Goal: Task Accomplishment & Management: Complete application form

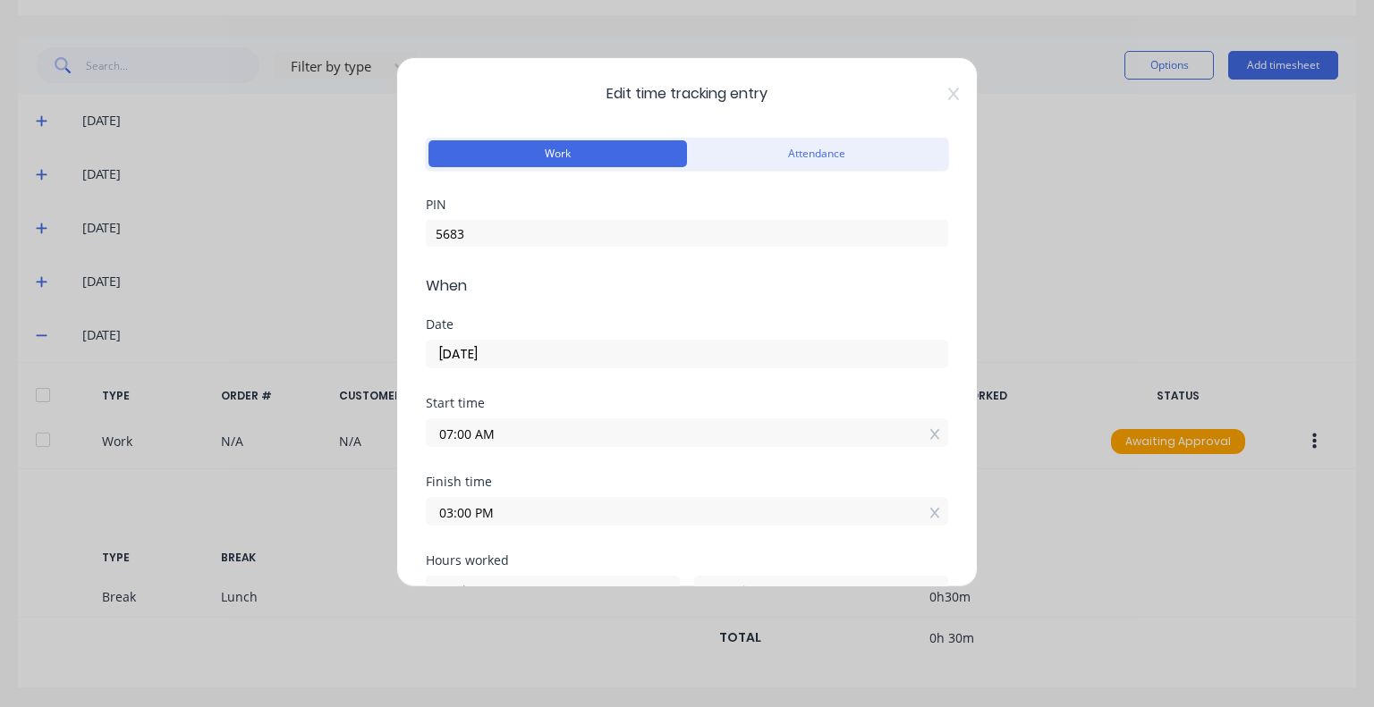
click at [529, 511] on input "03:00 PM" at bounding box center [687, 511] width 521 height 27
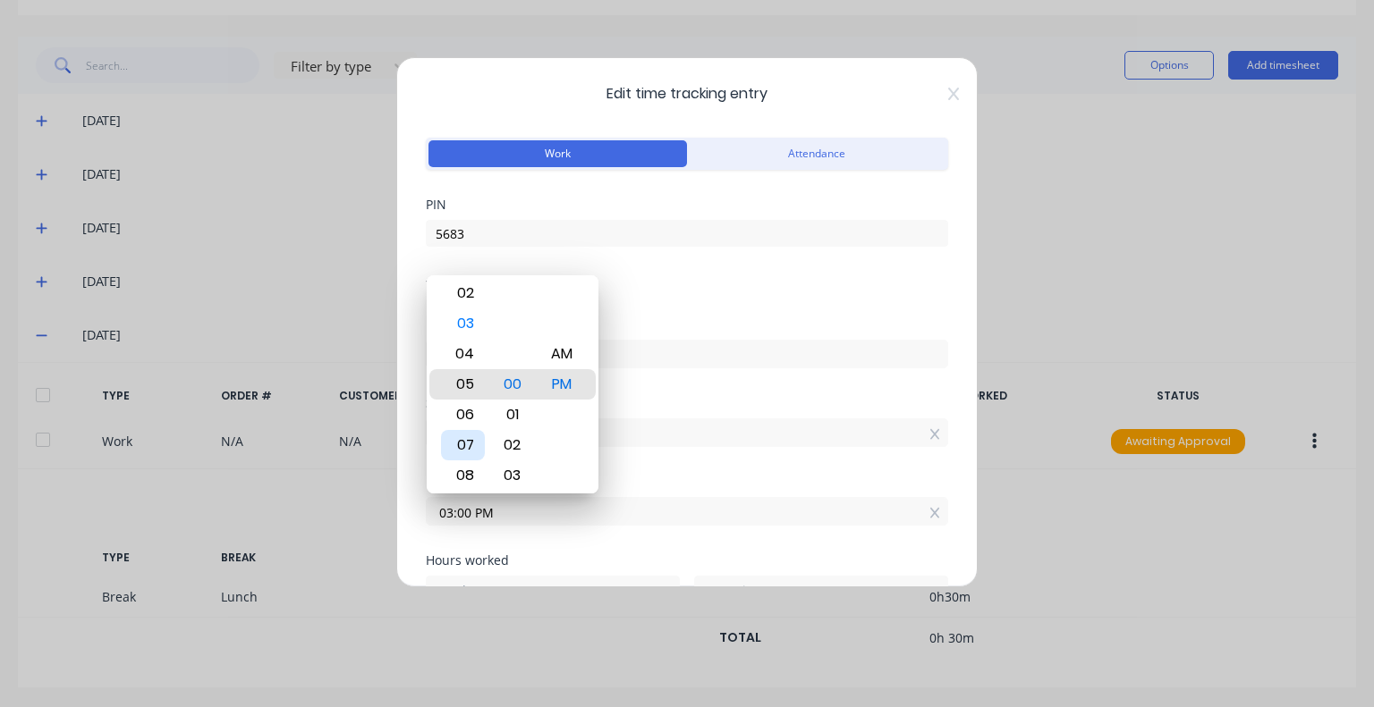
type input "05:00 PM"
type input "10"
type input "06:00 PM"
type input "11"
click at [469, 450] on div "08" at bounding box center [463, 445] width 44 height 30
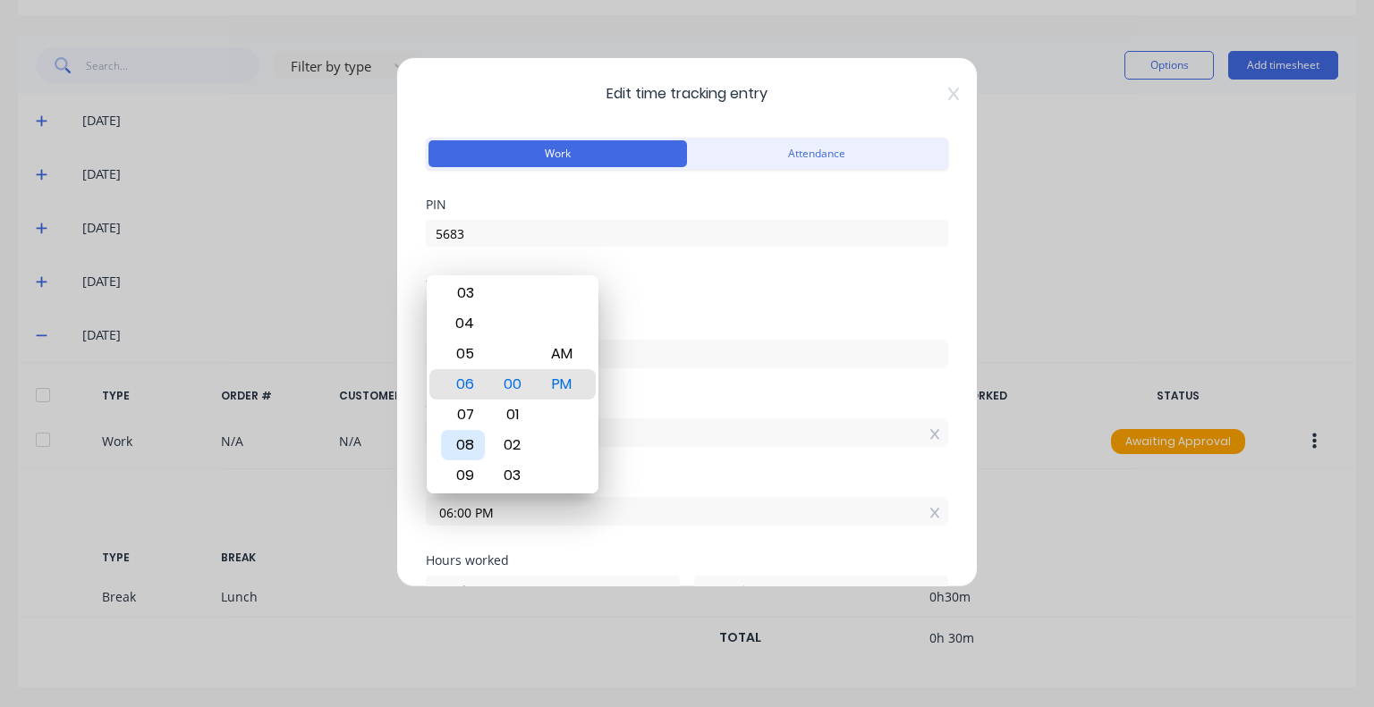
type input "08:00 PM"
type input "13"
type input "08:07 PM"
type input "7"
type input "08:13 PM"
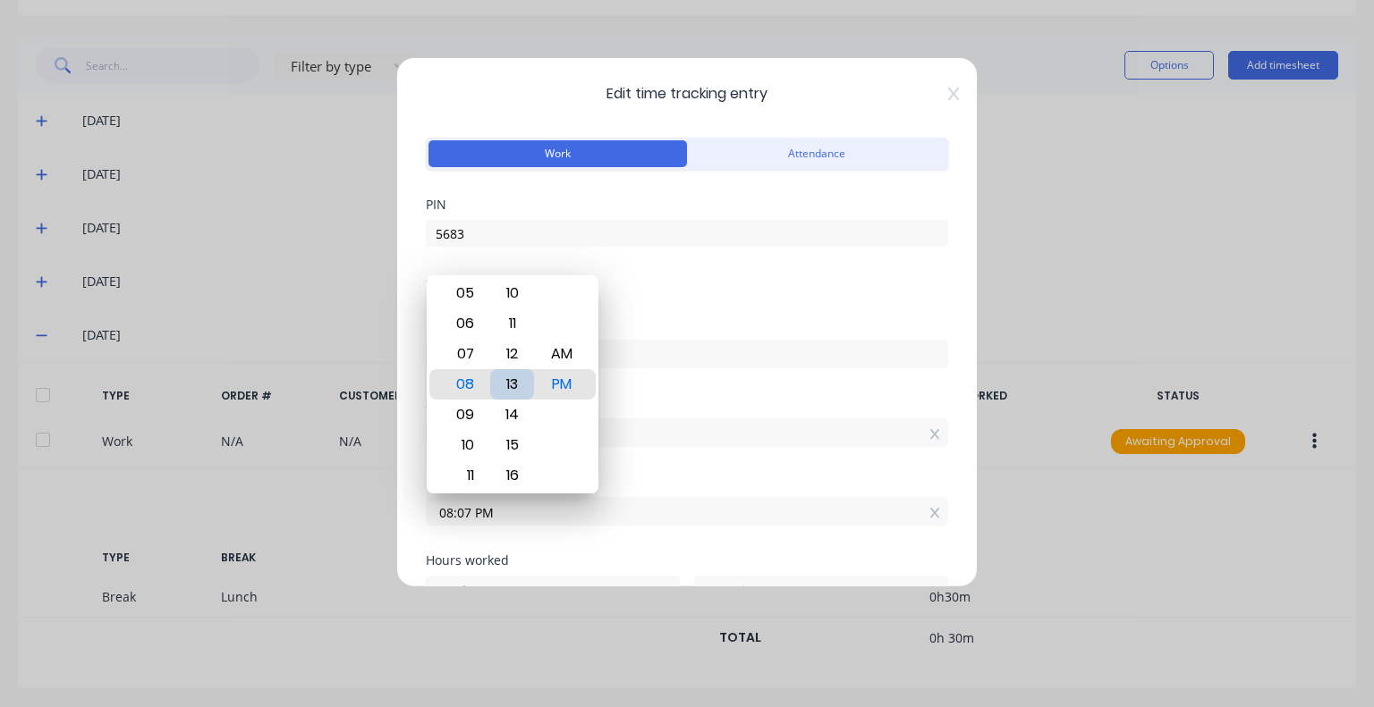
type input "13"
type input "08:19 PM"
type input "19"
type input "08:14 PM"
type input "14"
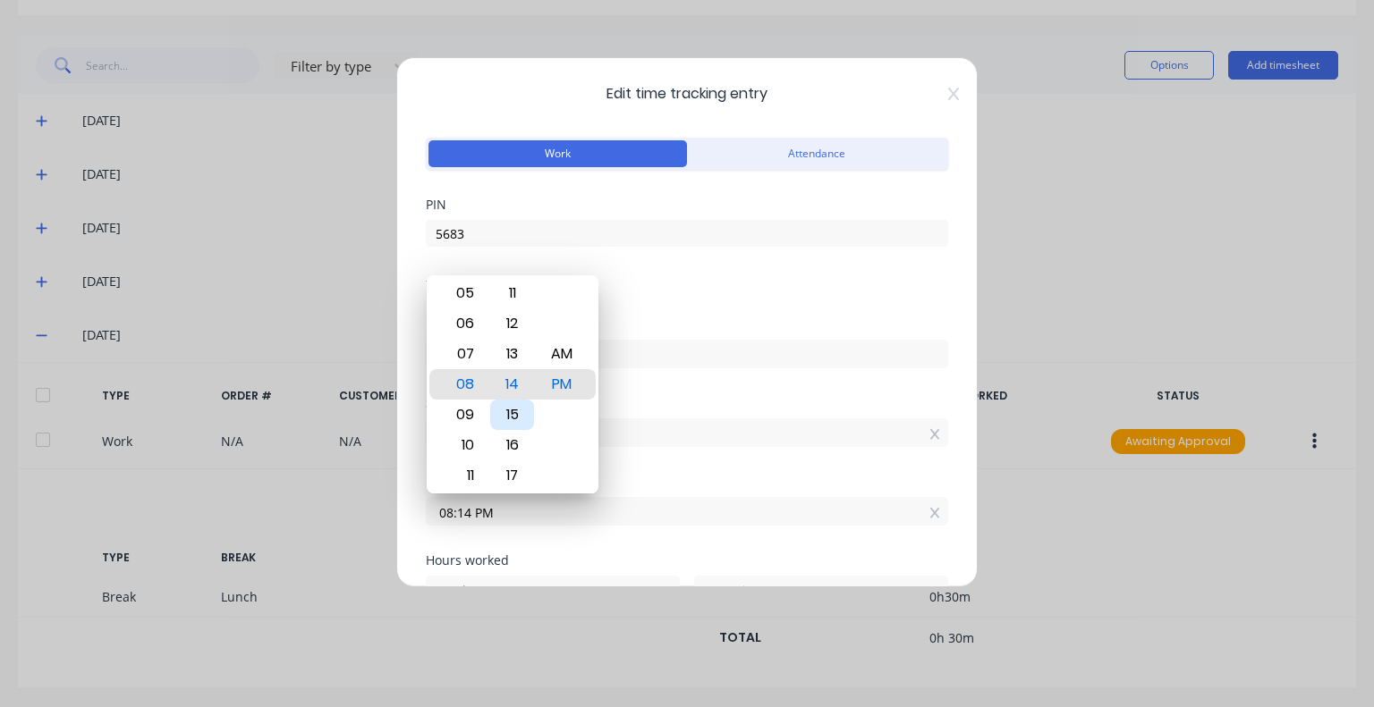
click at [518, 412] on div "15" at bounding box center [512, 415] width 44 height 30
type input "08:15 PM"
type input "15"
click at [563, 359] on div "AM" at bounding box center [561, 354] width 44 height 30
type input "08:15 AM"
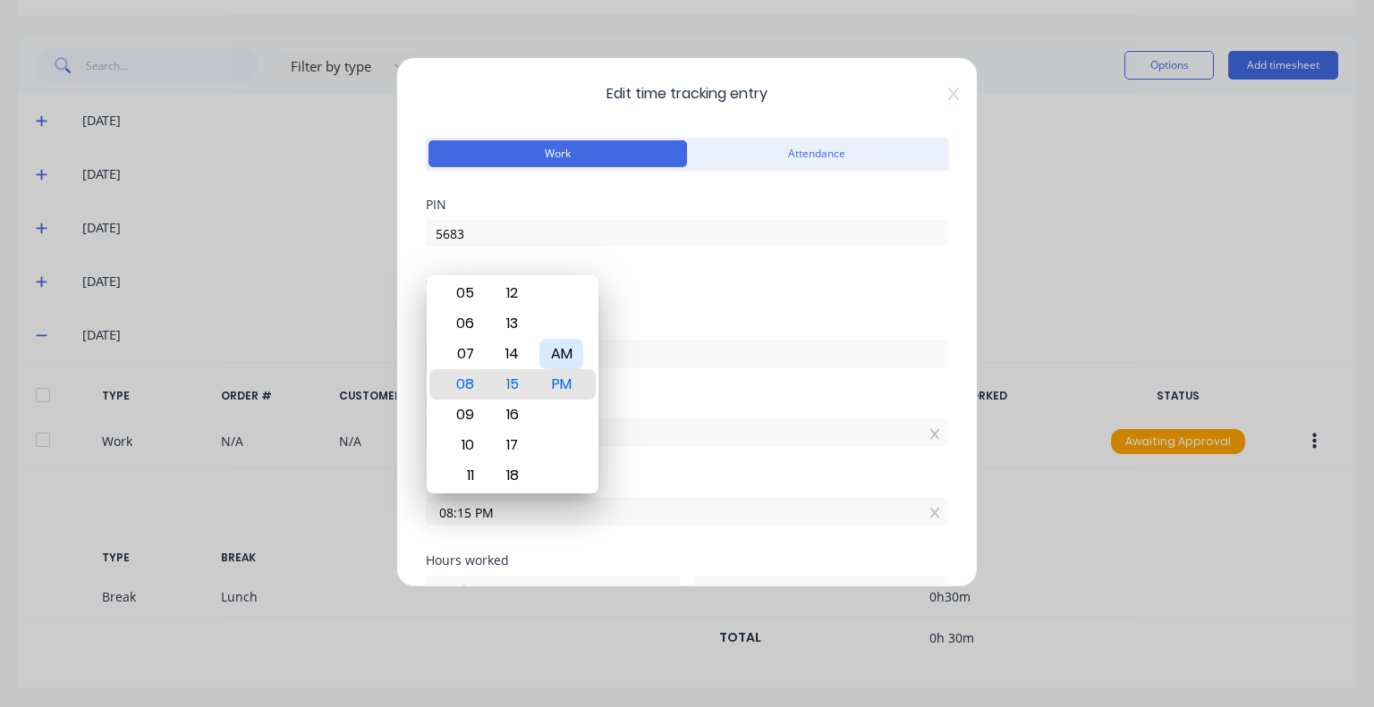
type input "1"
click at [682, 393] on div "Date 26/09/2025" at bounding box center [687, 357] width 522 height 79
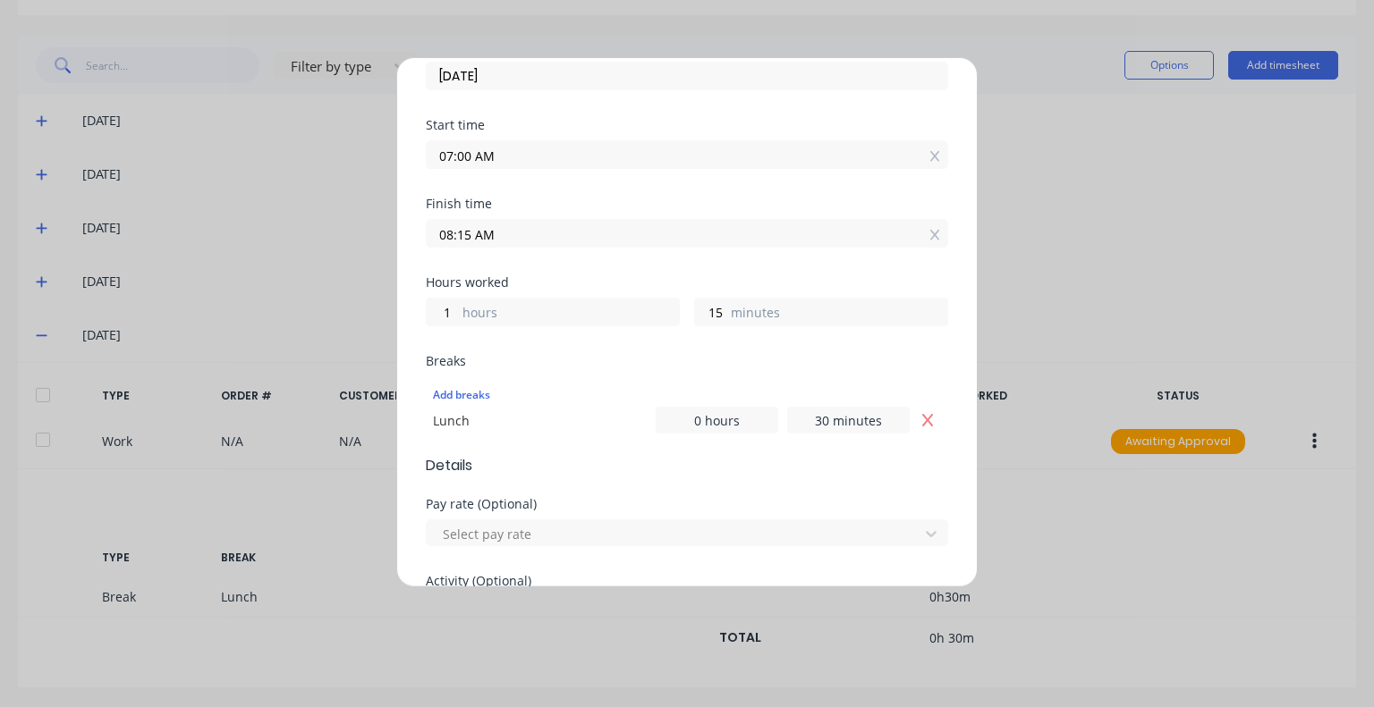
scroll to position [358, 0]
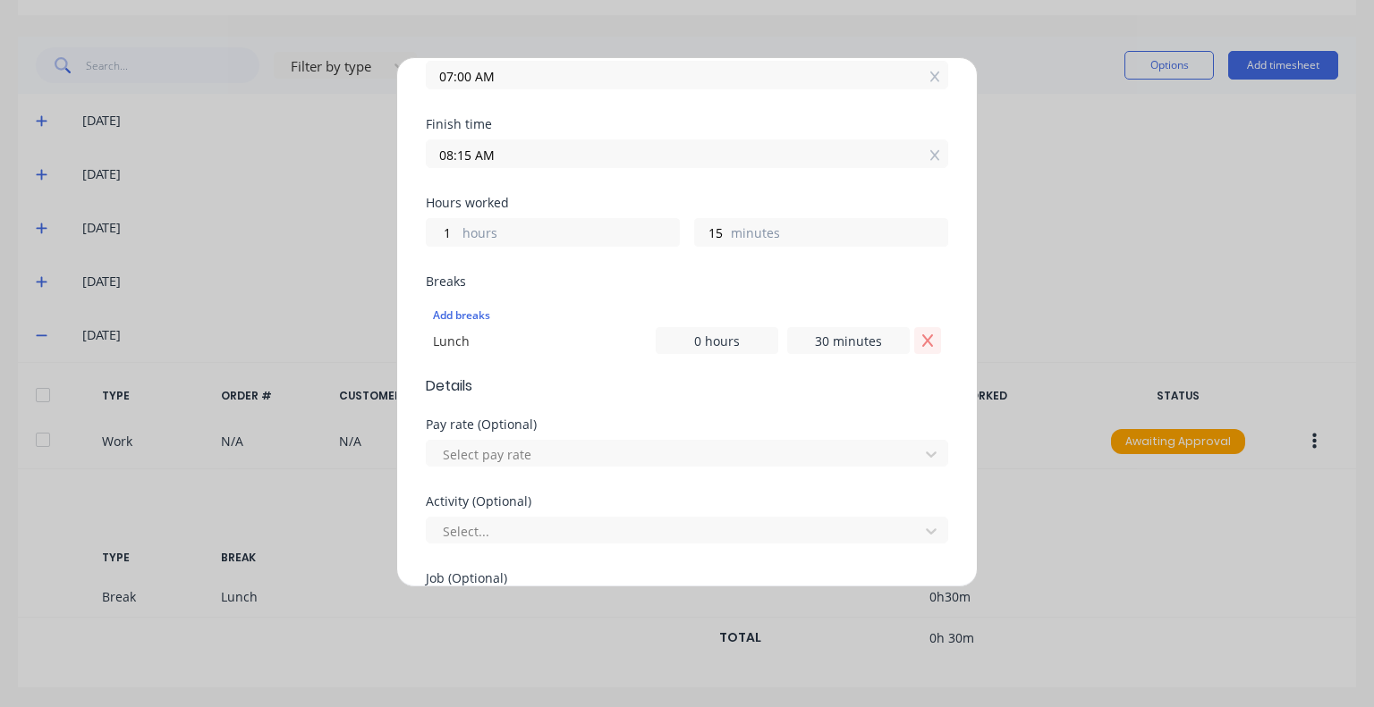
click at [920, 339] on icon "Remove Lunch" at bounding box center [927, 341] width 14 height 14
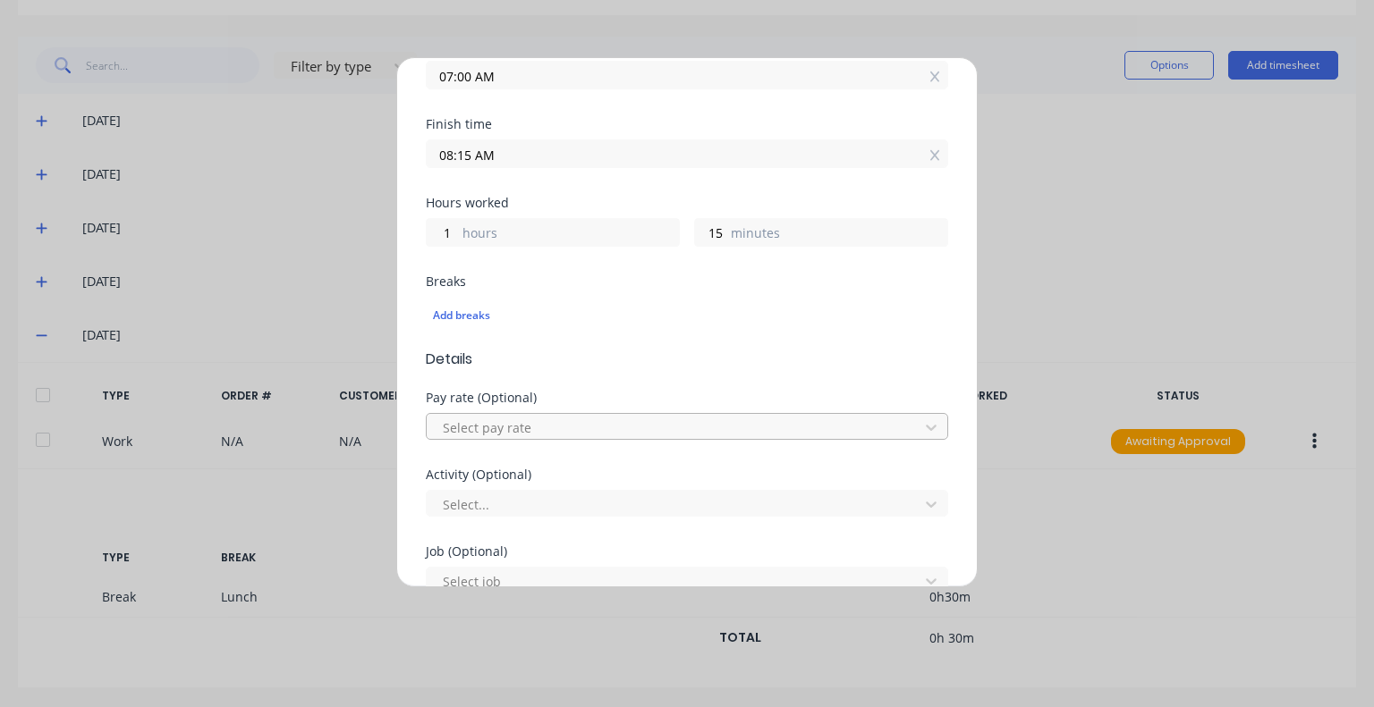
click at [554, 422] on div at bounding box center [675, 428] width 469 height 22
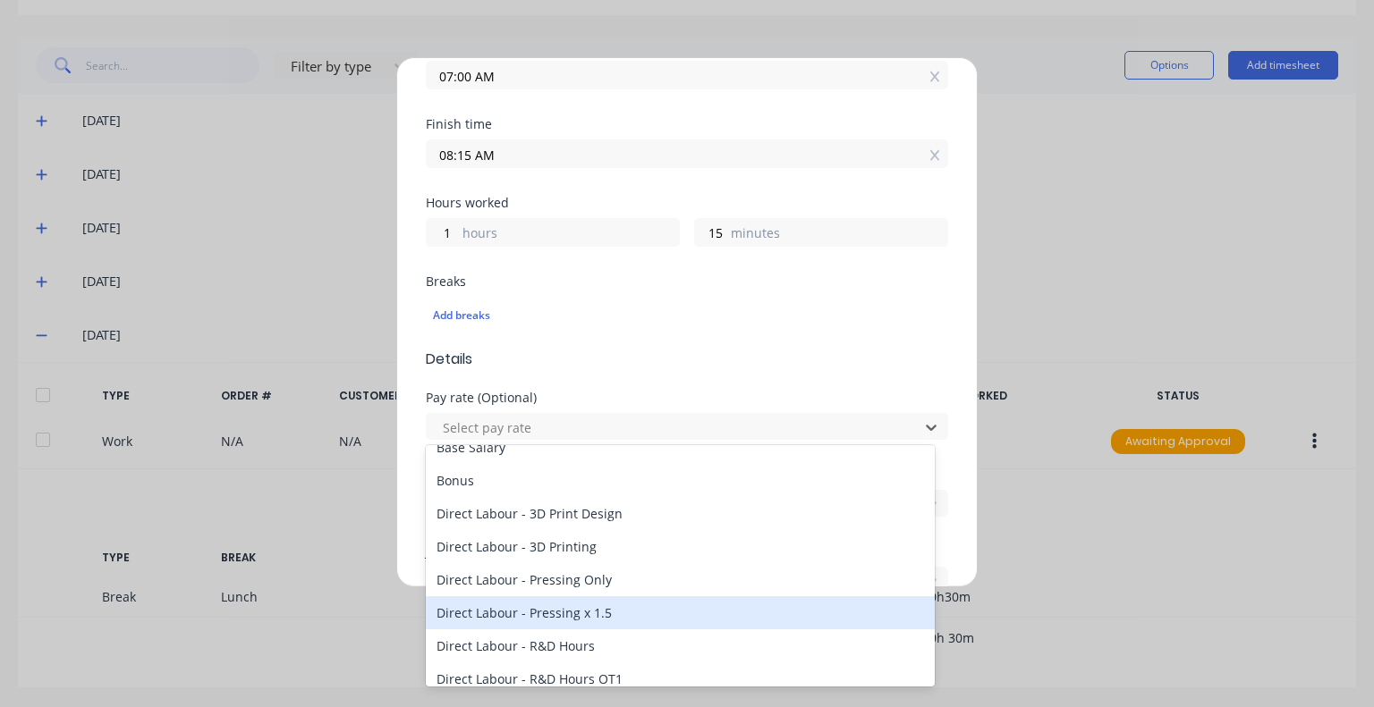
scroll to position [447, 0]
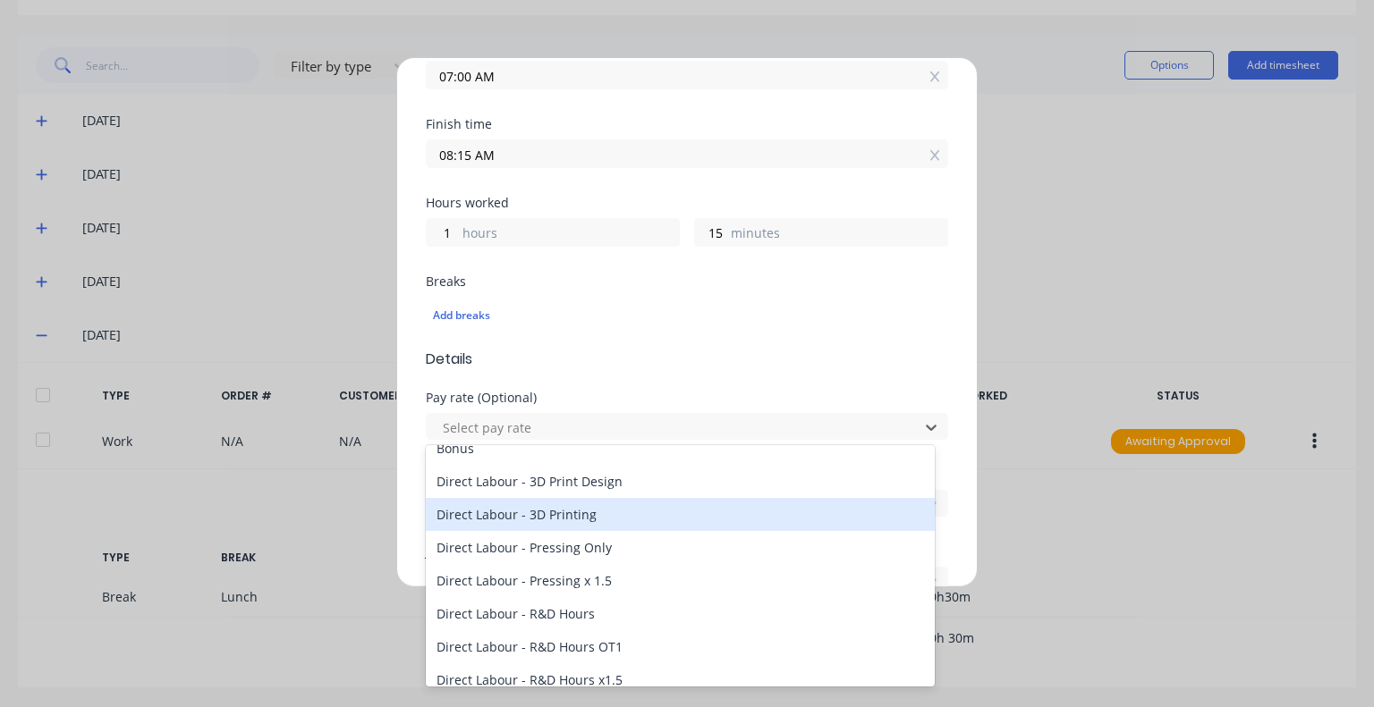
click at [544, 515] on div "Direct Labour - 3D Printing" at bounding box center [680, 514] width 509 height 33
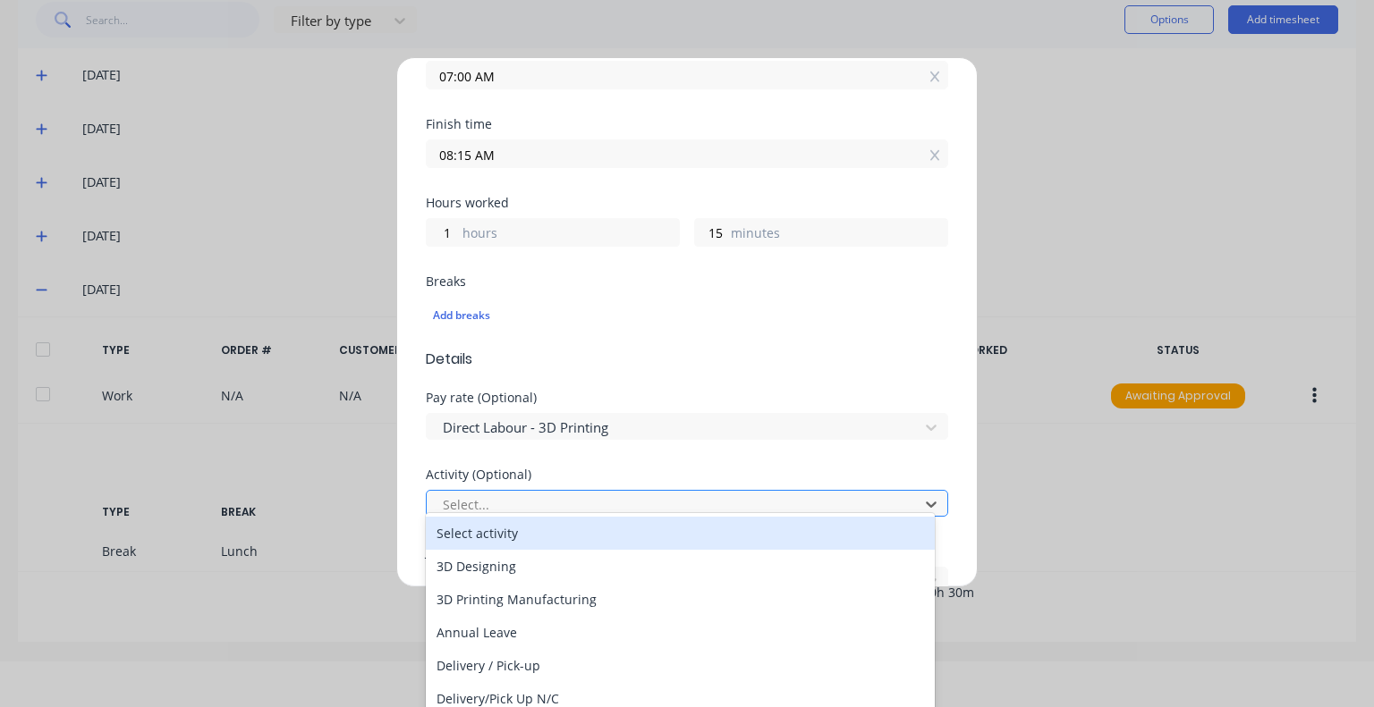
click at [553, 505] on div at bounding box center [675, 505] width 469 height 22
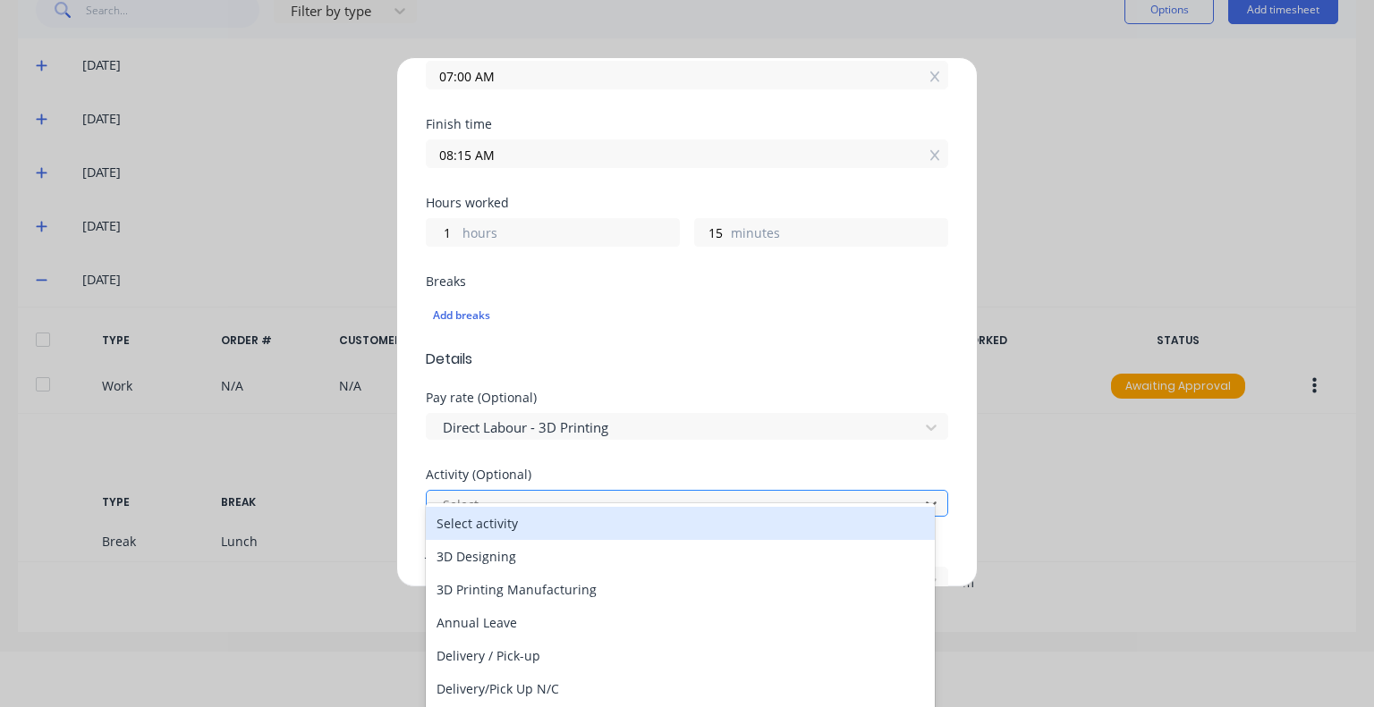
scroll to position [64, 0]
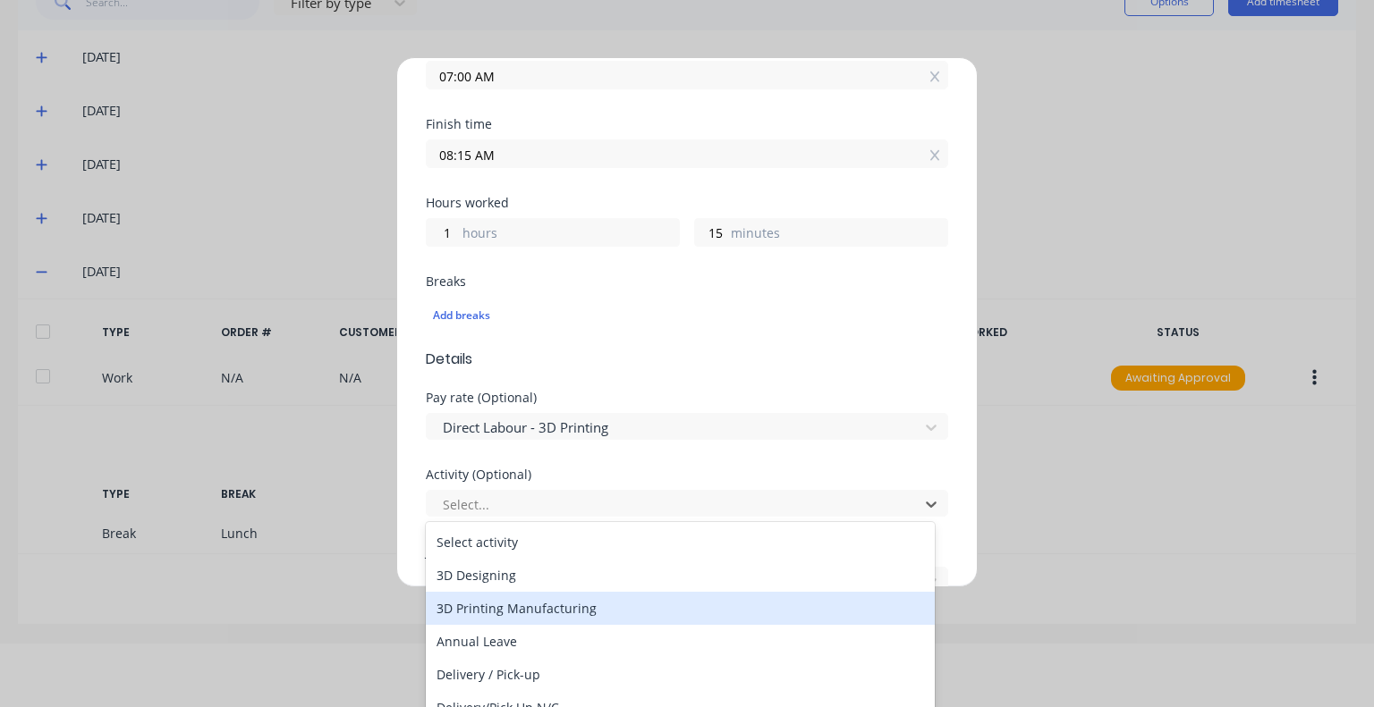
click at [538, 614] on div "3D Printing Manufacturing" at bounding box center [680, 608] width 509 height 33
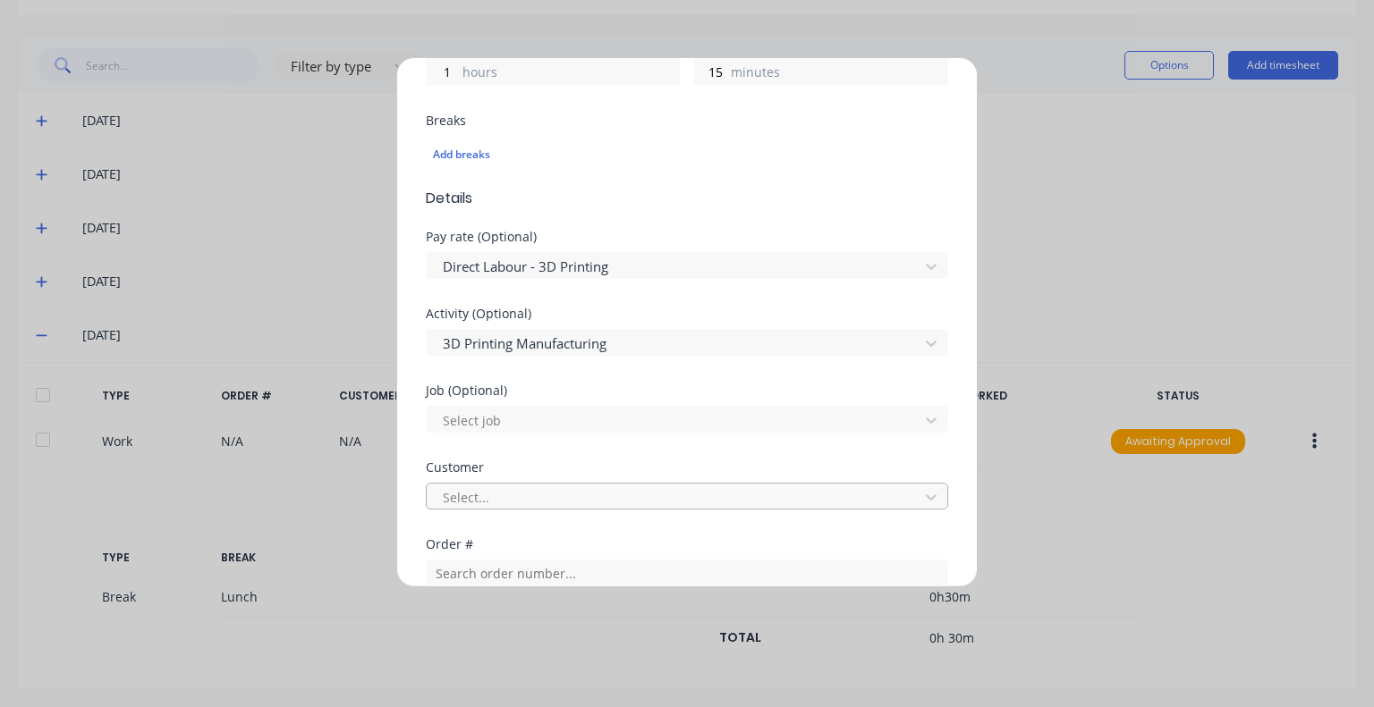
scroll to position [537, 0]
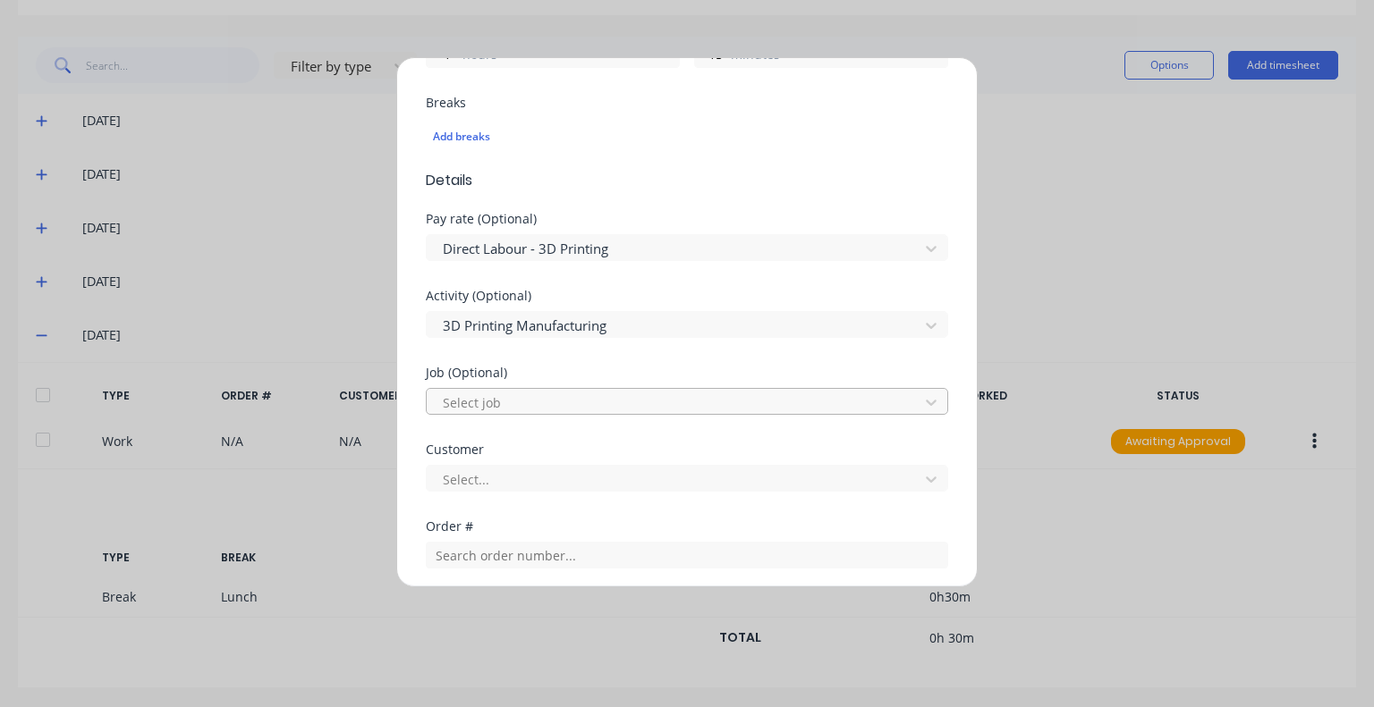
click at [576, 400] on div at bounding box center [675, 403] width 469 height 22
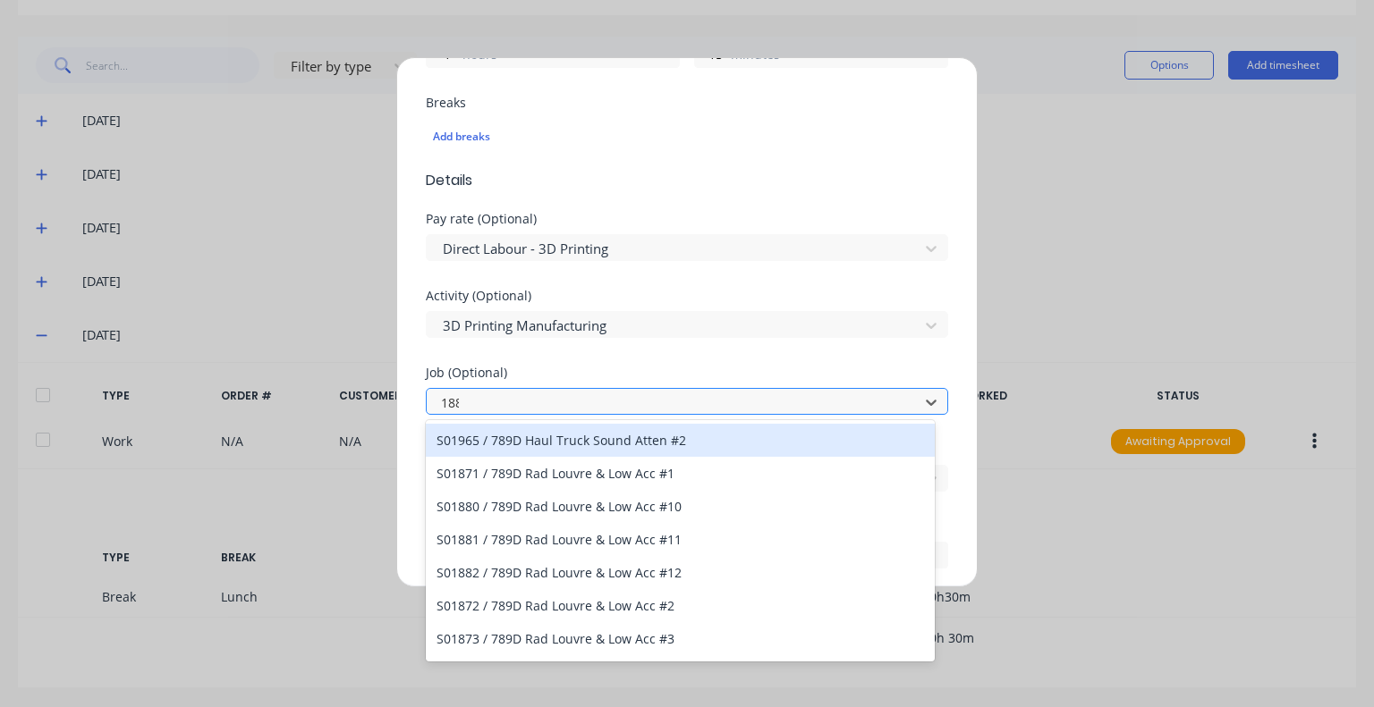
type input "1884"
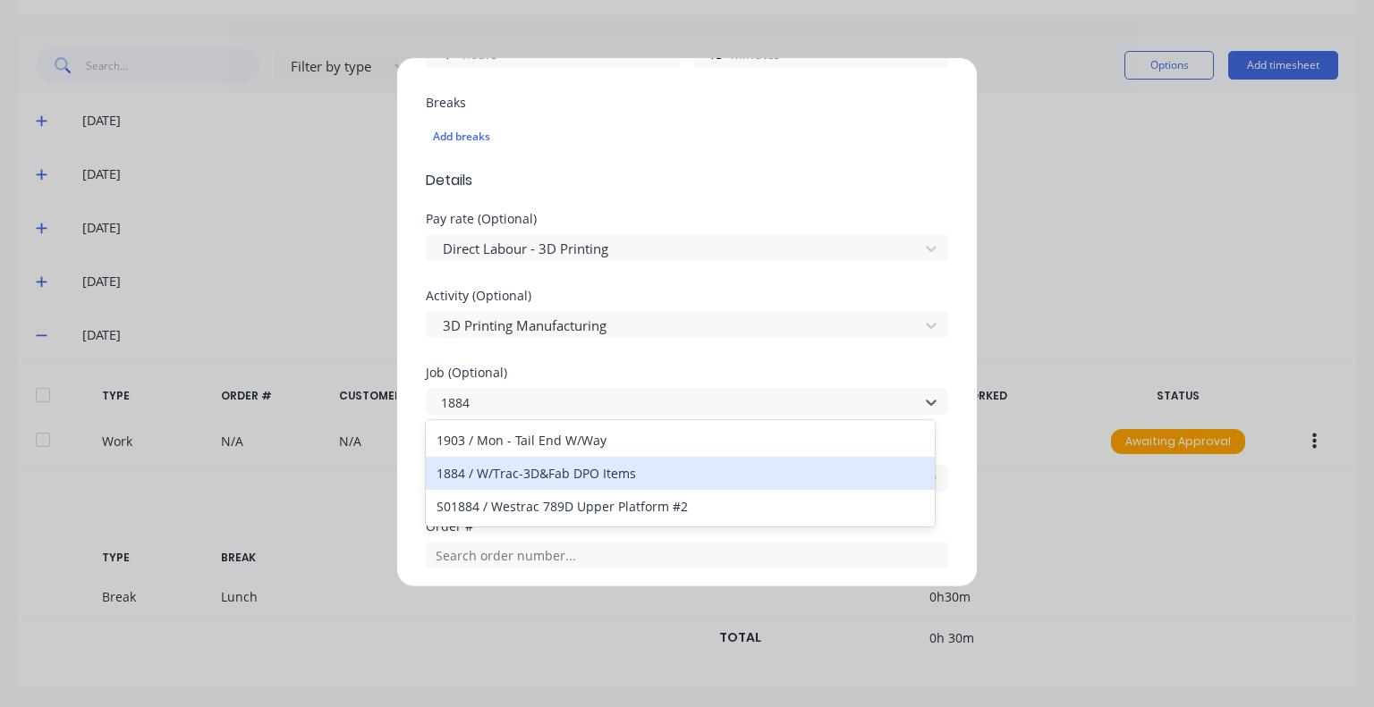
click at [597, 469] on div "1884 / W/Trac-3D&Fab DPO Items" at bounding box center [680, 473] width 509 height 33
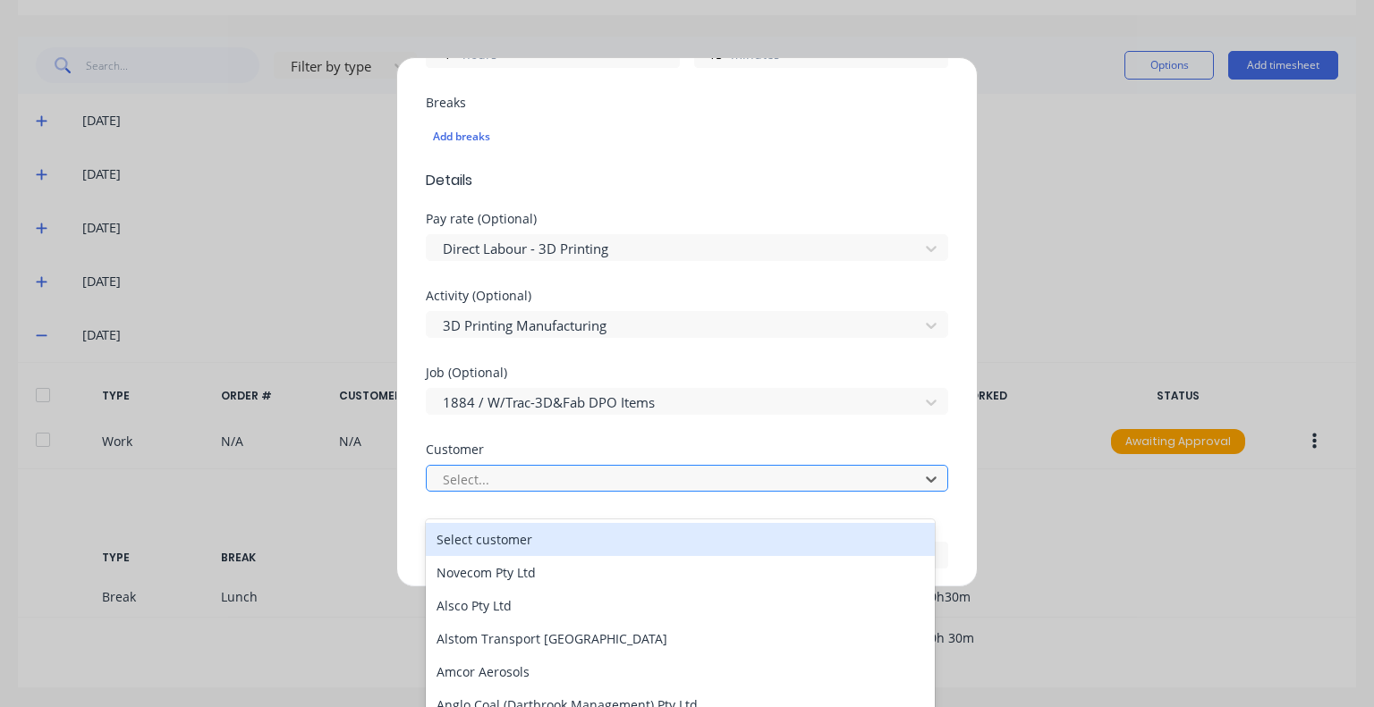
click at [597, 469] on div at bounding box center [675, 480] width 469 height 22
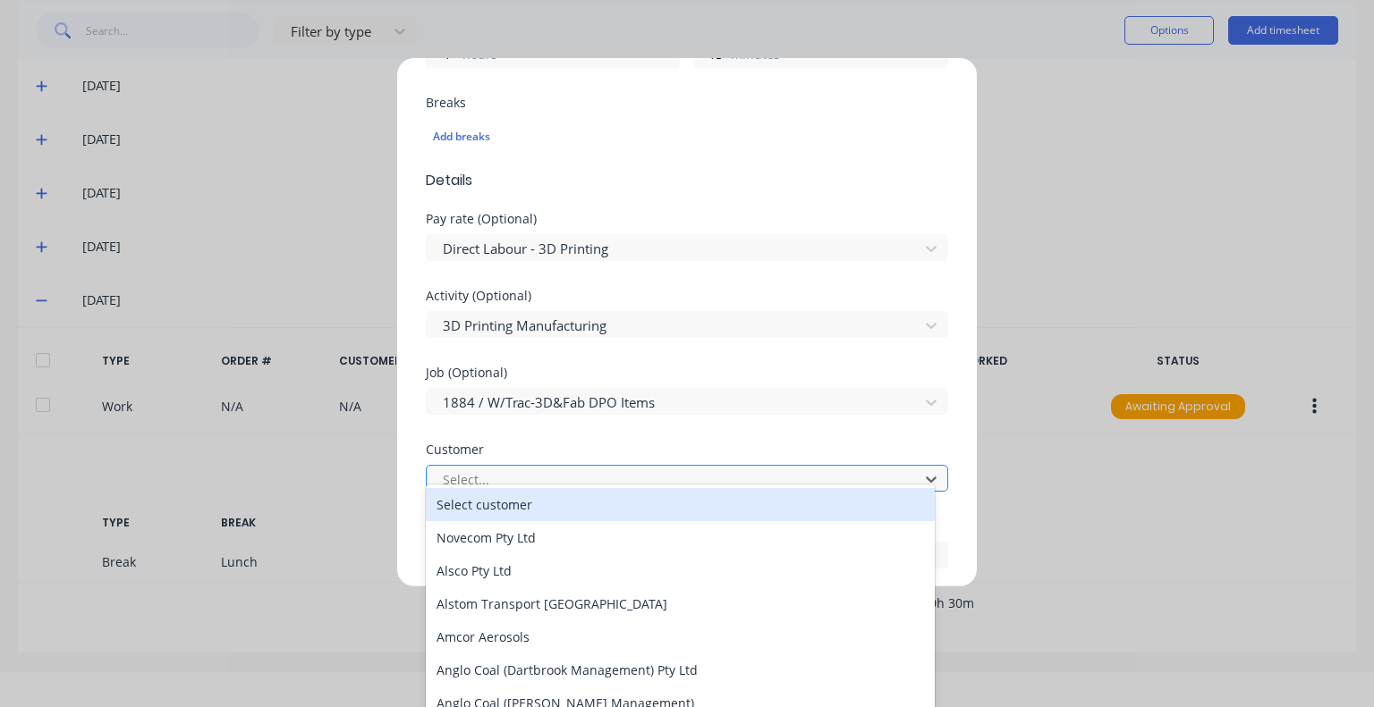
scroll to position [38, 0]
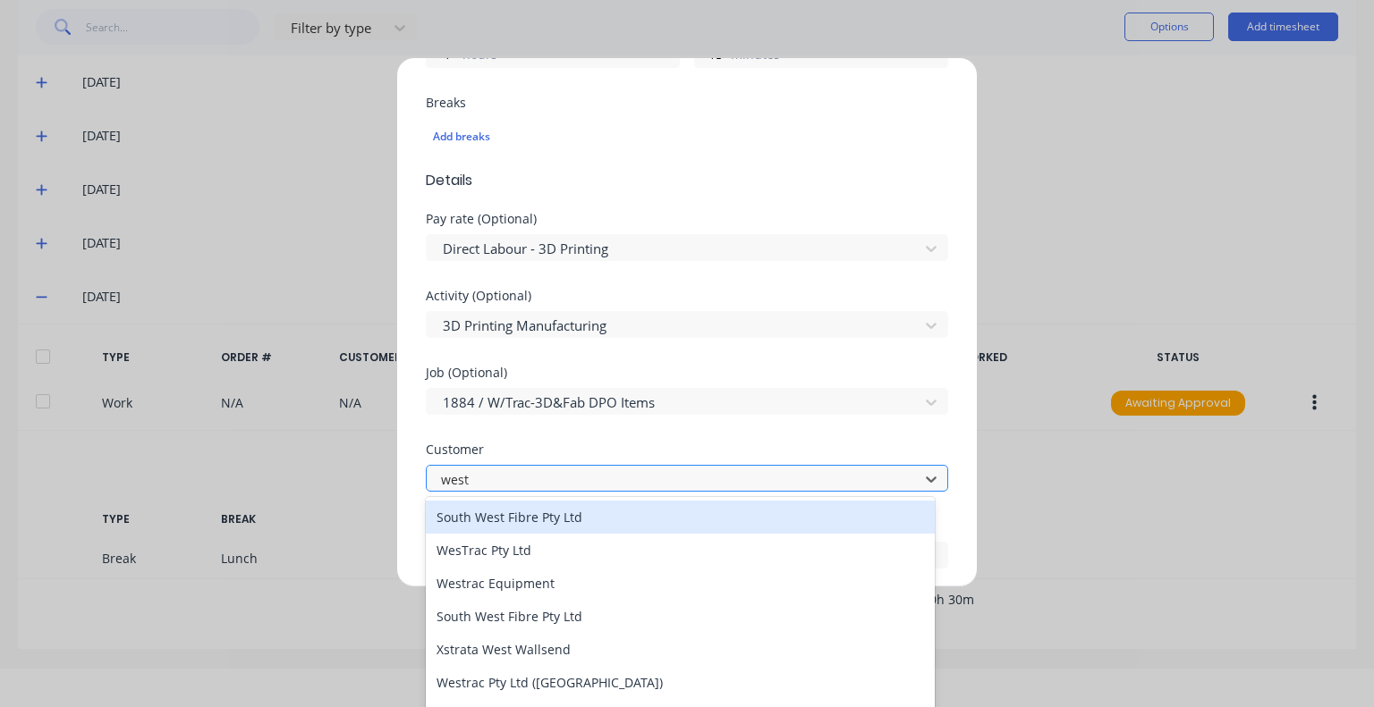
type input "westr"
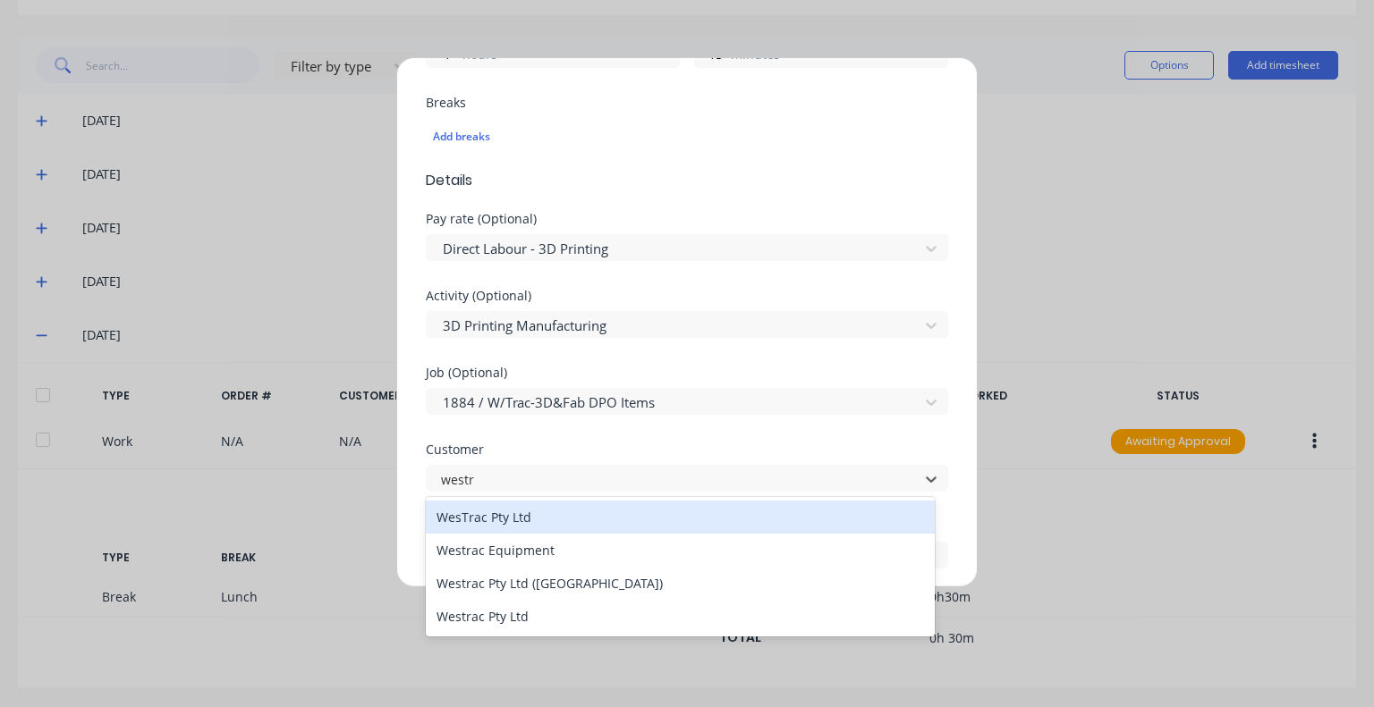
click at [581, 515] on div "WesTrac Pty Ltd" at bounding box center [680, 517] width 509 height 33
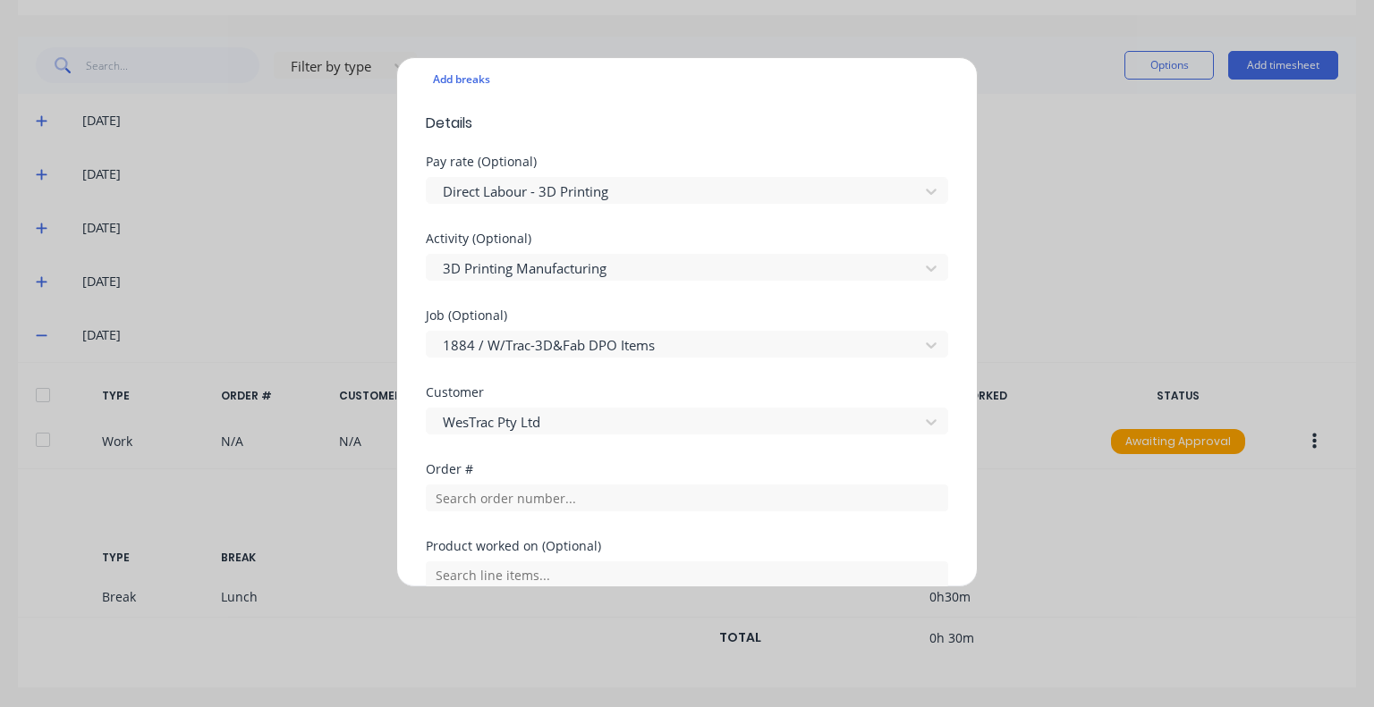
scroll to position [626, 0]
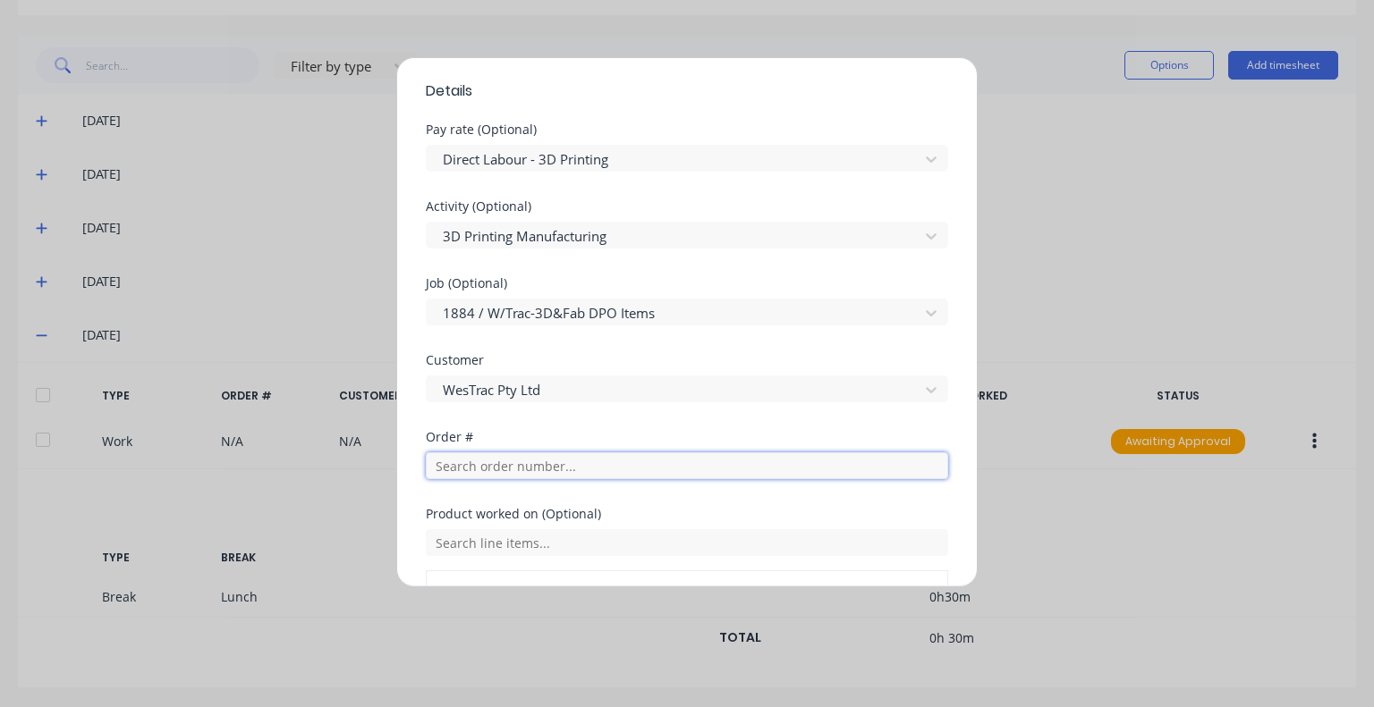
click at [580, 470] on input "text" at bounding box center [687, 466] width 522 height 27
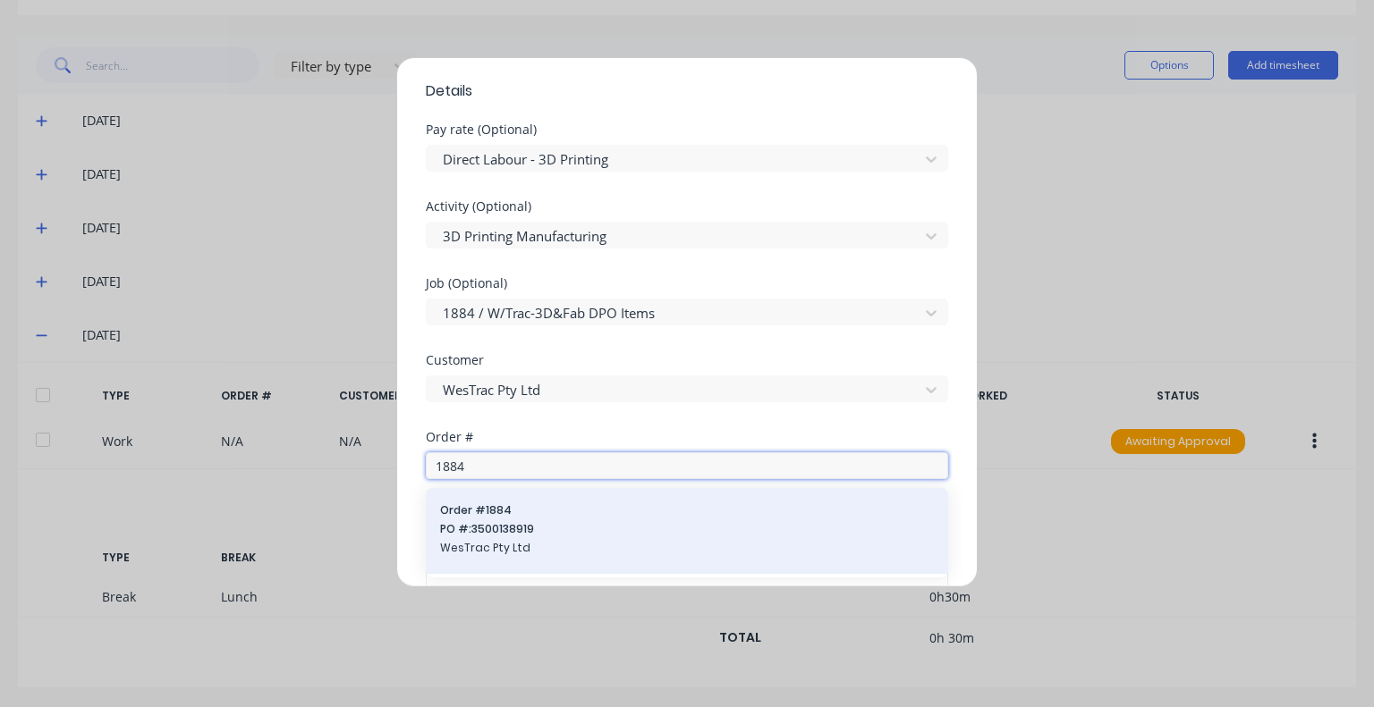
type input "1884"
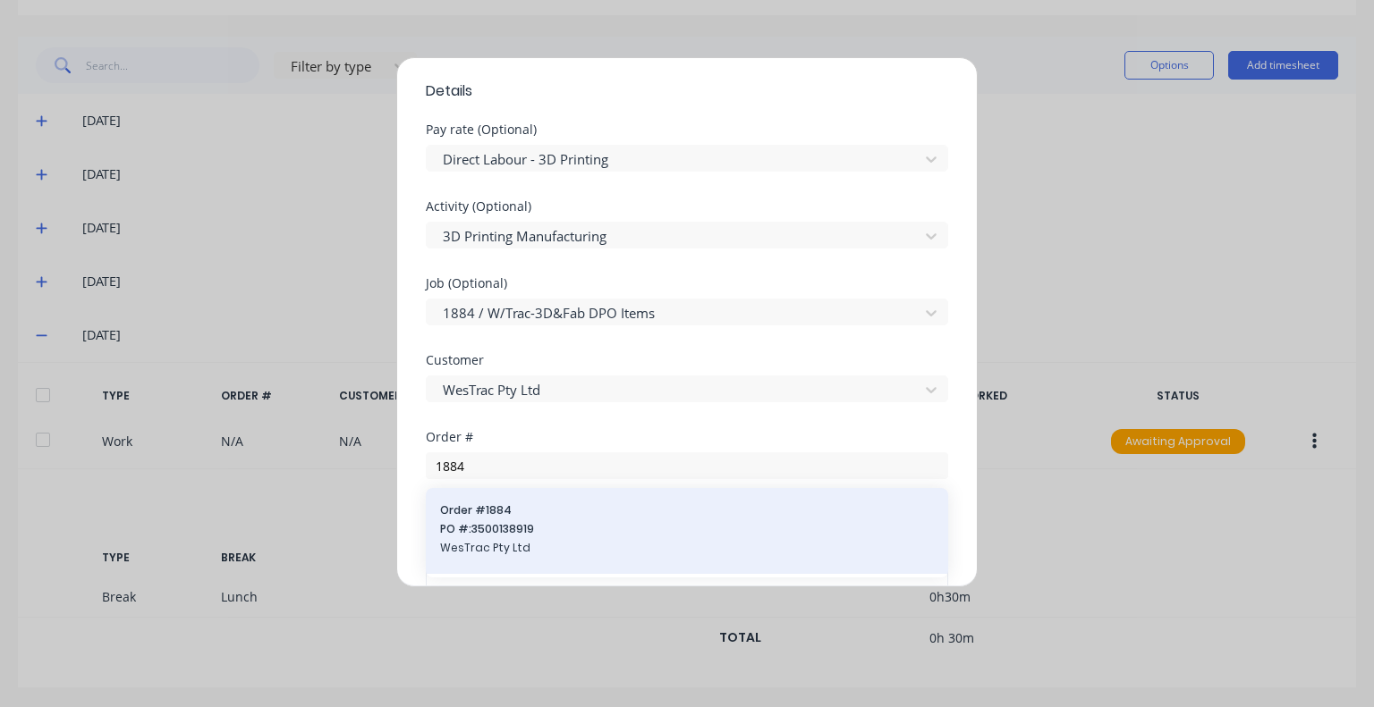
click at [505, 518] on div "Order # 1884 PO #: 3500138919 WesTrac Pty Ltd" at bounding box center [687, 531] width 494 height 57
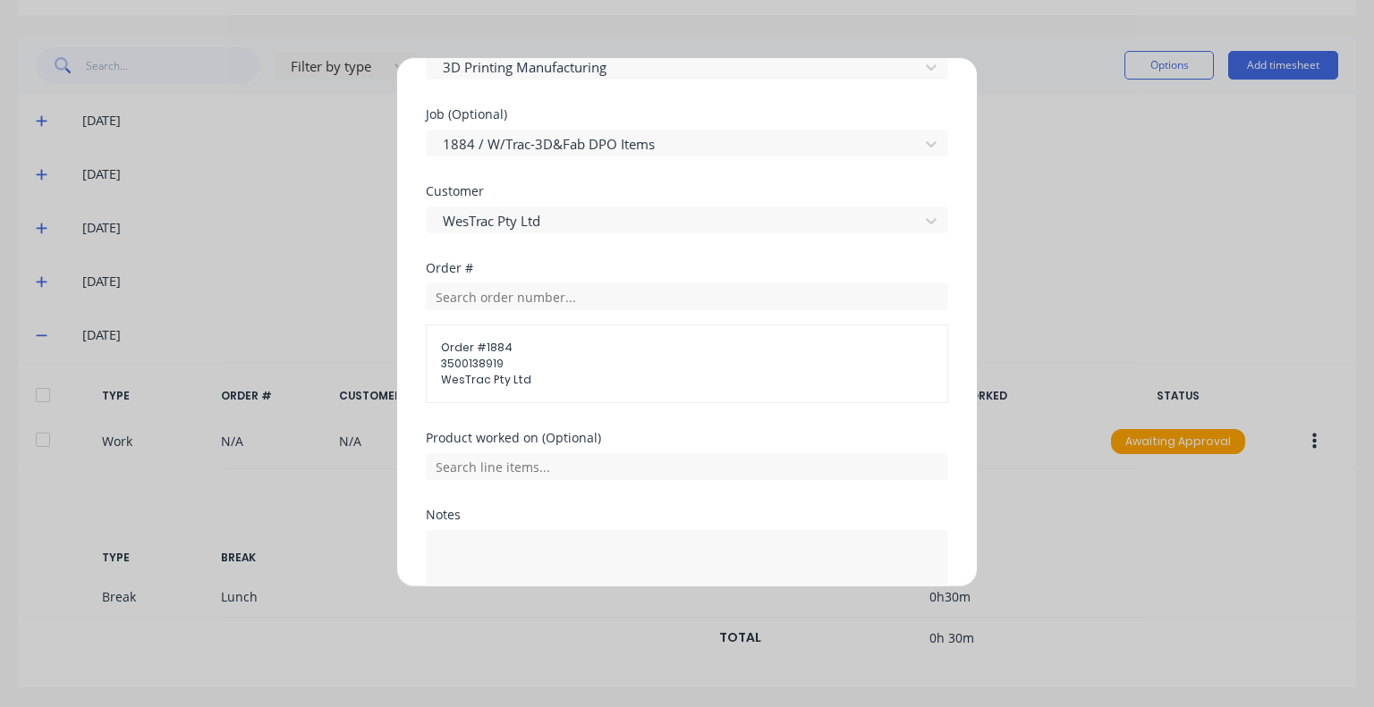
scroll to position [805, 0]
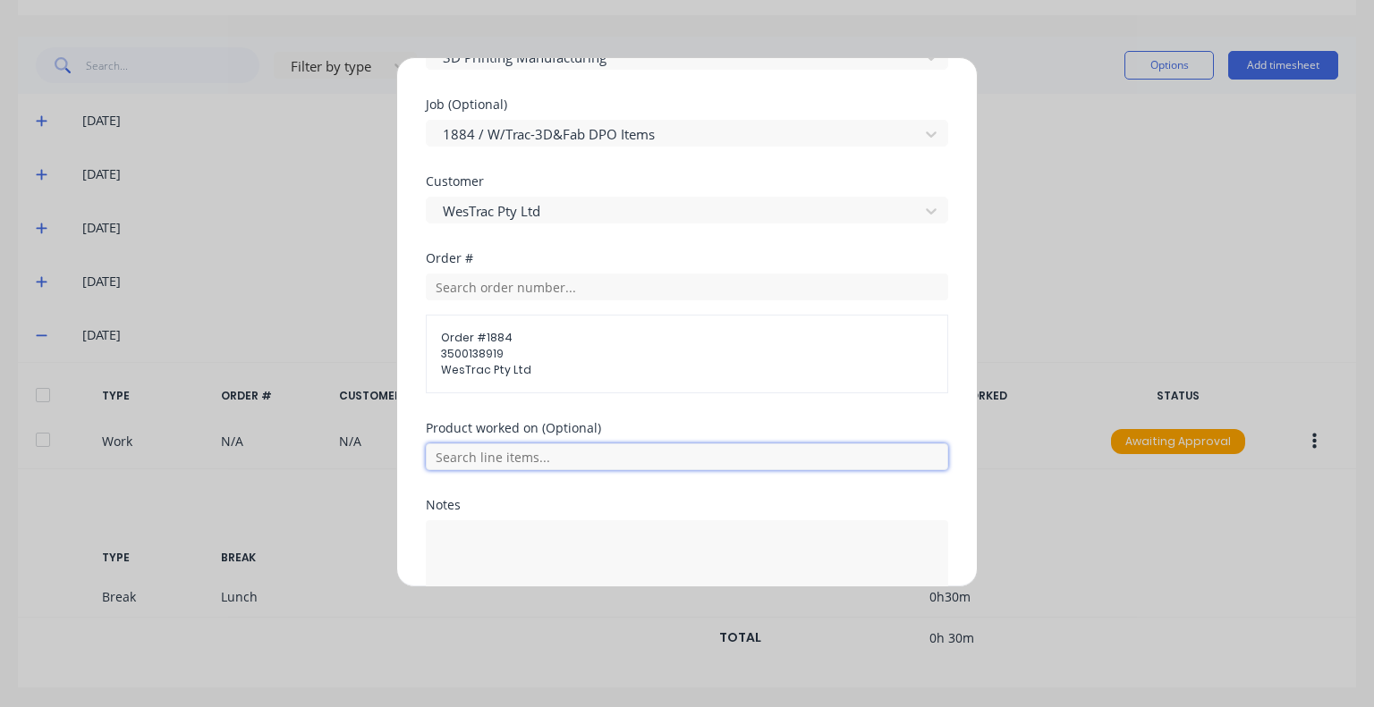
click at [535, 453] on input "text" at bounding box center [687, 457] width 522 height 27
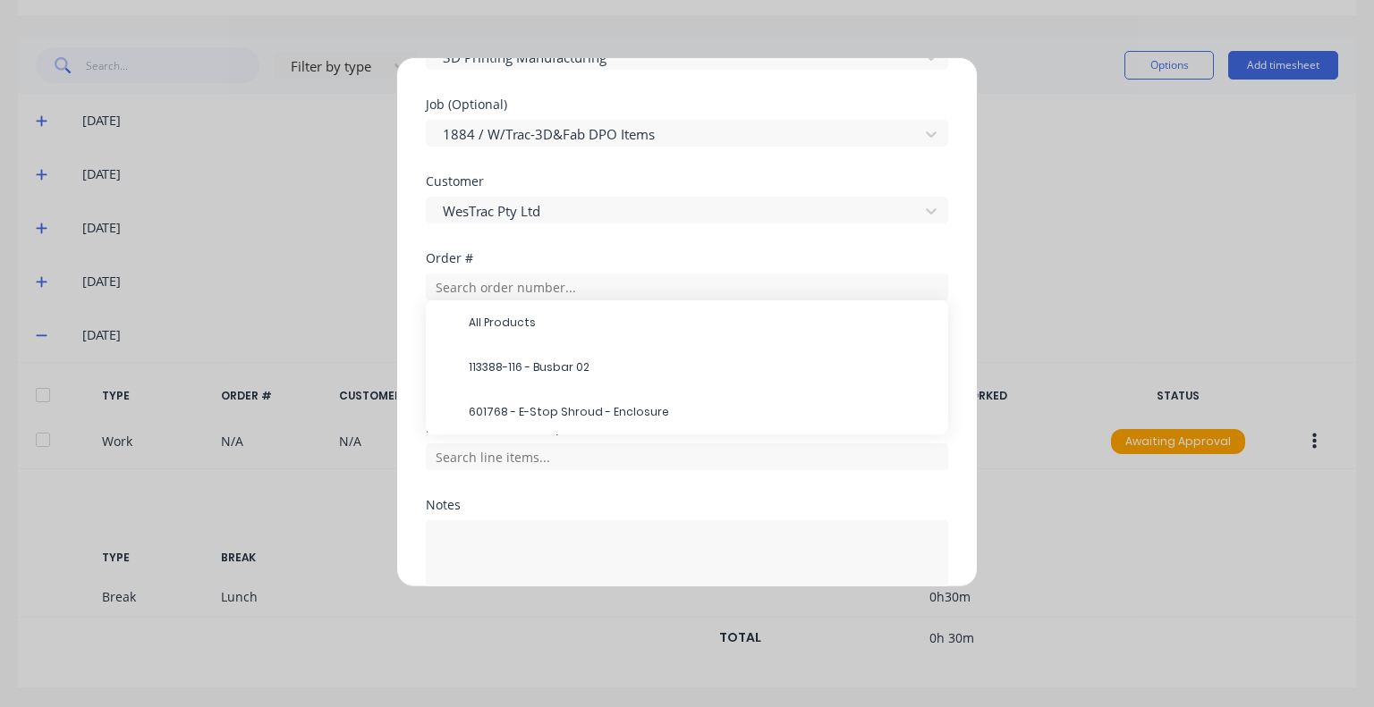
click at [544, 412] on span "601768 - E-Stop Shroud - Enclosure" at bounding box center [701, 412] width 465 height 16
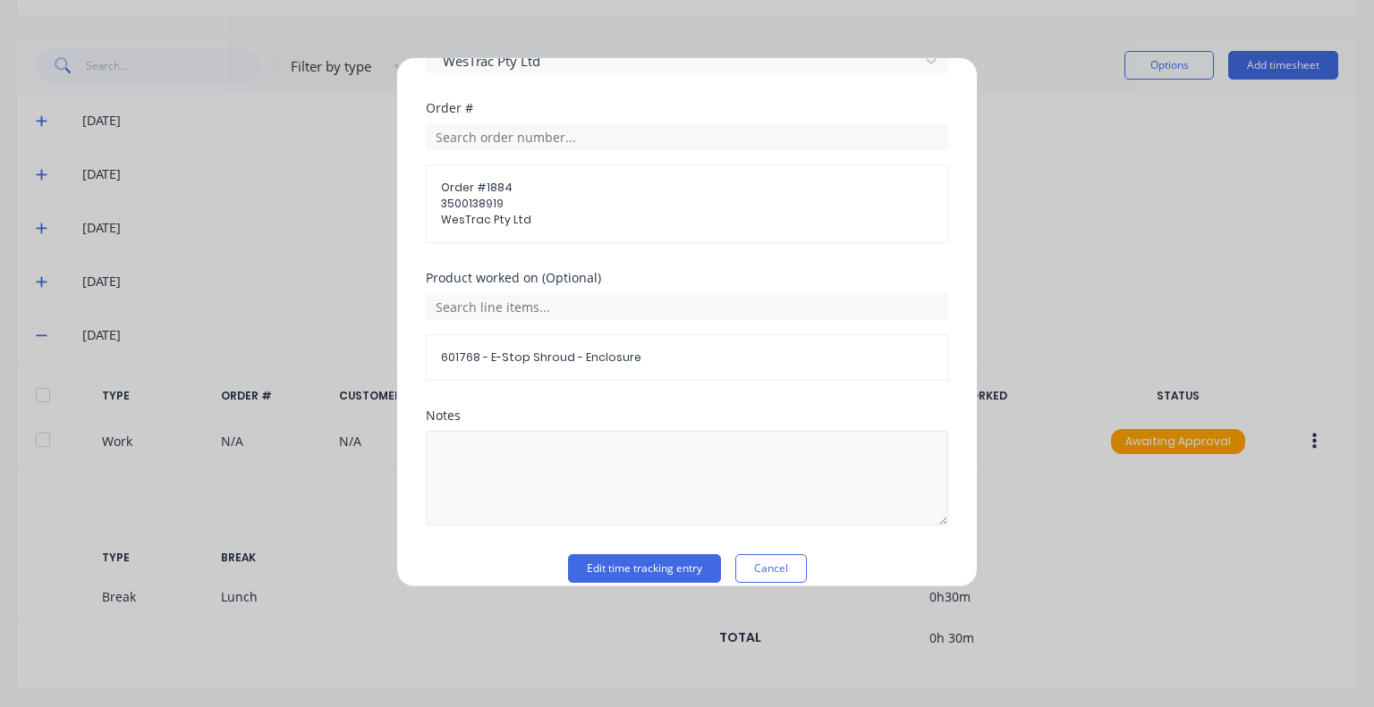
scroll to position [973, 0]
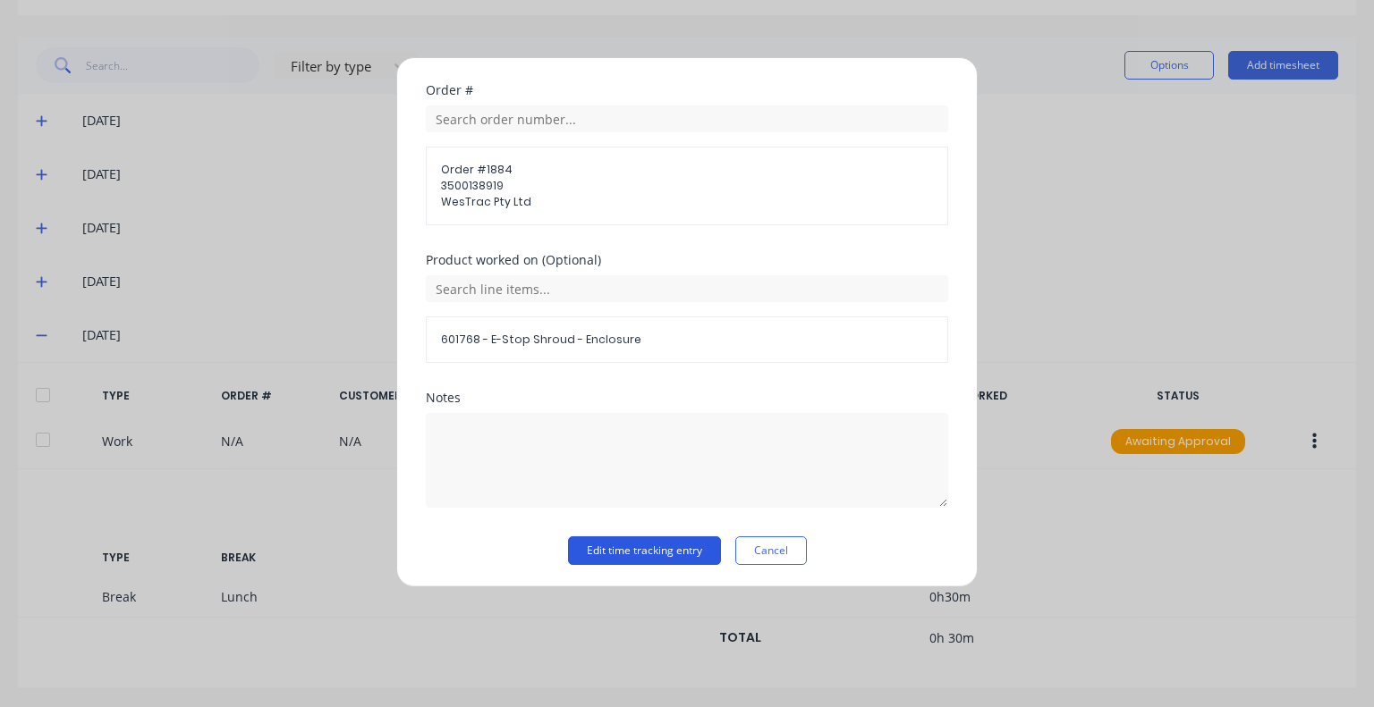
click at [638, 545] on button "Edit time tracking entry" at bounding box center [644, 551] width 153 height 29
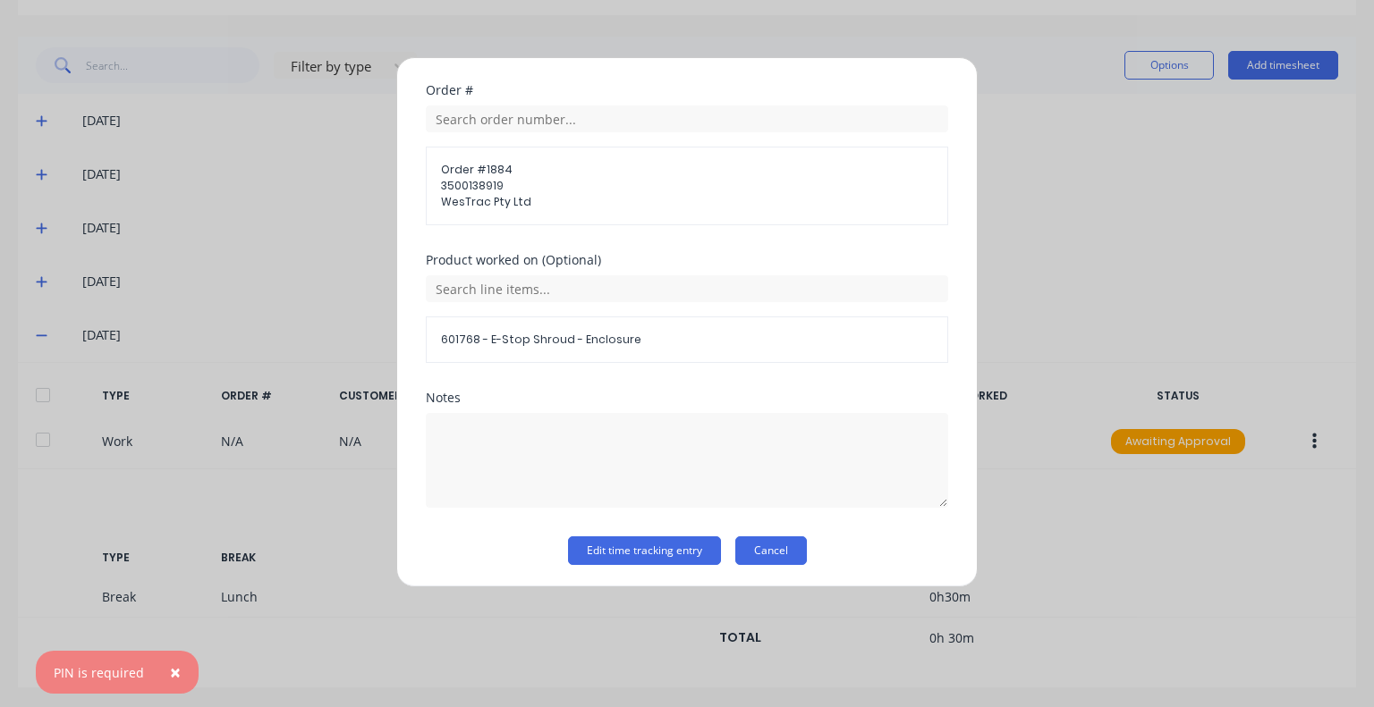
click at [765, 551] on button "Cancel" at bounding box center [771, 551] width 72 height 29
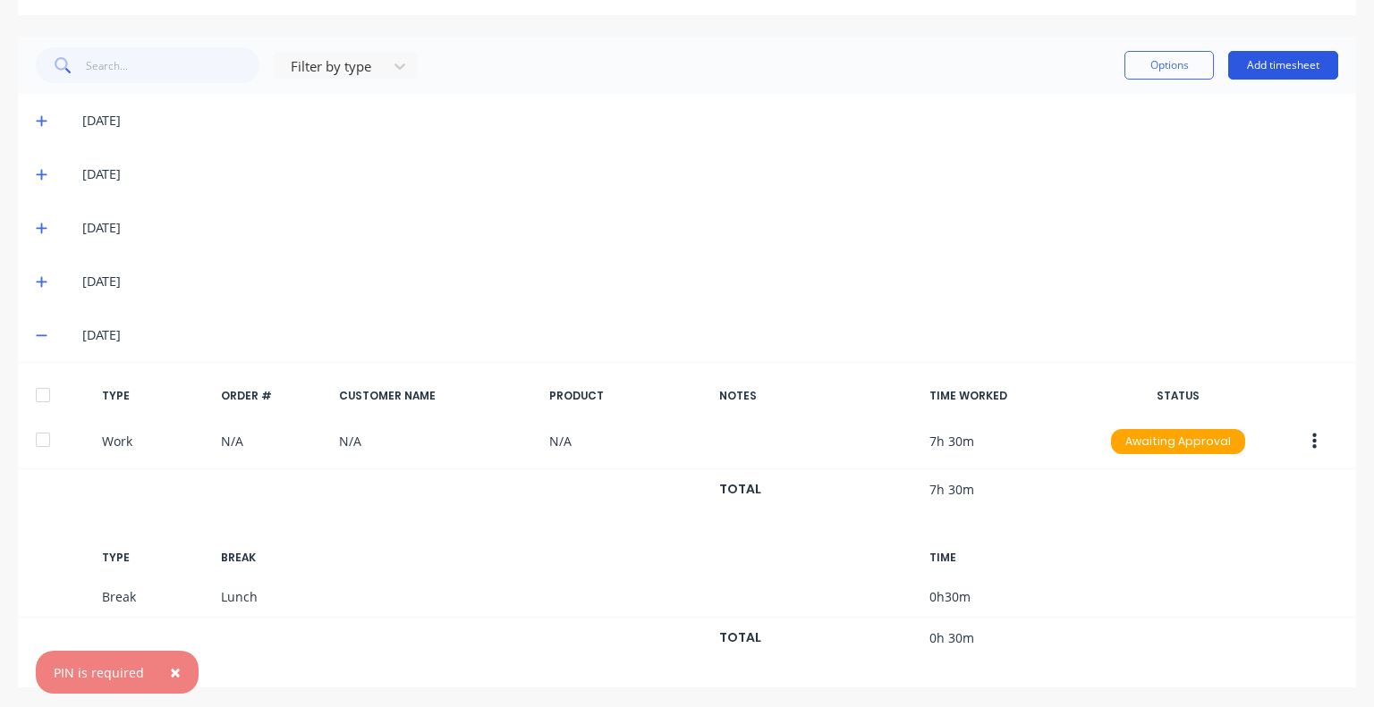
click at [1263, 64] on button "Add timesheet" at bounding box center [1283, 65] width 110 height 29
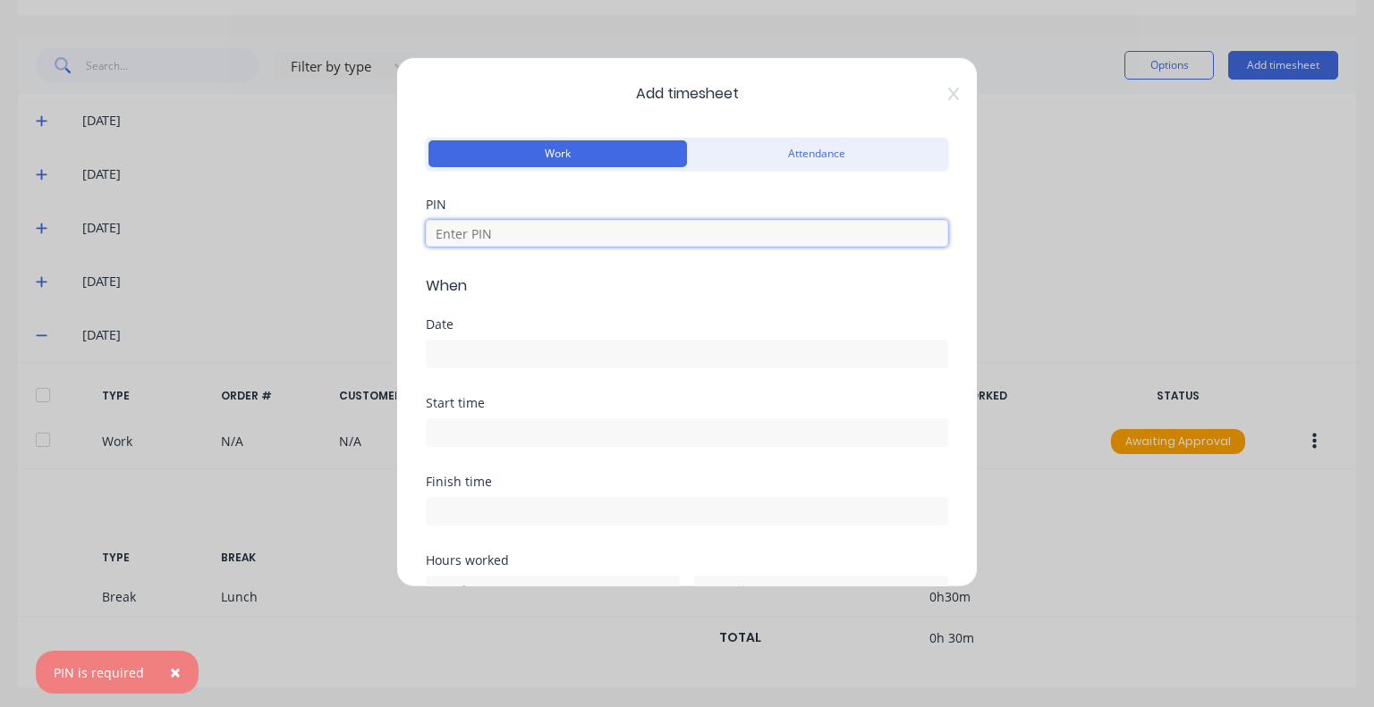
click at [520, 228] on input at bounding box center [687, 233] width 522 height 27
type input "5683"
click at [524, 335] on div at bounding box center [687, 351] width 522 height 33
click at [518, 359] on input at bounding box center [687, 354] width 521 height 27
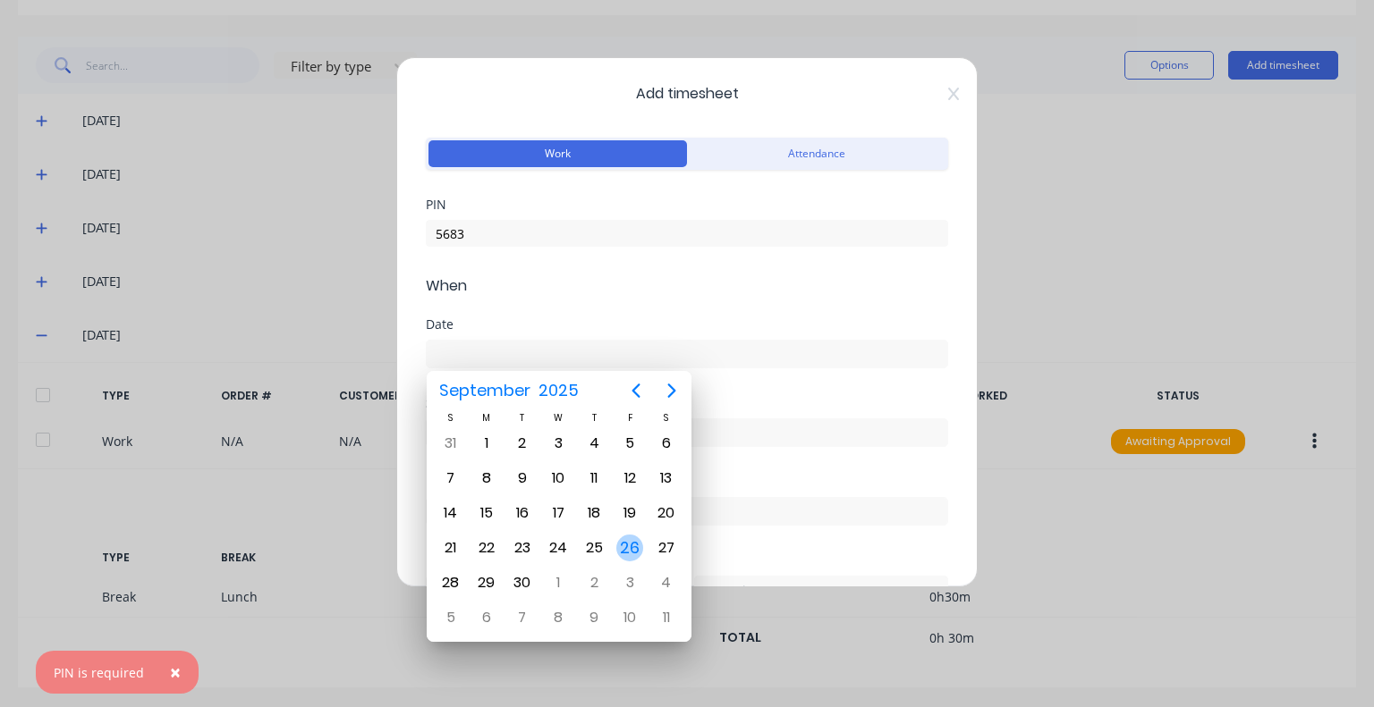
click at [633, 552] on div "26" at bounding box center [629, 548] width 27 height 27
type input "26/09/2025"
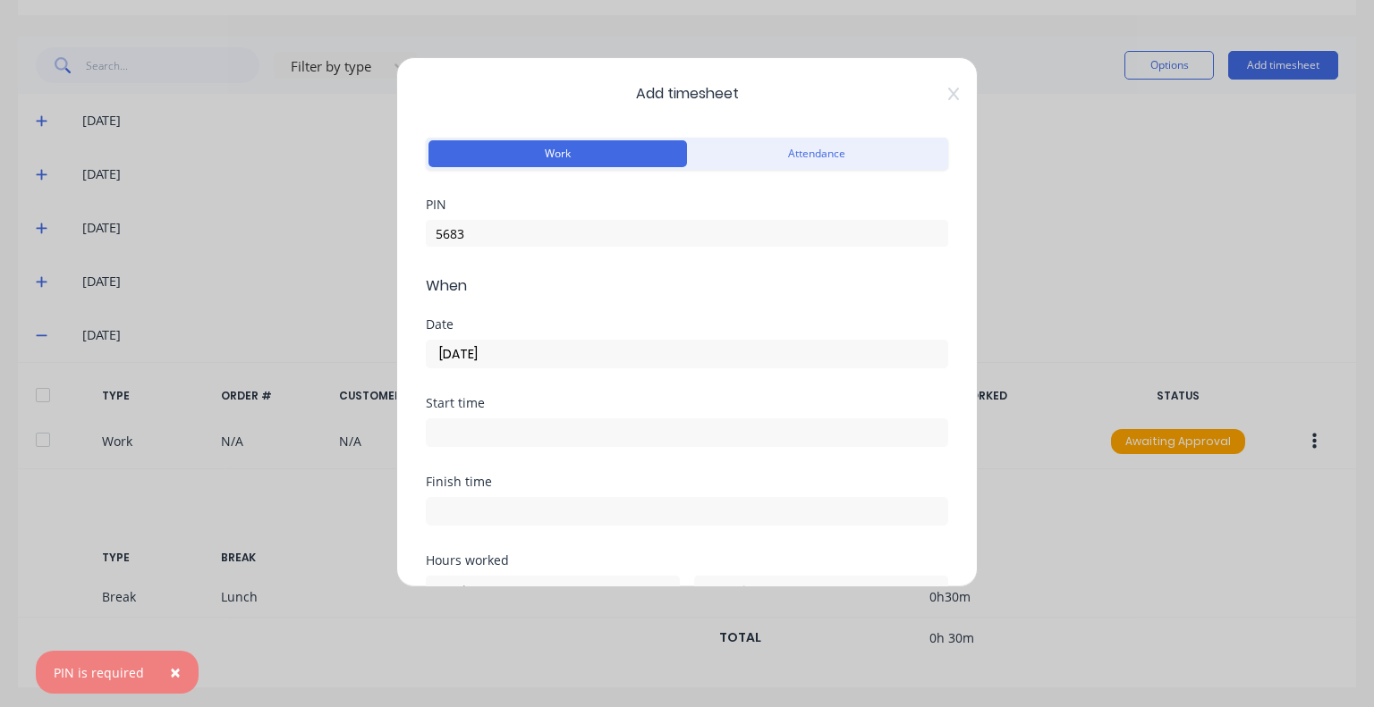
click at [551, 432] on input at bounding box center [687, 432] width 521 height 27
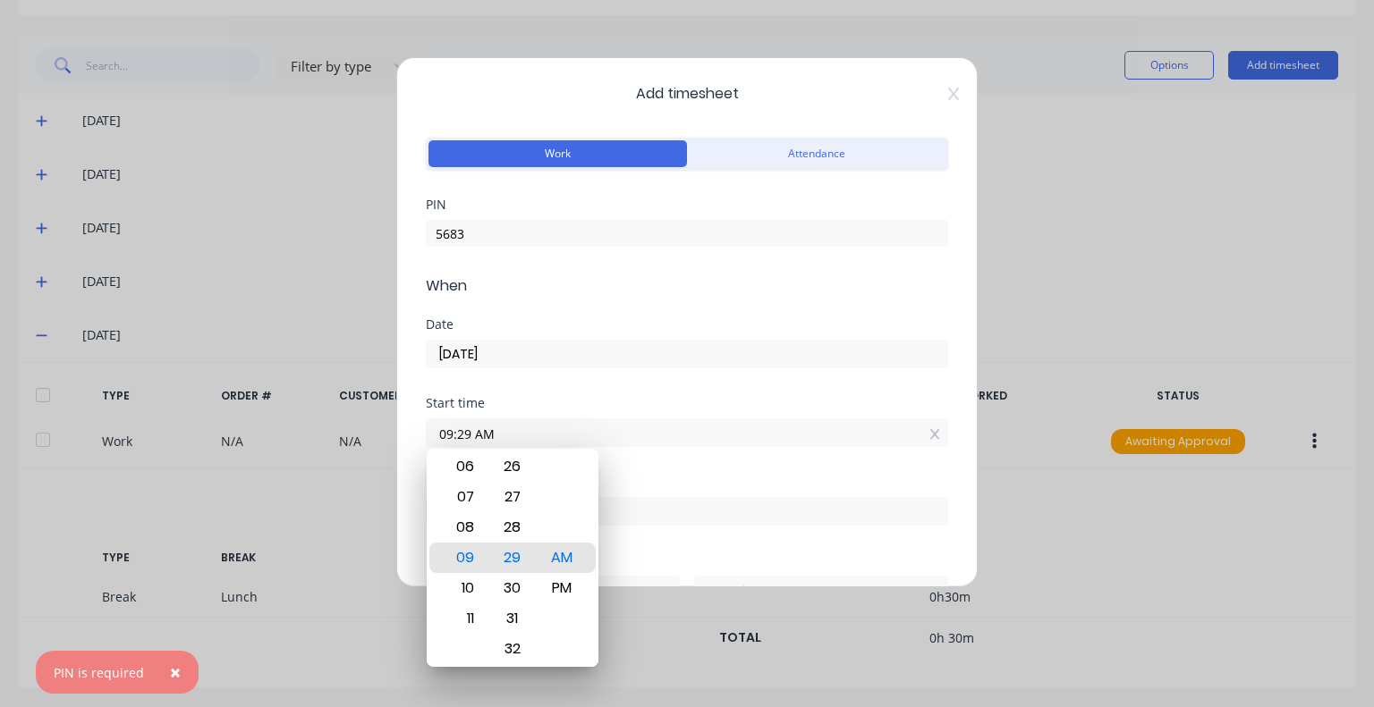
drag, startPoint x: 440, startPoint y: 432, endPoint x: 410, endPoint y: 431, distance: 30.4
click at [410, 431] on div "Add timesheet Work Attendance PIN 5683 When Date 26/09/2025 Start time 09:29 AM…" at bounding box center [686, 322] width 581 height 530
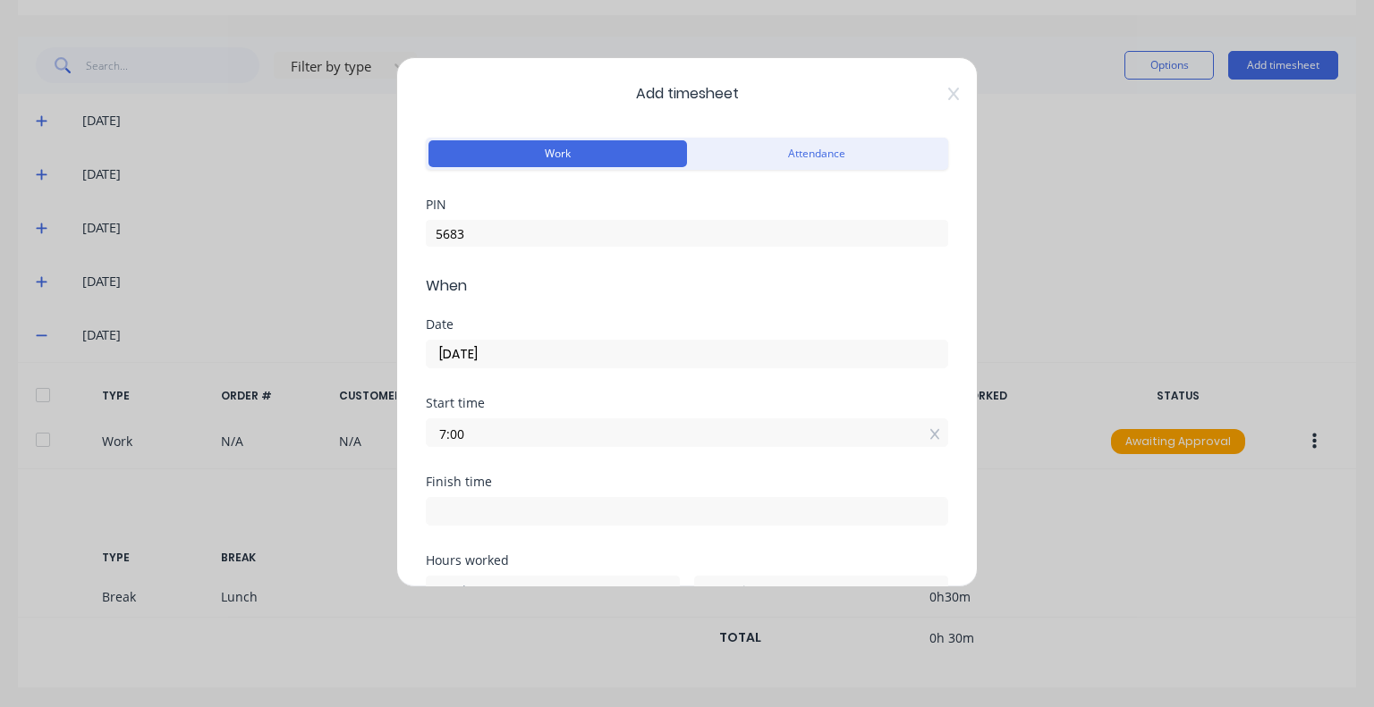
type input "07:00 AM"
click at [555, 500] on input at bounding box center [687, 511] width 521 height 27
type input "09:29 AM"
type input "2"
type input "29"
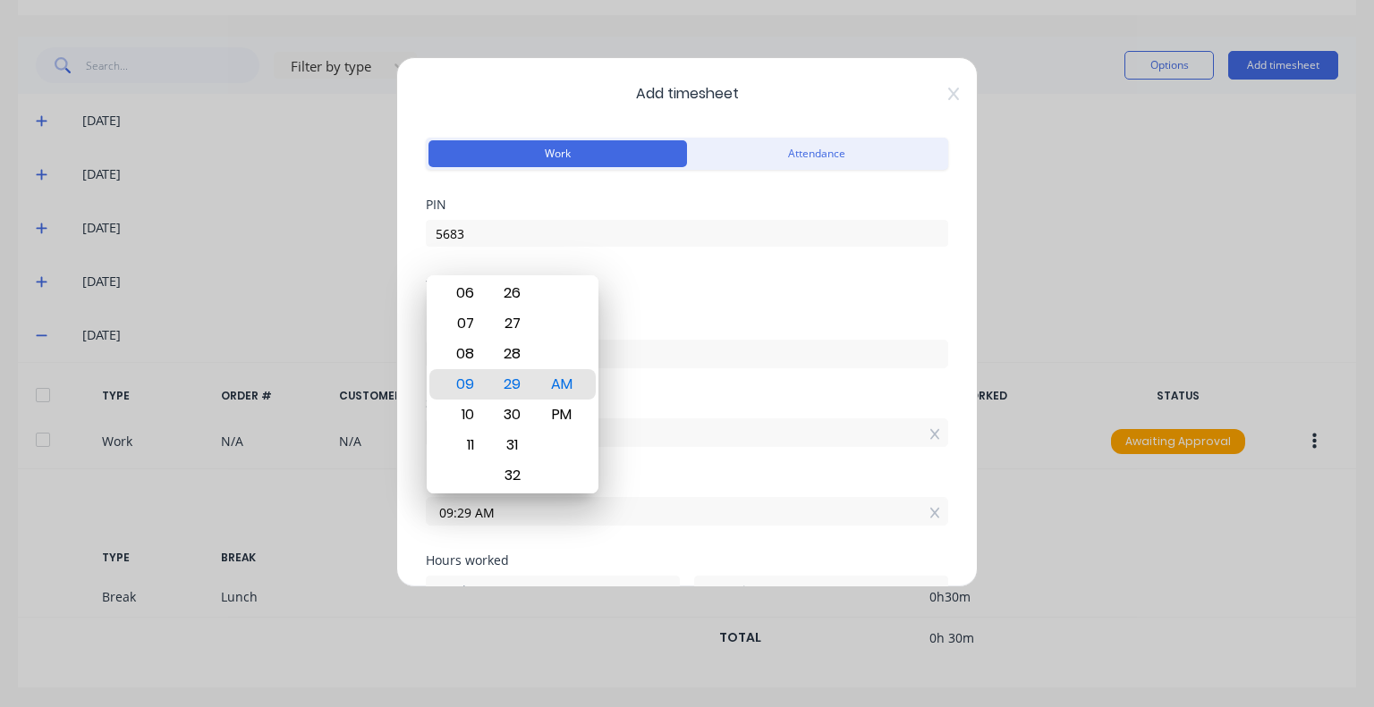
drag, startPoint x: 555, startPoint y: 500, endPoint x: 395, endPoint y: 529, distance: 161.9
click at [396, 529] on div "Add timesheet Work Attendance PIN 5683 When Date 26/09/2025 Start time 07:00 AM…" at bounding box center [686, 322] width 581 height 530
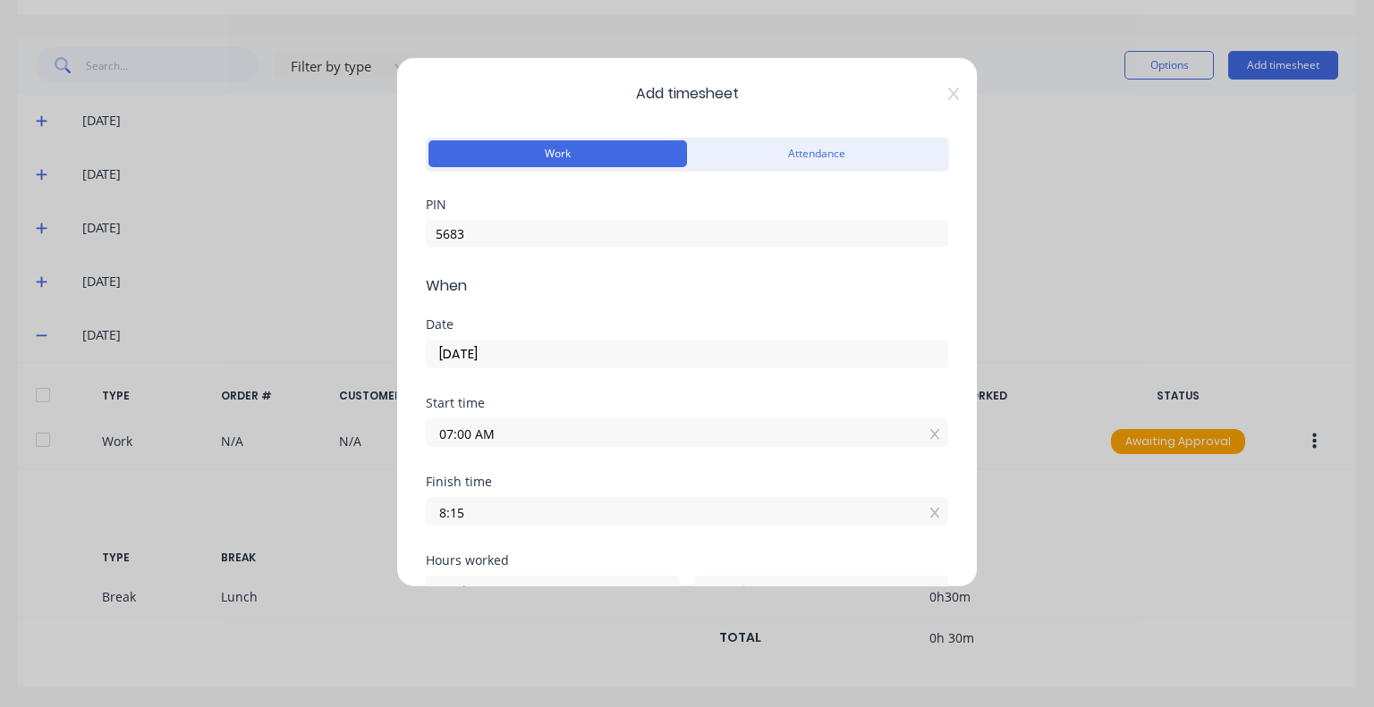
type input "08:15 AM"
type input "1"
type input "15"
click at [553, 468] on div "Start time 07:00 AM" at bounding box center [687, 436] width 522 height 79
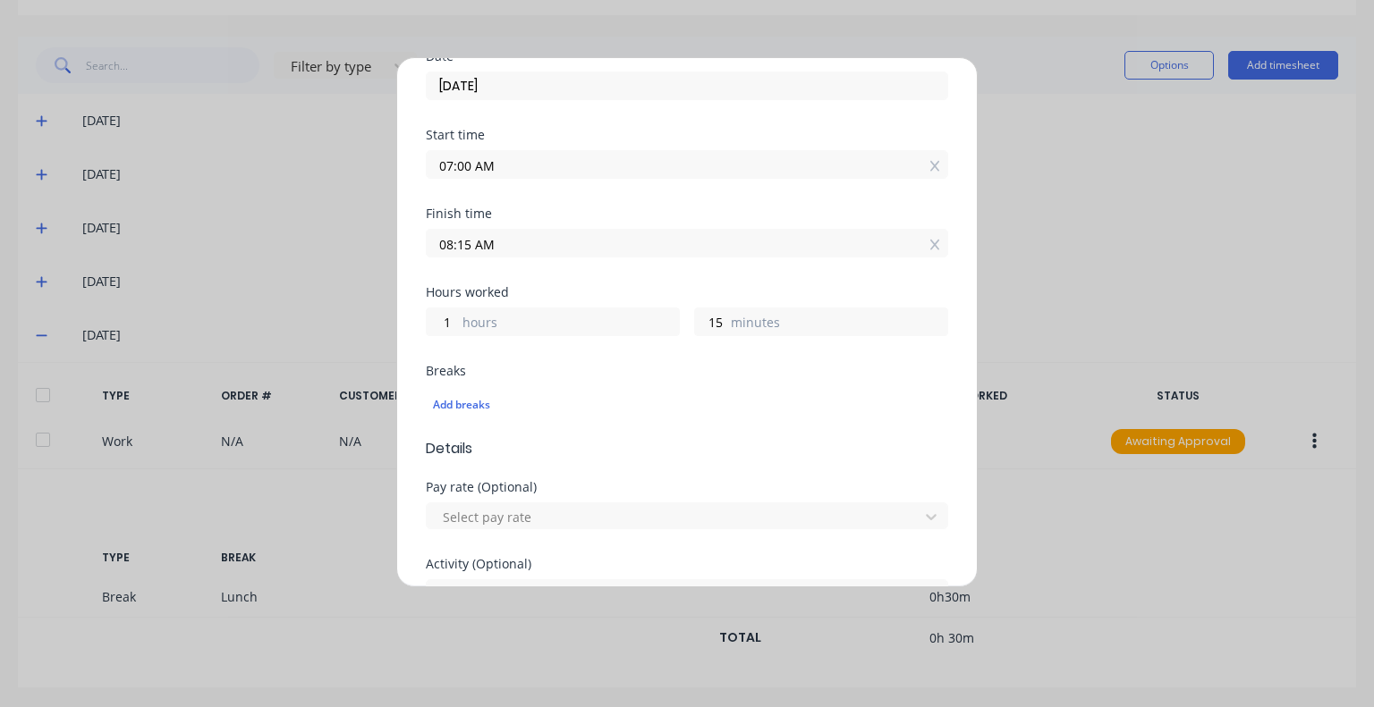
scroll to position [358, 0]
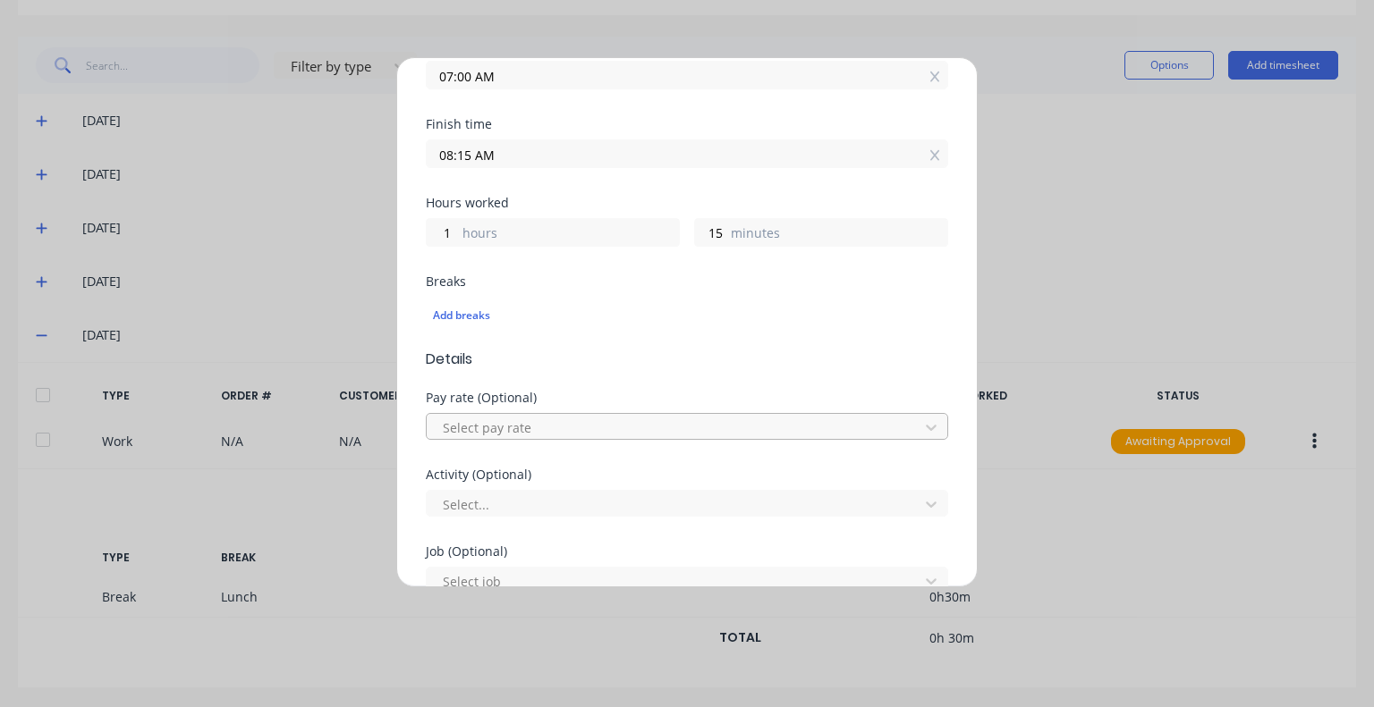
click at [571, 432] on div at bounding box center [675, 428] width 469 height 22
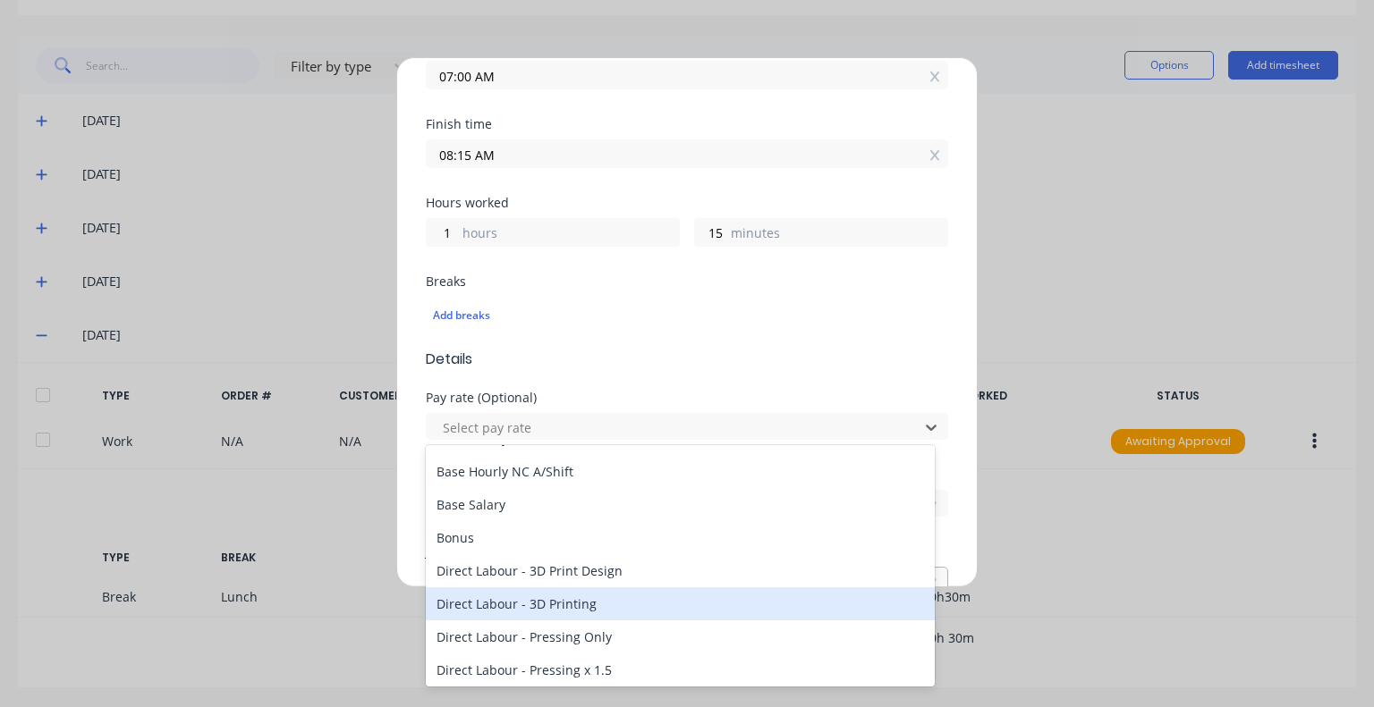
drag, startPoint x: 554, startPoint y: 598, endPoint x: 554, endPoint y: 582, distance: 16.1
click at [554, 597] on div "Direct Labour - 3D Printing" at bounding box center [680, 604] width 509 height 33
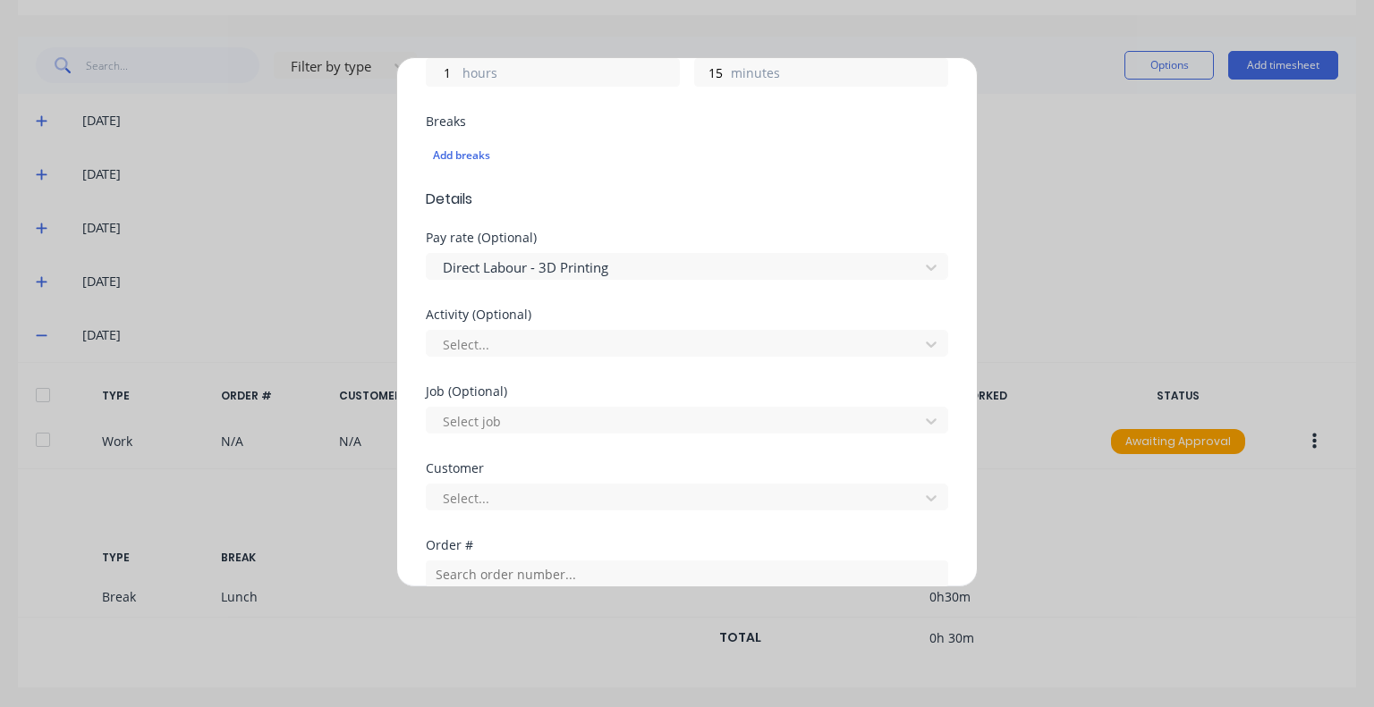
scroll to position [537, 0]
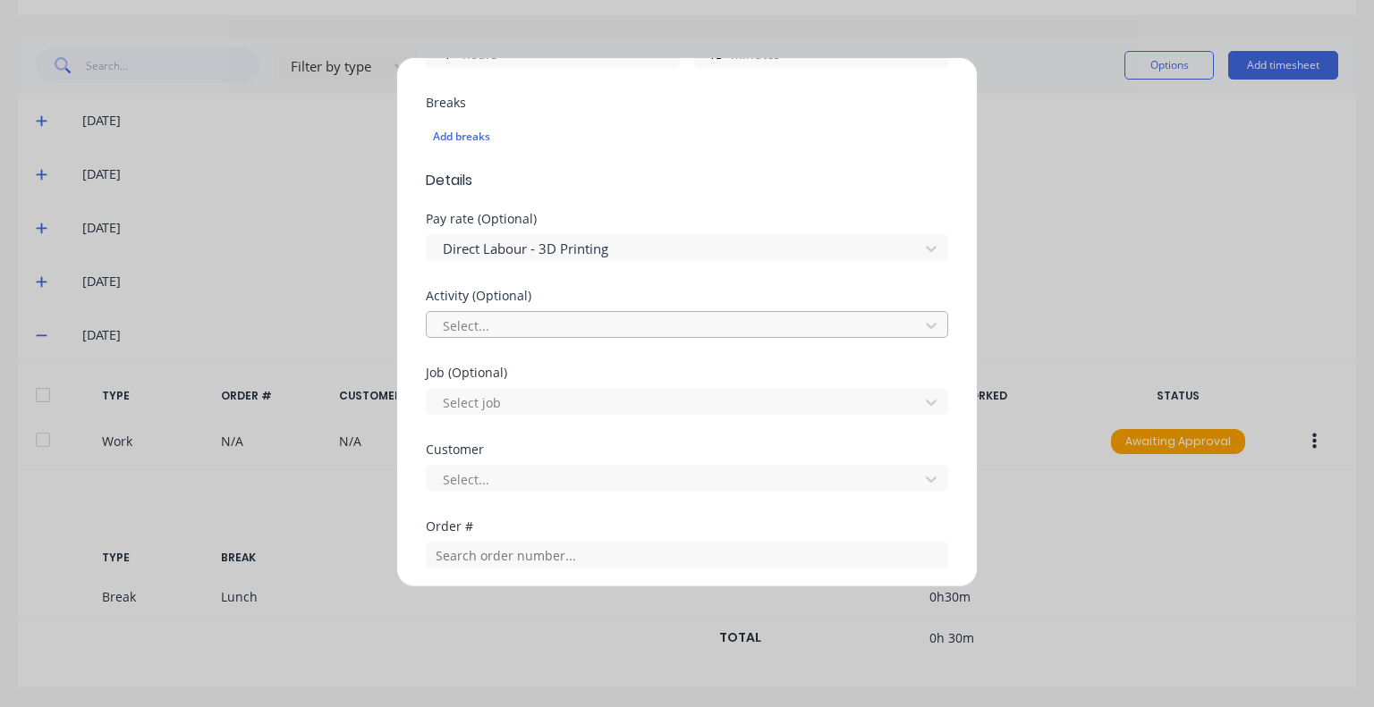
click at [565, 325] on div at bounding box center [675, 326] width 469 height 22
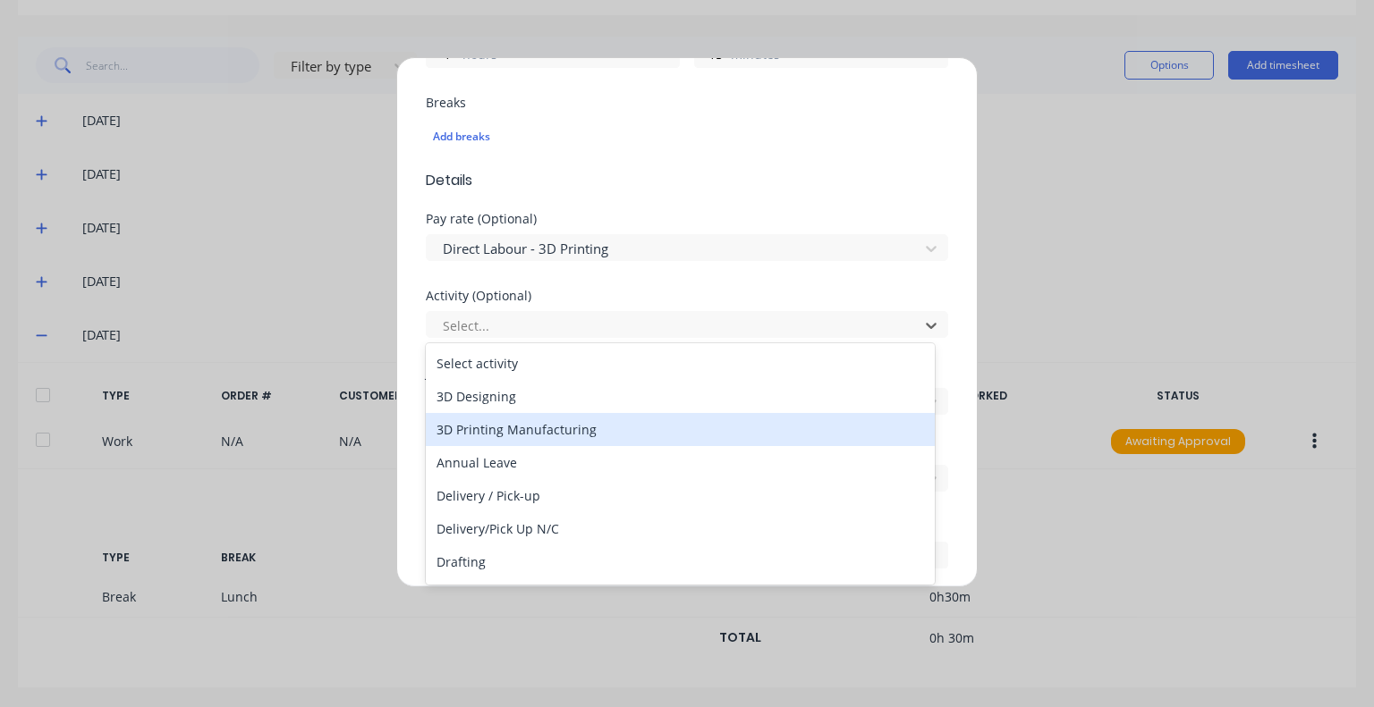
click at [529, 428] on div "3D Printing Manufacturing" at bounding box center [680, 429] width 509 height 33
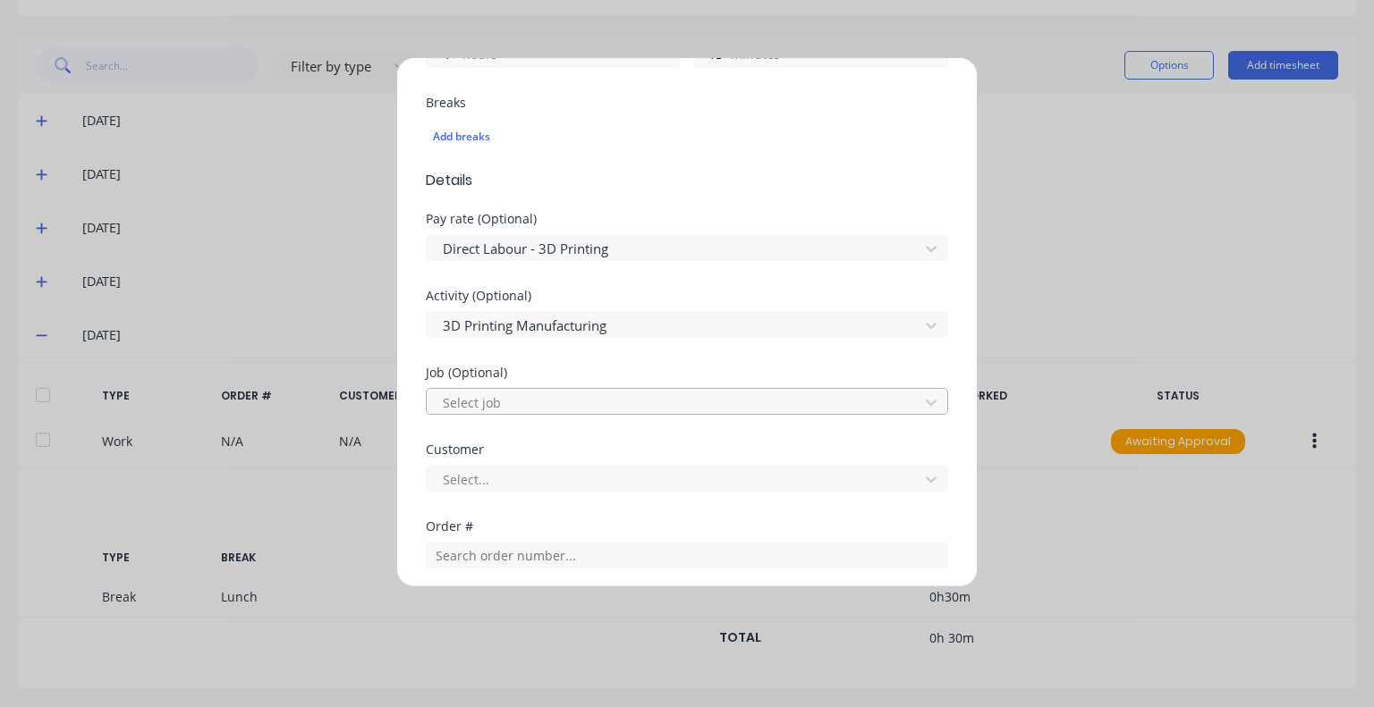
click at [546, 393] on div at bounding box center [675, 403] width 469 height 22
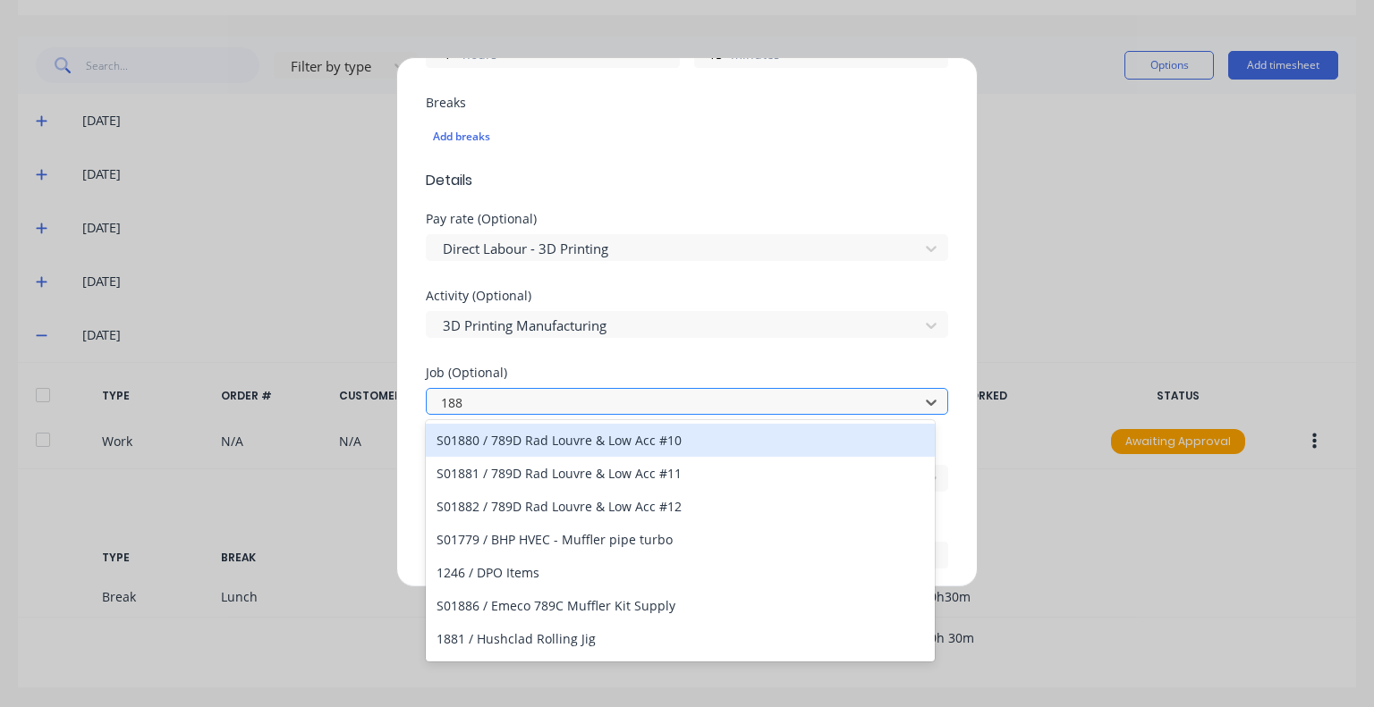
type input "1884"
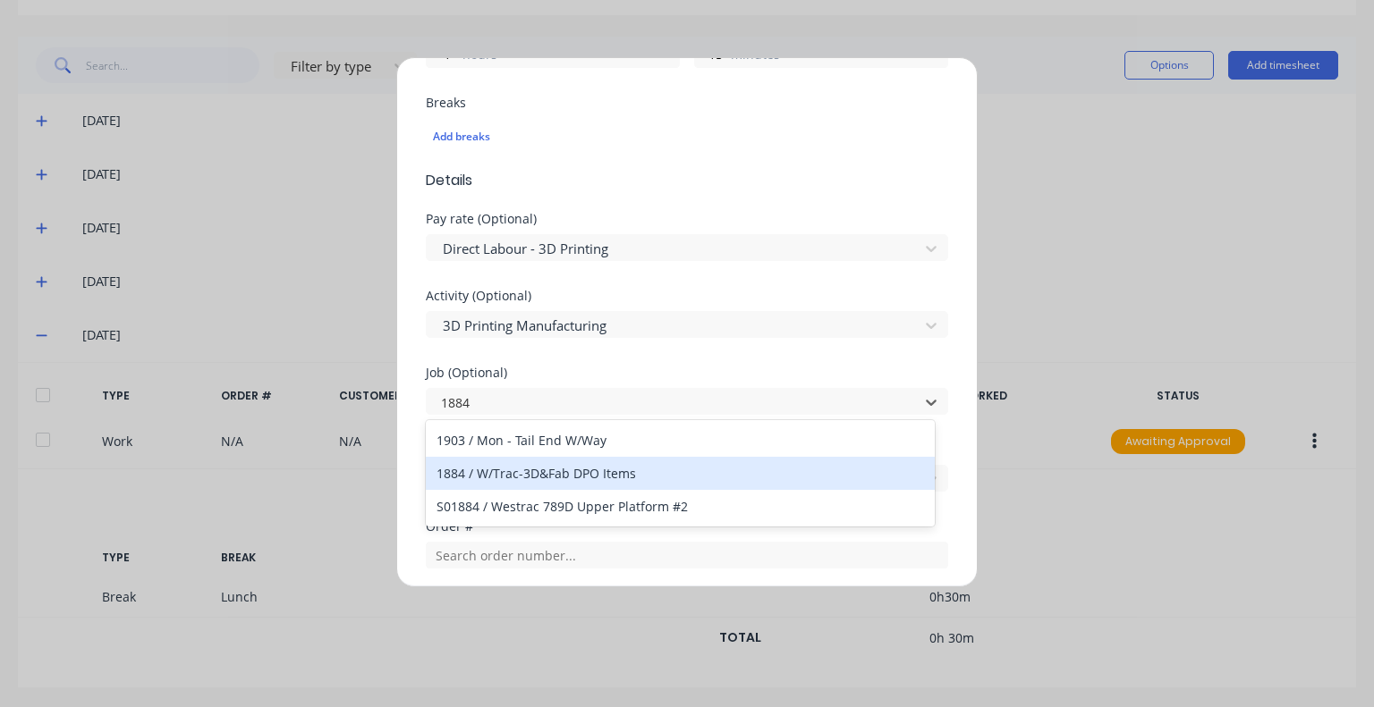
click at [555, 465] on div "1884 / W/Trac-3D&Fab DPO Items" at bounding box center [680, 473] width 509 height 33
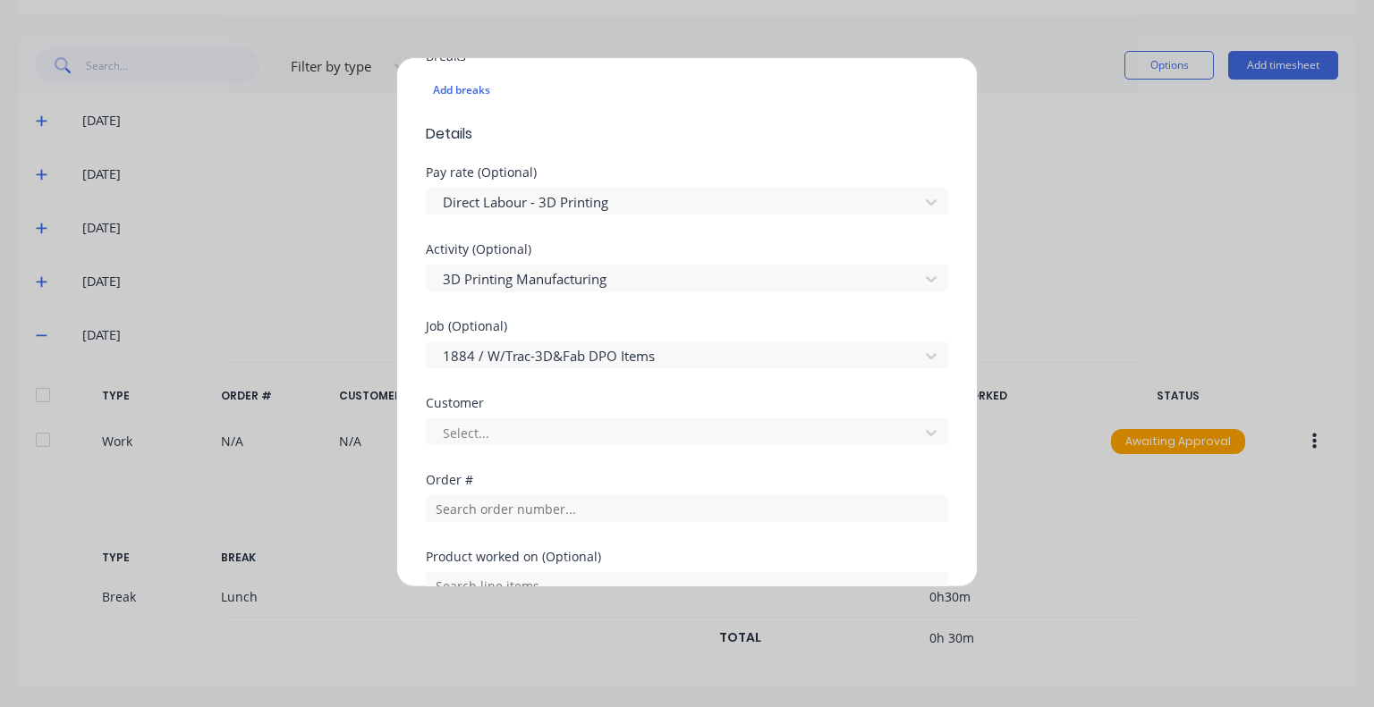
scroll to position [626, 0]
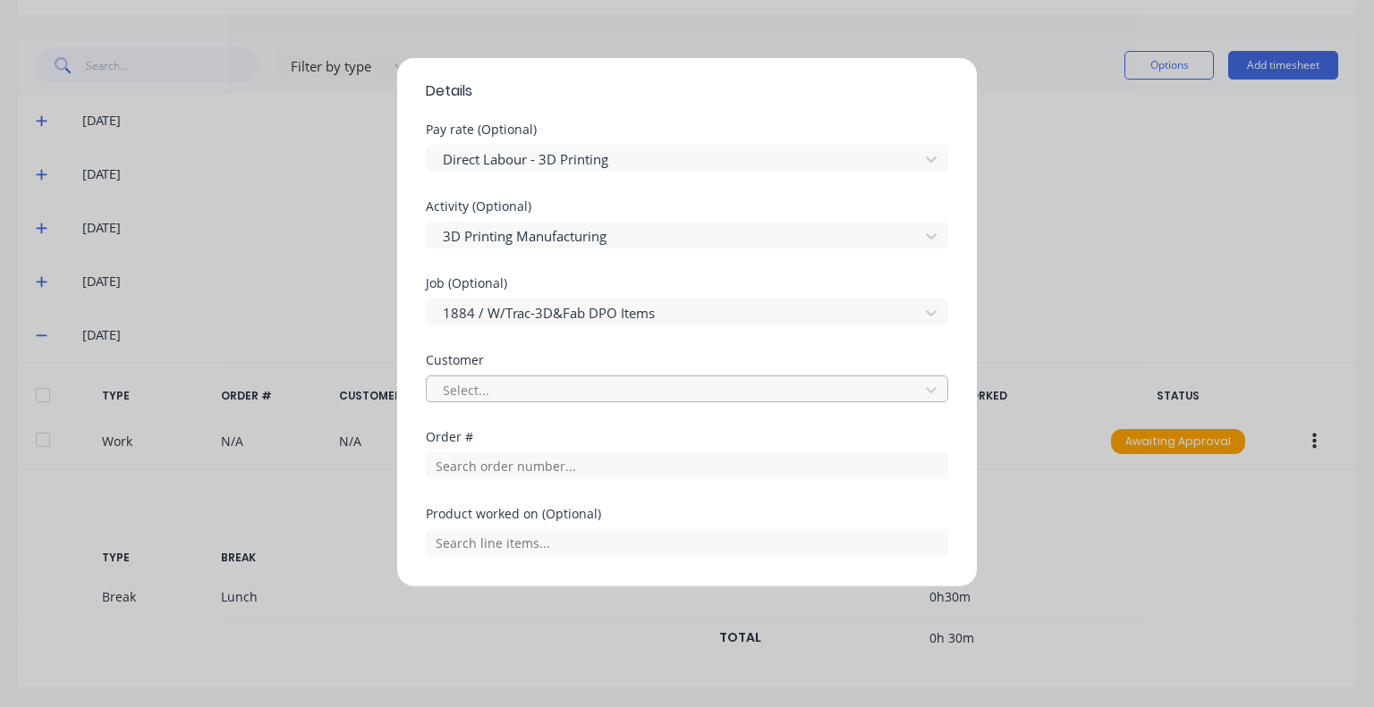
click at [547, 398] on div at bounding box center [675, 390] width 469 height 22
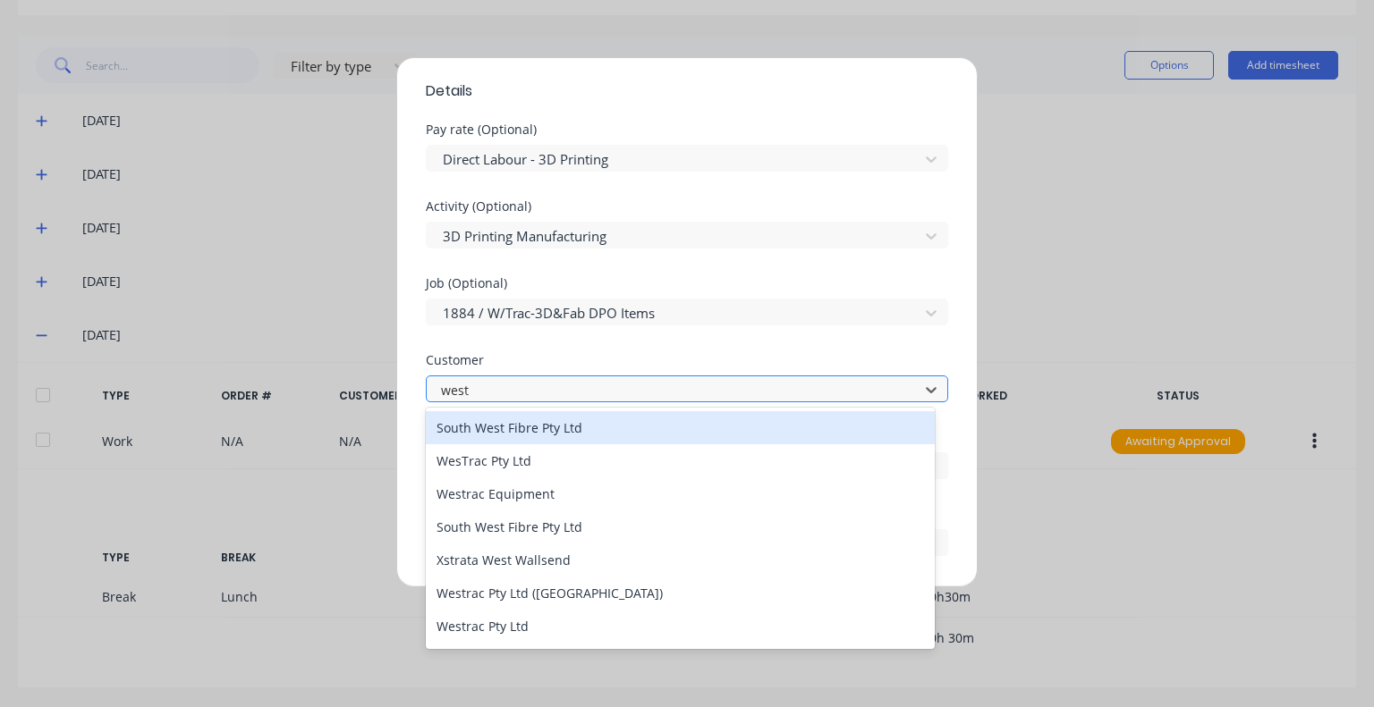
type input "westr"
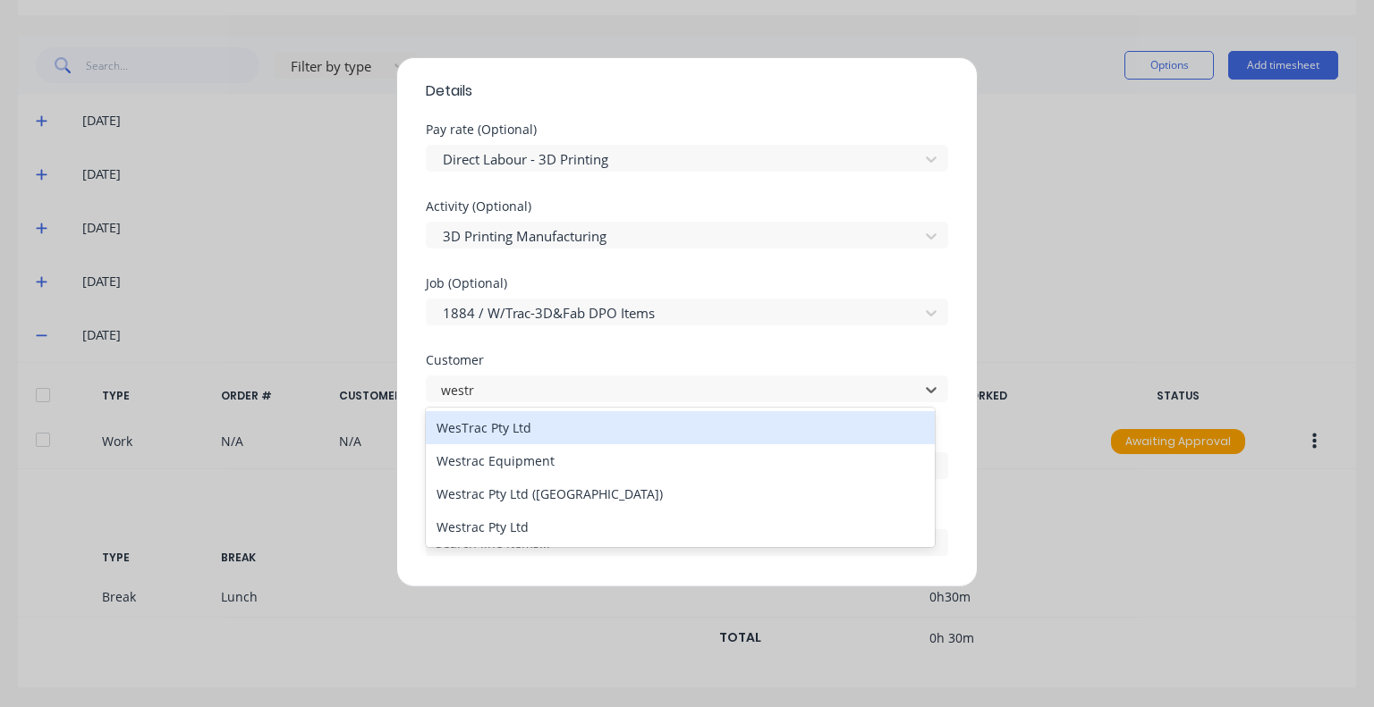
click at [555, 428] on div "WesTrac Pty Ltd" at bounding box center [680, 427] width 509 height 33
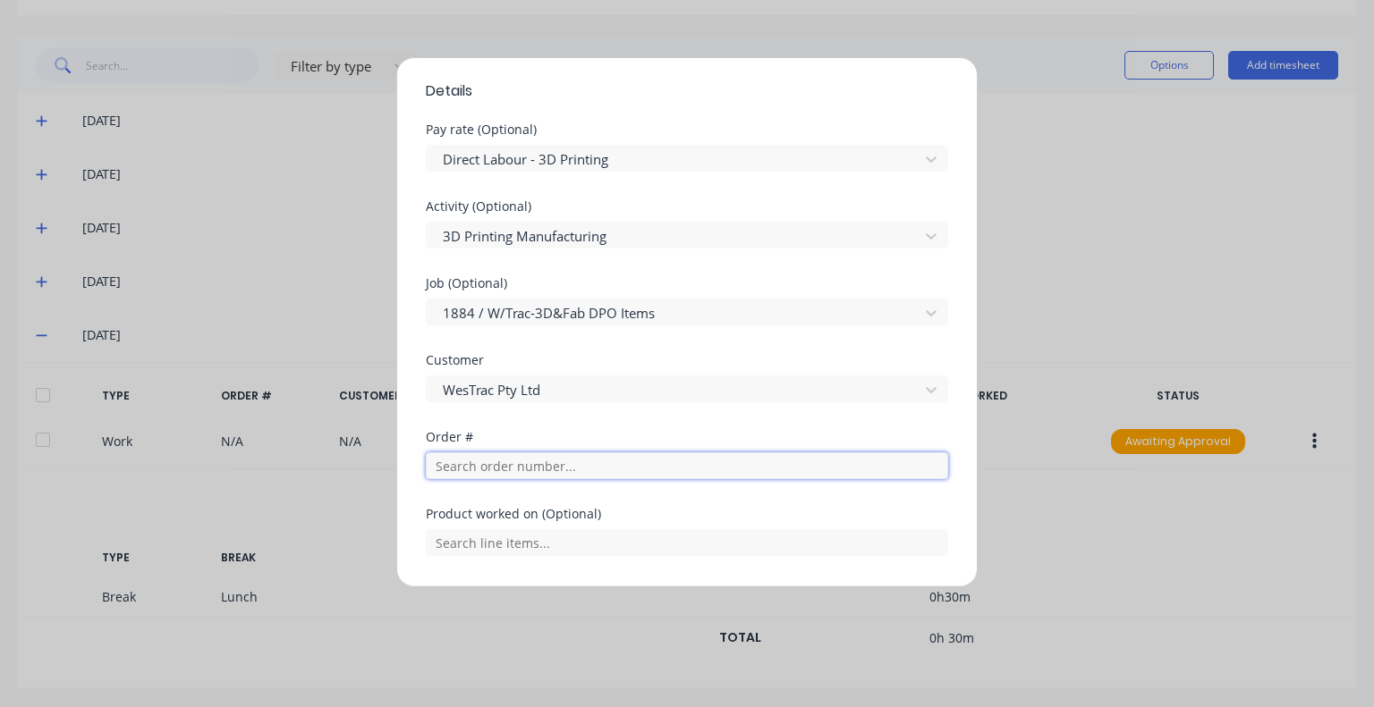
click at [544, 458] on input "text" at bounding box center [687, 466] width 522 height 27
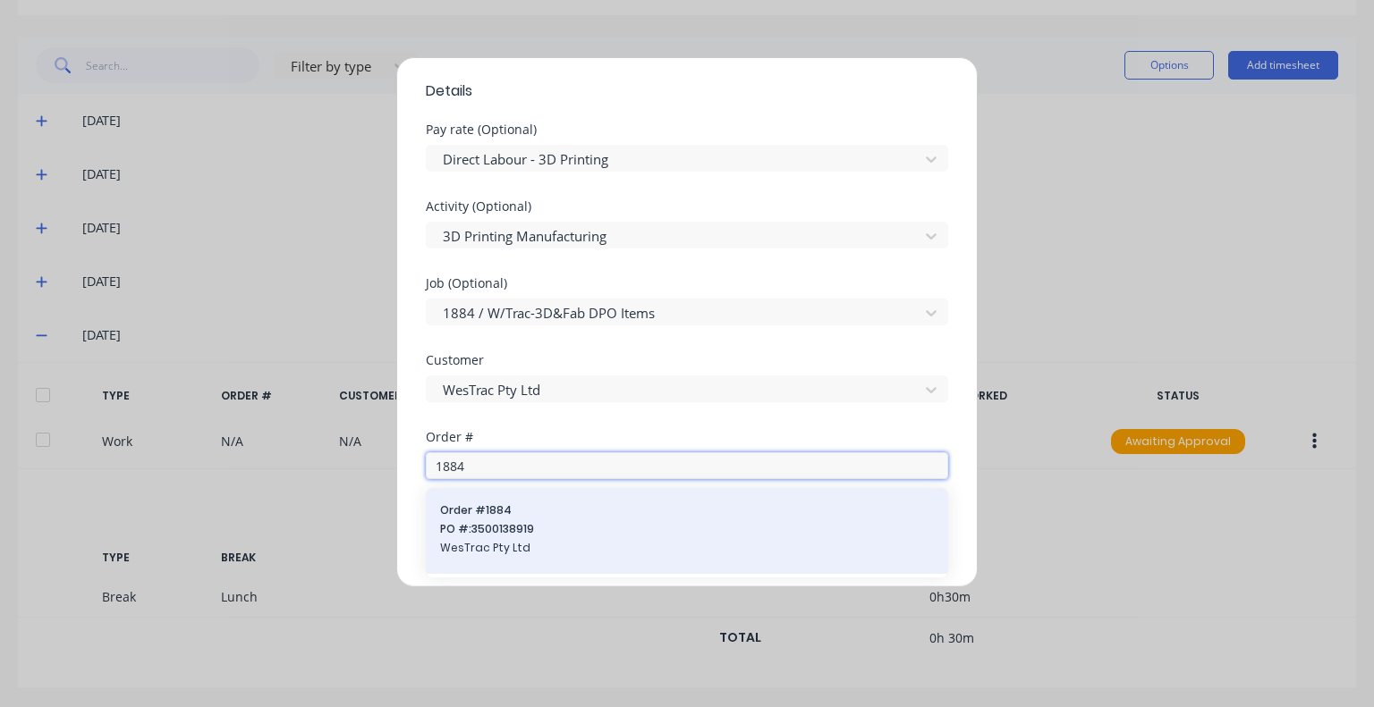
type input "1884"
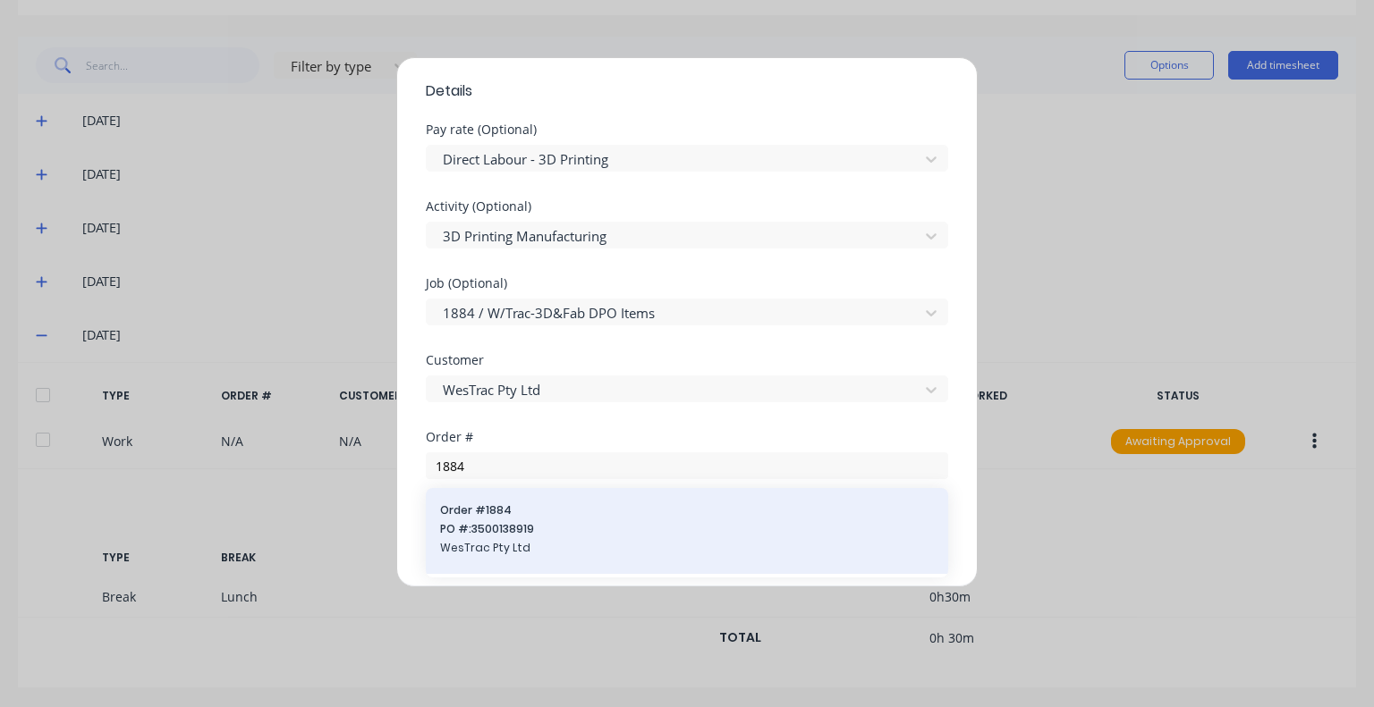
click at [537, 529] on span "PO #: 3500138919" at bounding box center [687, 529] width 494 height 16
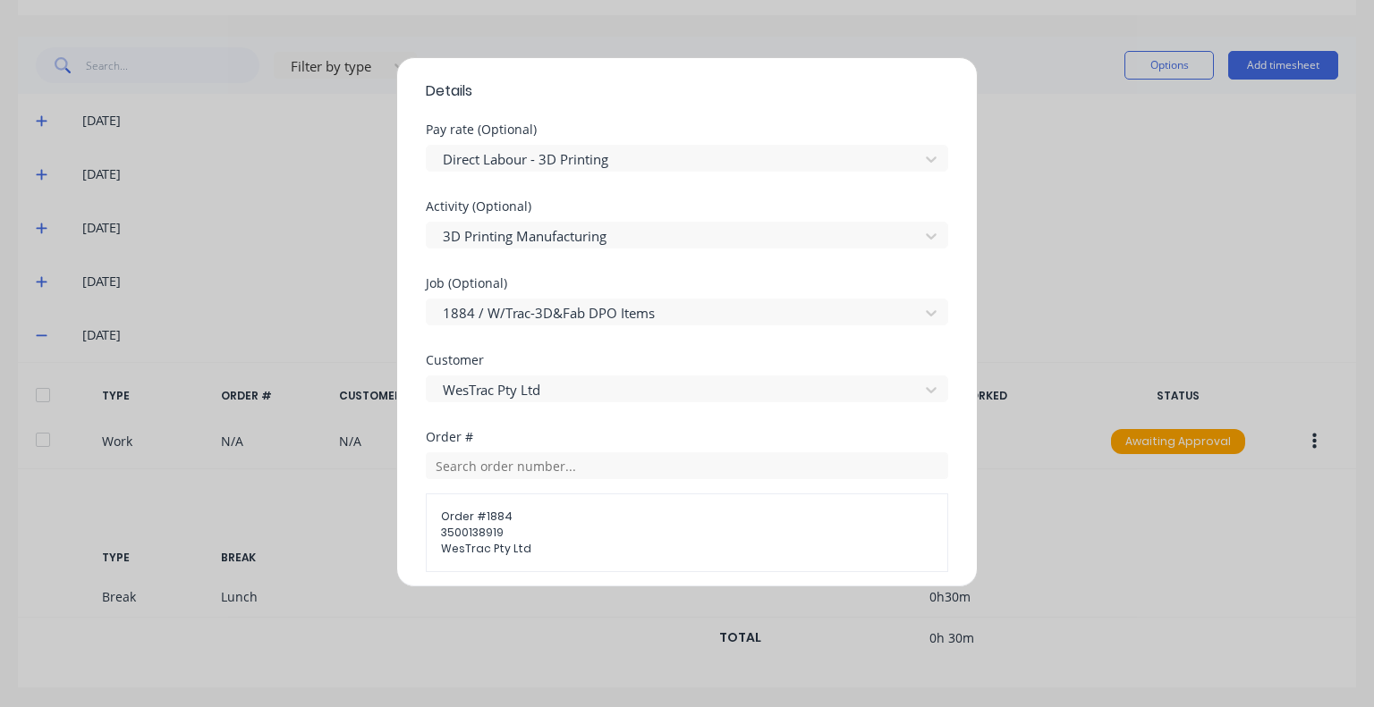
scroll to position [715, 0]
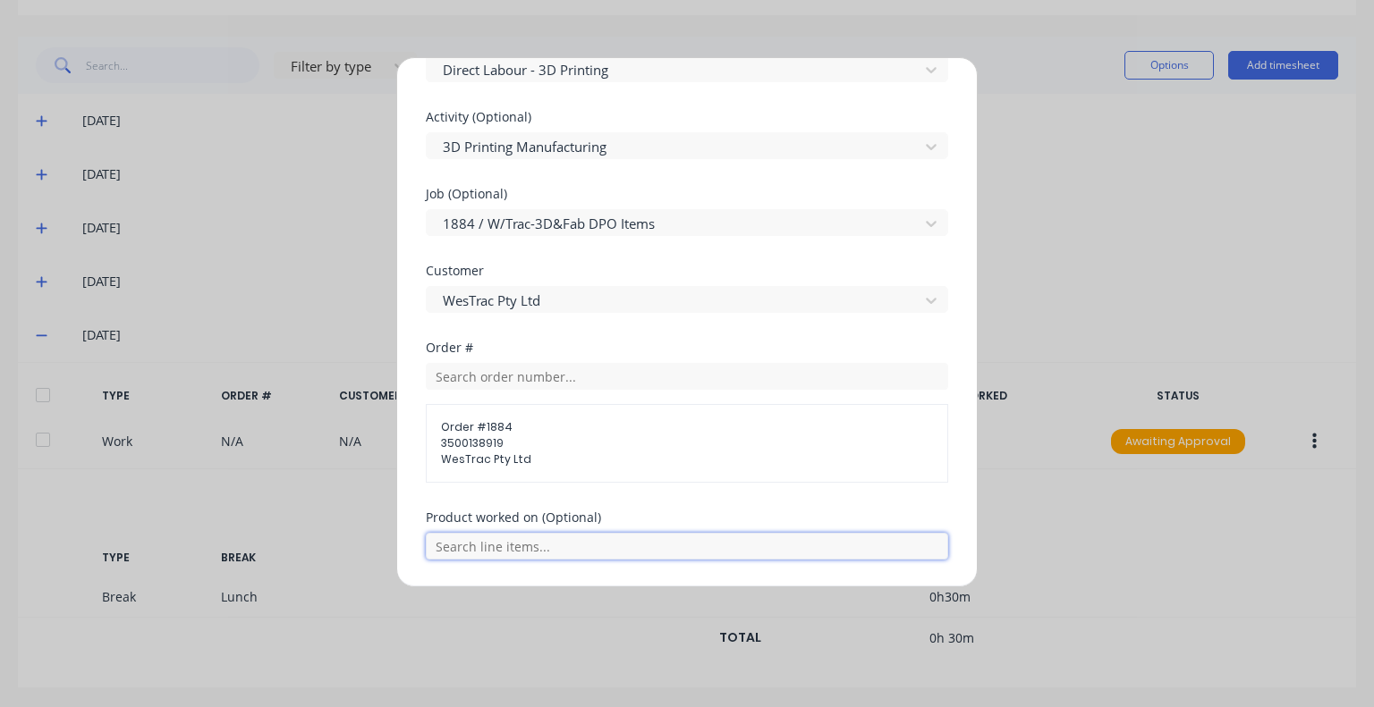
click at [517, 543] on input "text" at bounding box center [687, 546] width 522 height 27
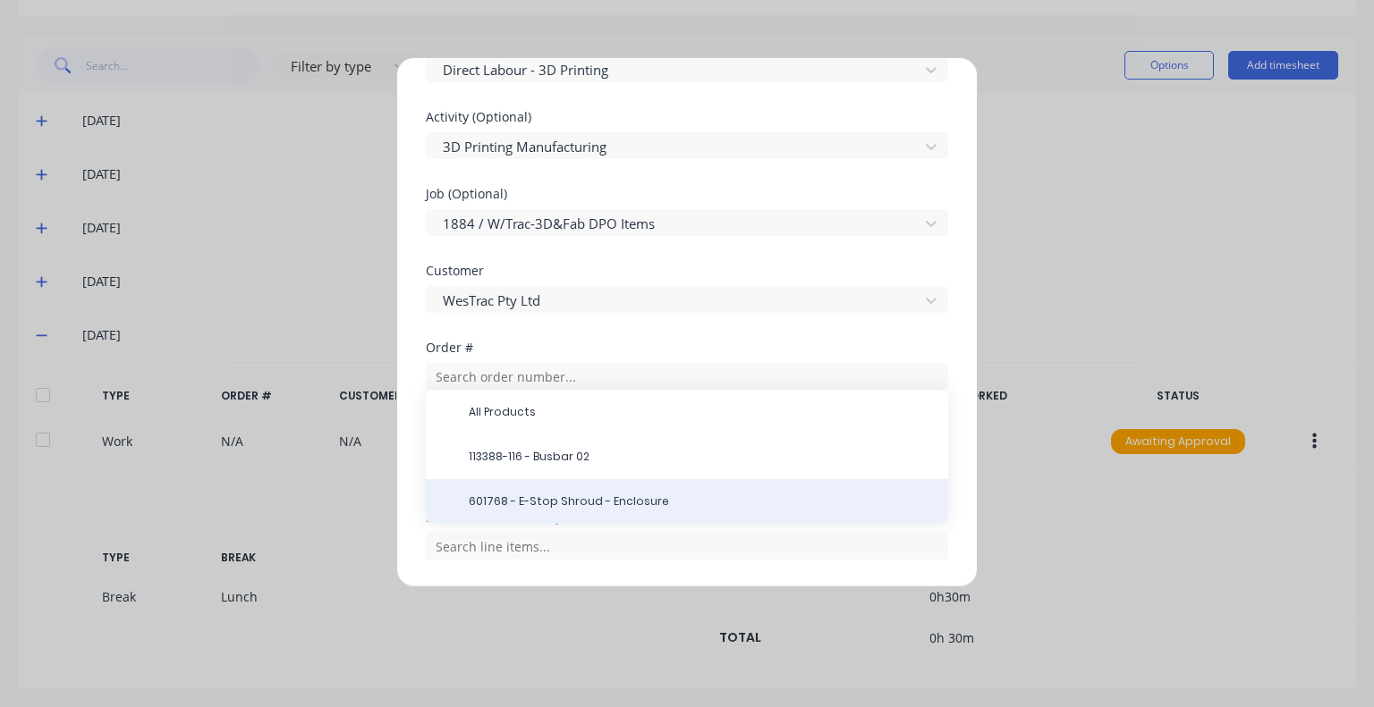
click at [514, 497] on span "601768 - E-Stop Shroud - Enclosure" at bounding box center [701, 502] width 465 height 16
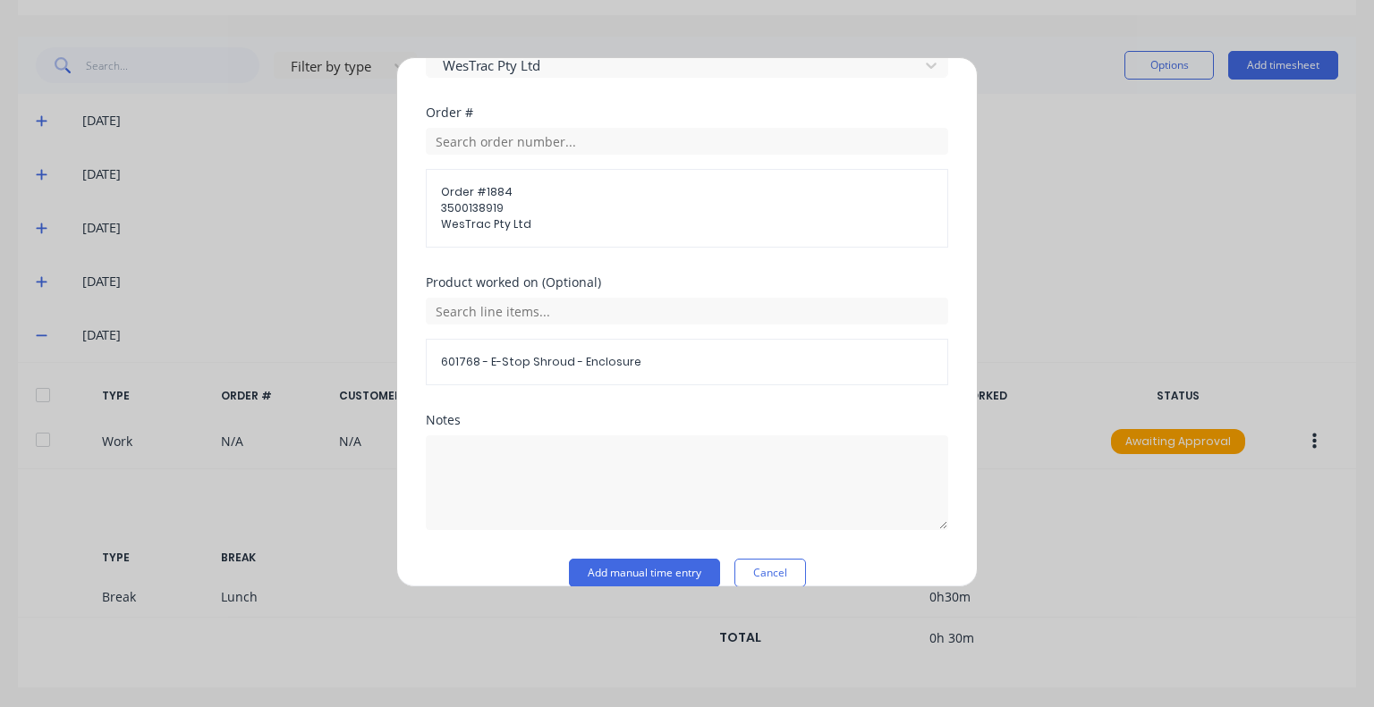
scroll to position [973, 0]
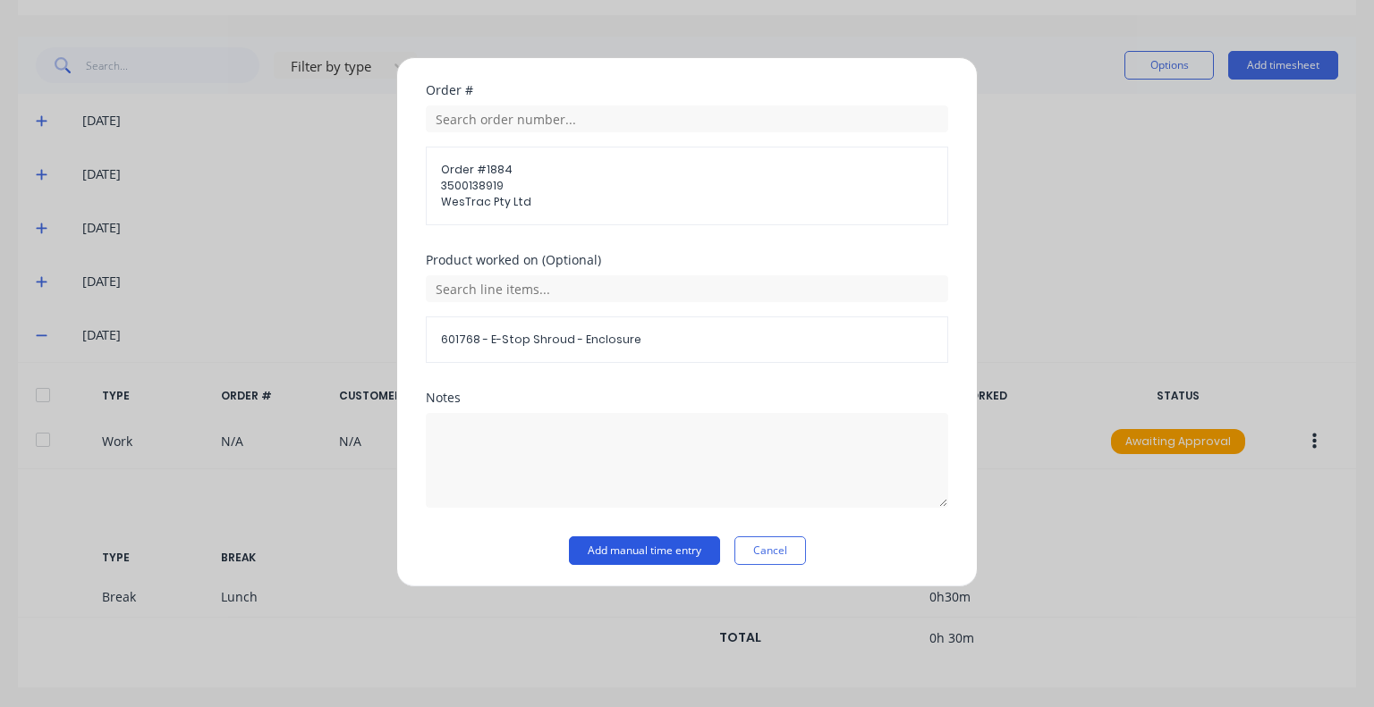
click at [622, 551] on button "Add manual time entry" at bounding box center [644, 551] width 151 height 29
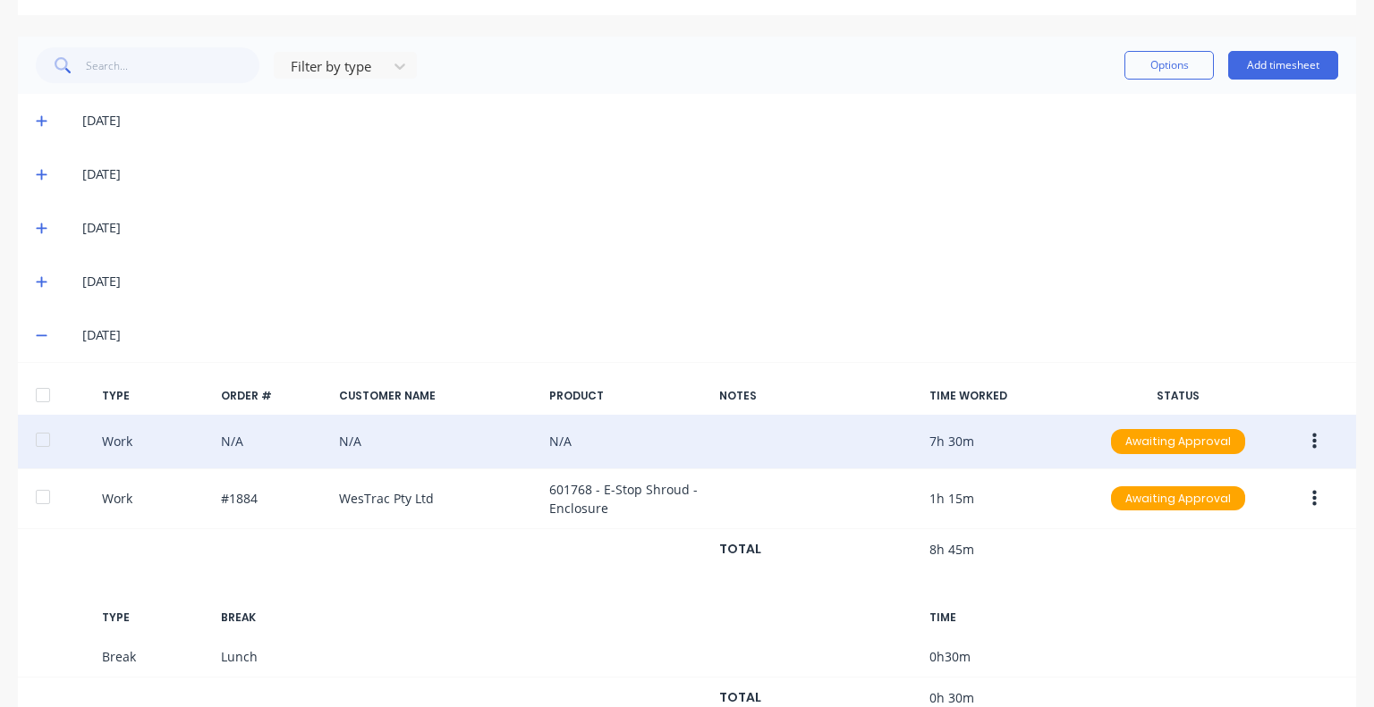
click at [1312, 440] on icon "button" at bounding box center [1314, 442] width 4 height 16
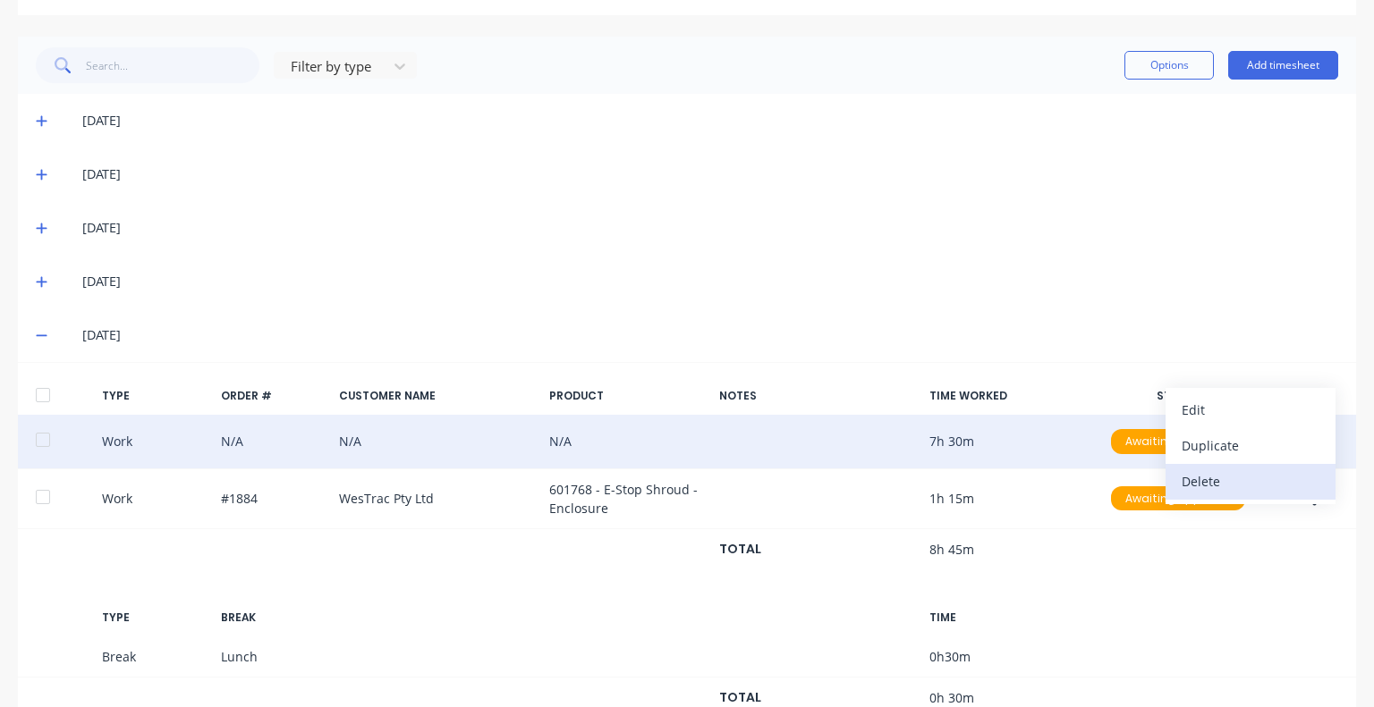
click at [1214, 477] on div "Delete" at bounding box center [1250, 482] width 138 height 26
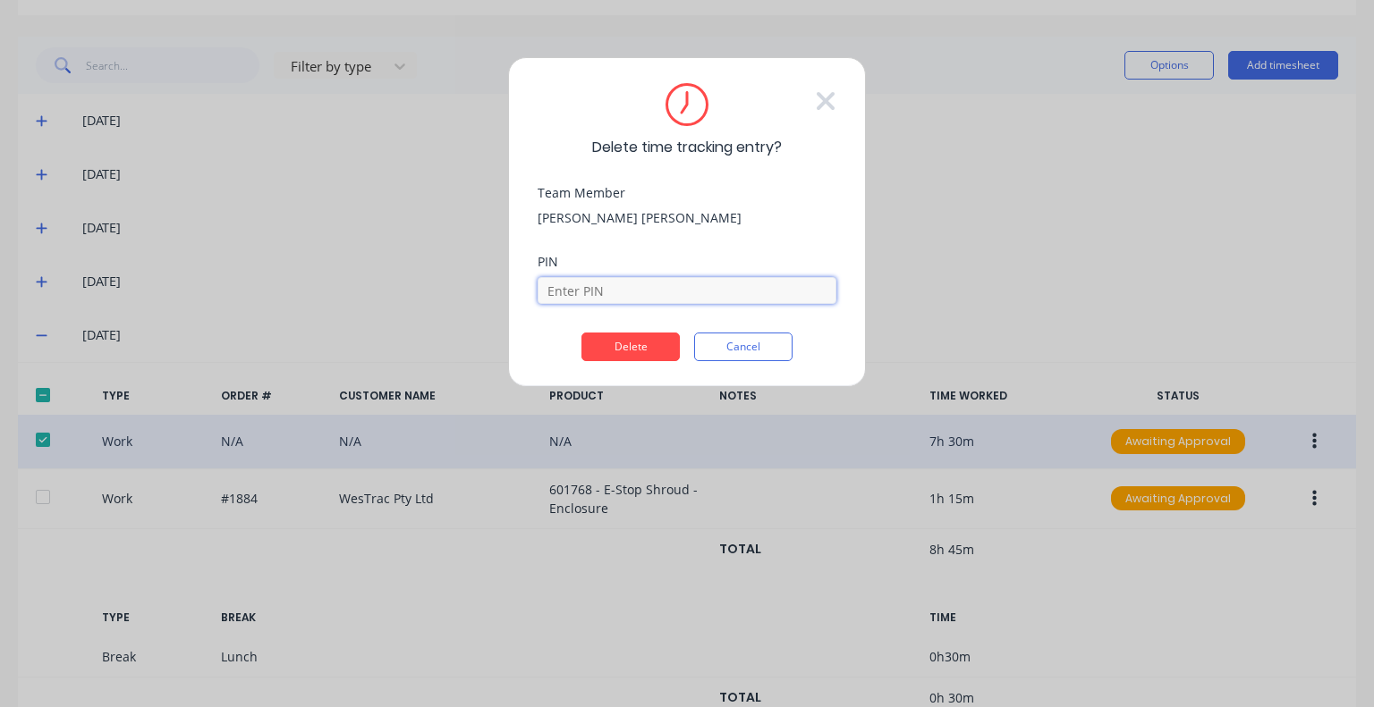
click at [624, 301] on input at bounding box center [687, 290] width 299 height 27
type input "5683"
click at [612, 355] on button "Delete" at bounding box center [630, 347] width 98 height 29
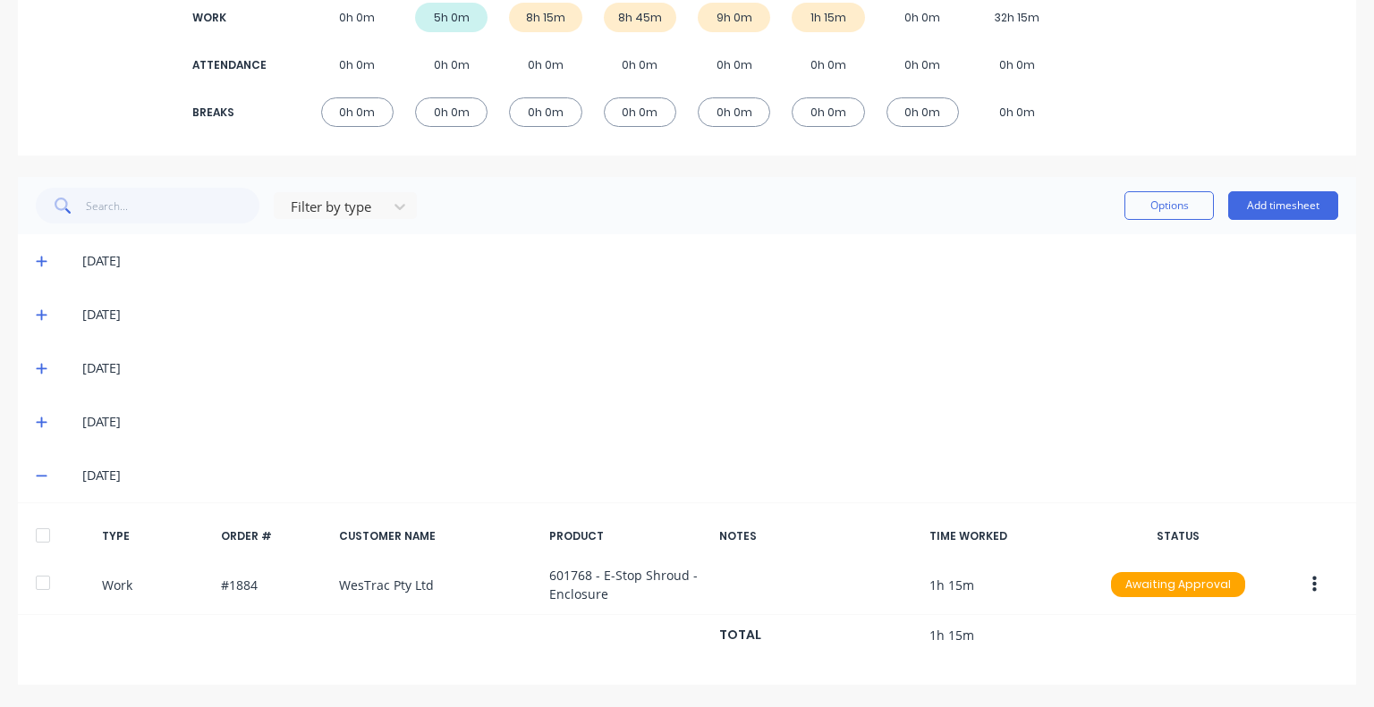
scroll to position [289, 0]
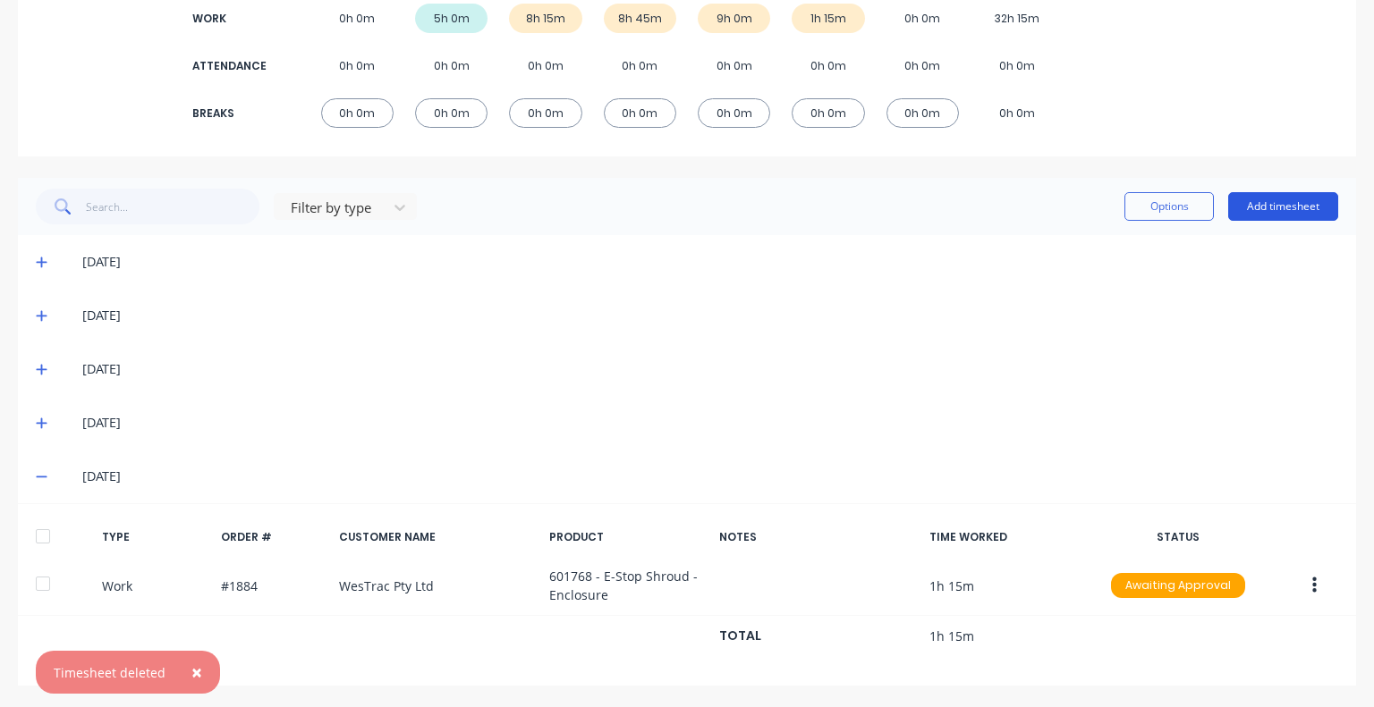
click at [1262, 201] on button "Add timesheet" at bounding box center [1283, 206] width 110 height 29
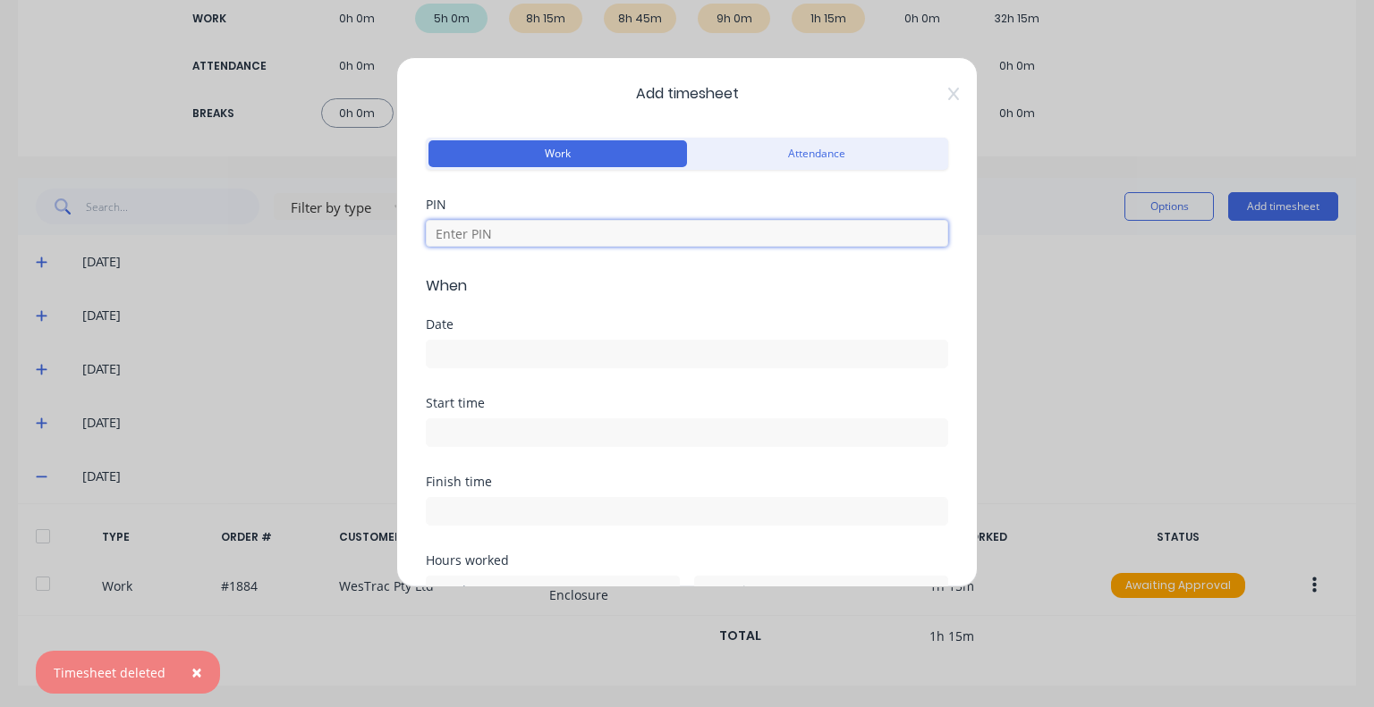
click at [647, 230] on input at bounding box center [687, 233] width 522 height 27
type input "5683"
click at [538, 364] on input at bounding box center [687, 354] width 521 height 27
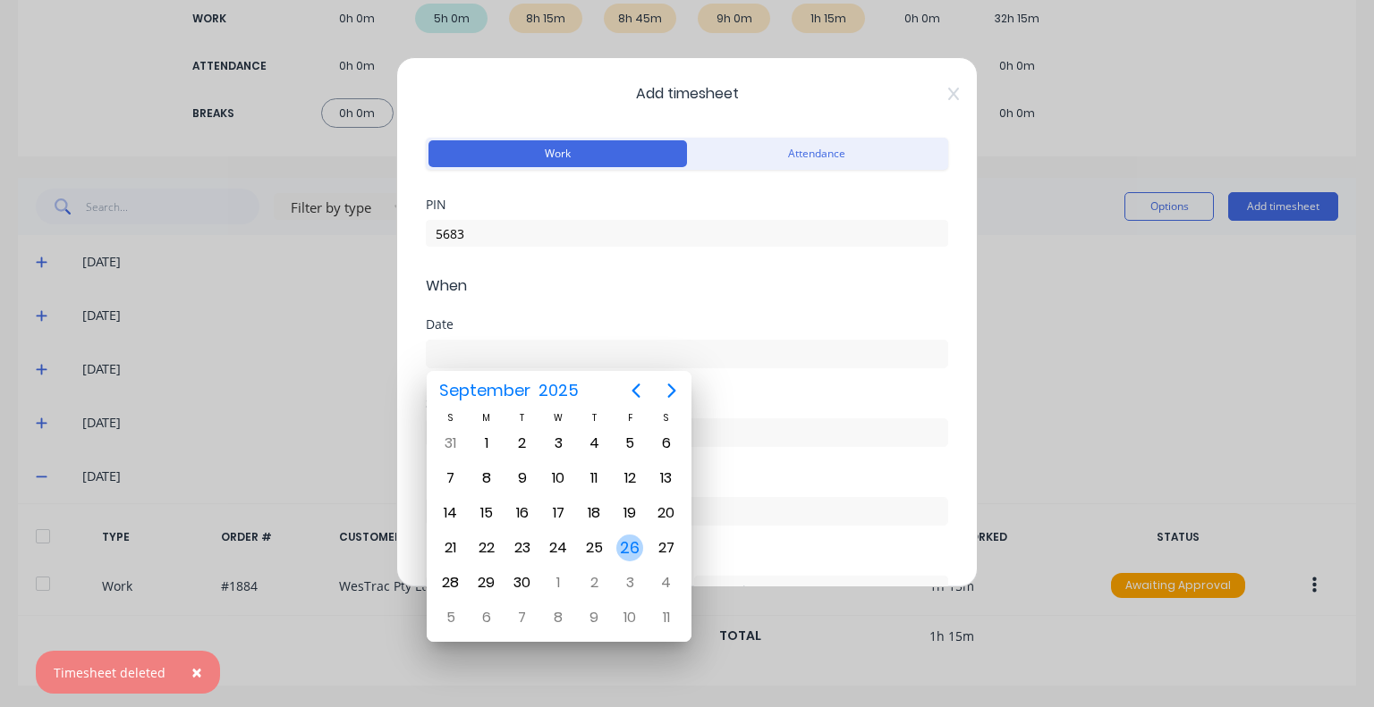
click at [628, 546] on div "26" at bounding box center [629, 548] width 27 height 27
type input "26/09/2025"
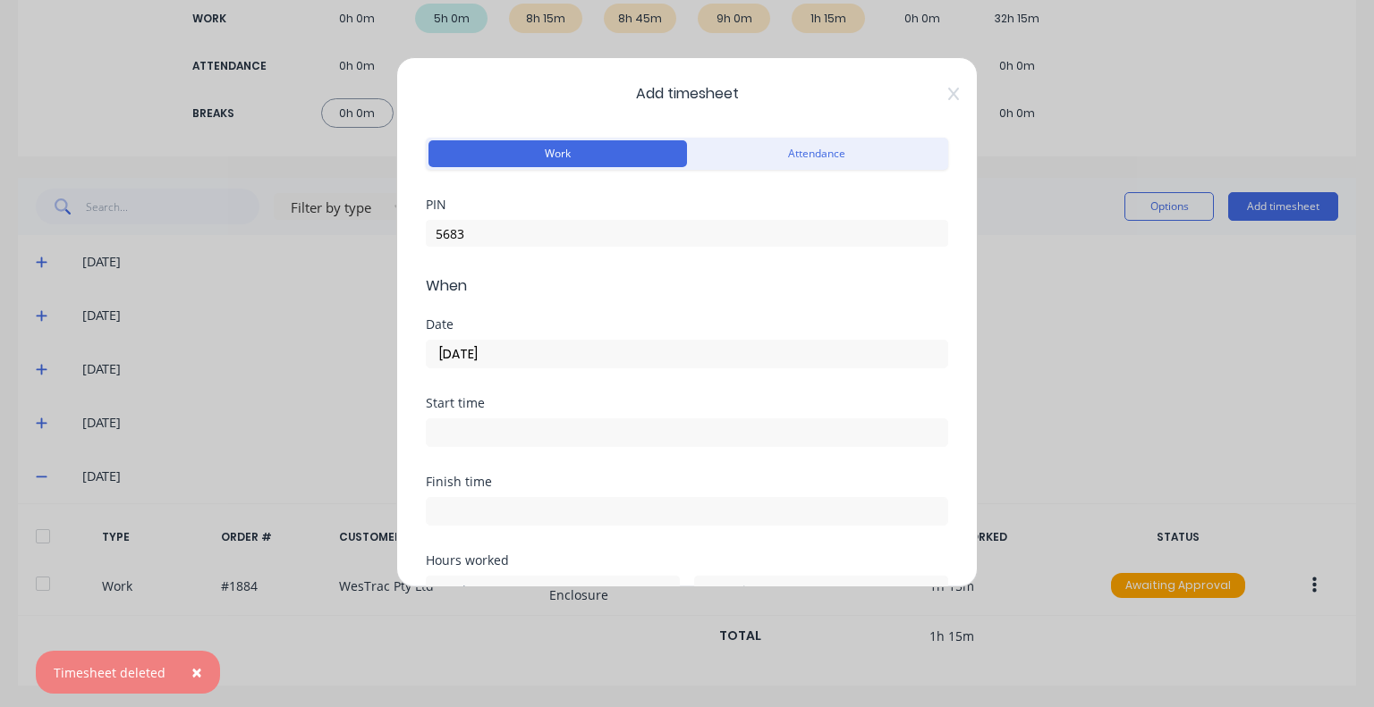
click at [504, 436] on input at bounding box center [687, 432] width 521 height 27
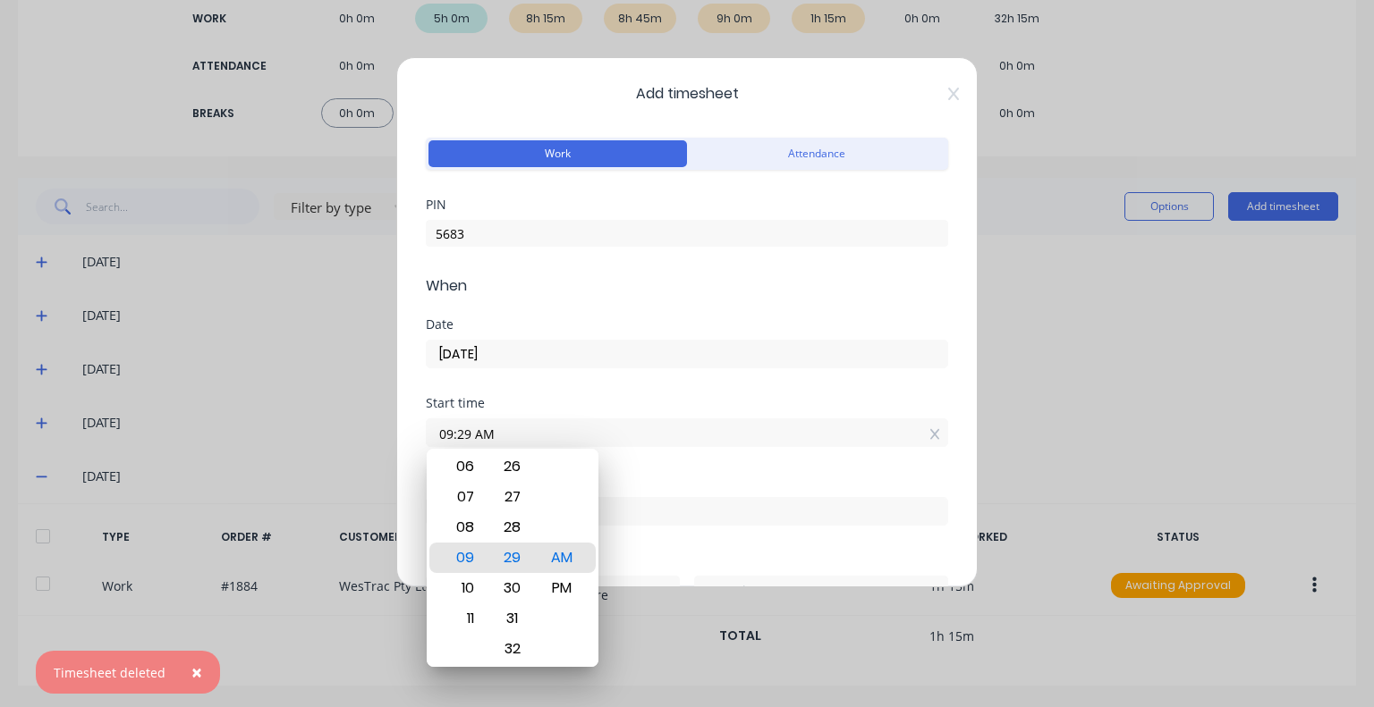
drag, startPoint x: 505, startPoint y: 432, endPoint x: 389, endPoint y: 445, distance: 117.0
click at [389, 445] on div "Add timesheet Work Attendance PIN 5683 When Date 26/09/2025 Start time 09:29 AM…" at bounding box center [687, 353] width 1374 height 707
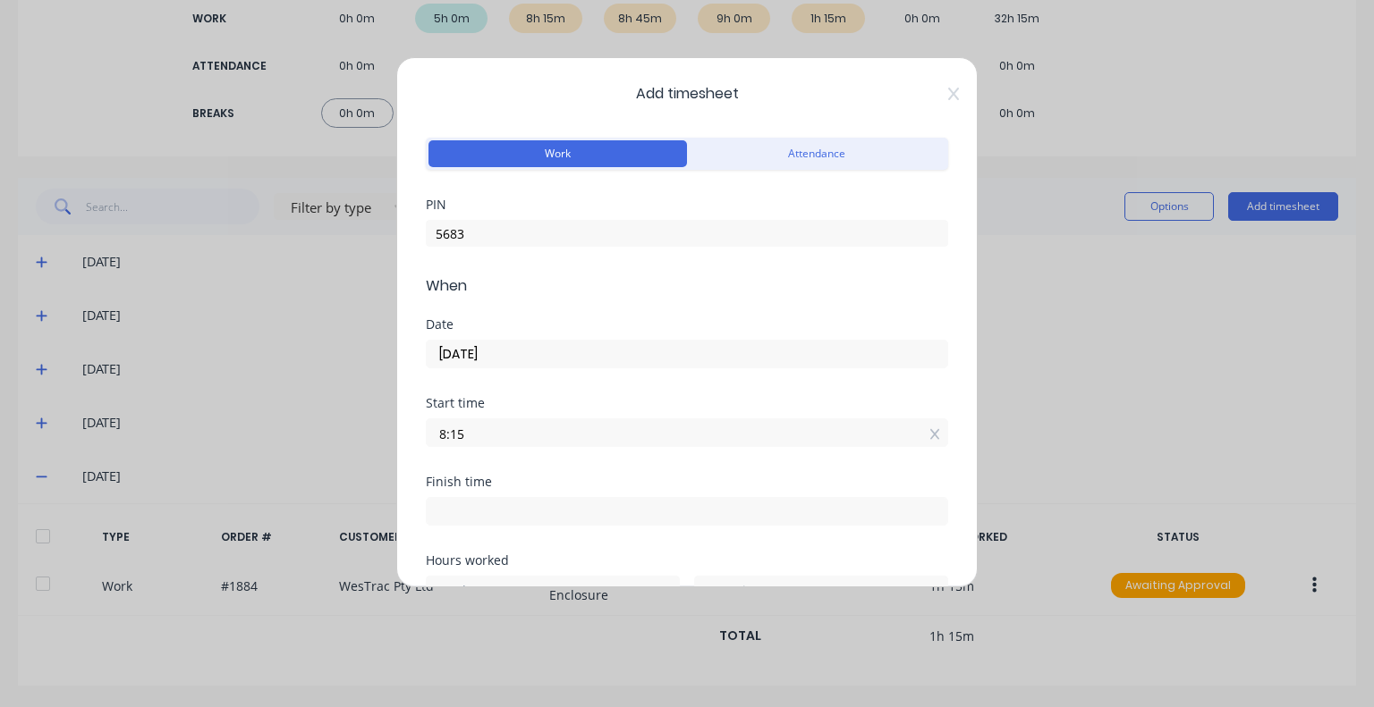
click at [504, 432] on input "8:15" at bounding box center [687, 432] width 521 height 27
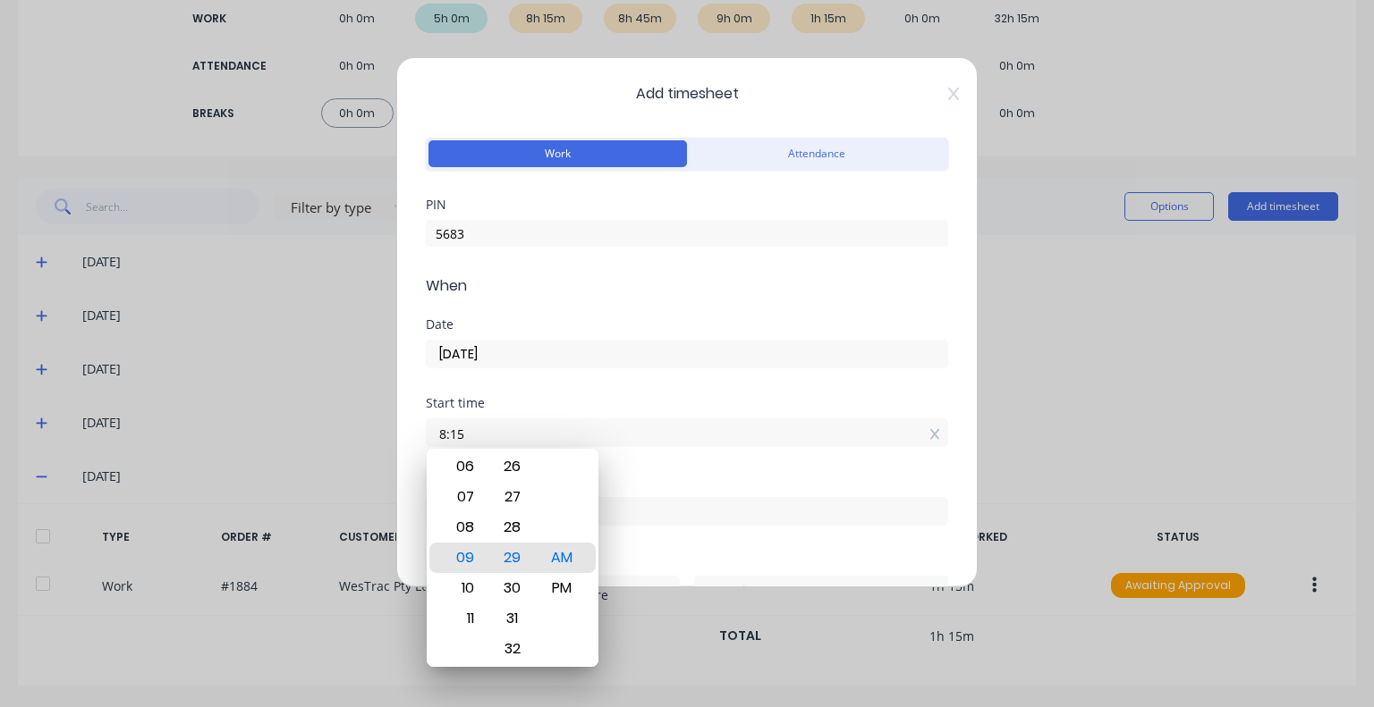
click at [547, 422] on input "8:15" at bounding box center [687, 432] width 521 height 27
type input "08:15 AM"
click at [605, 458] on div "Start time 08:15 AM" at bounding box center [687, 436] width 522 height 79
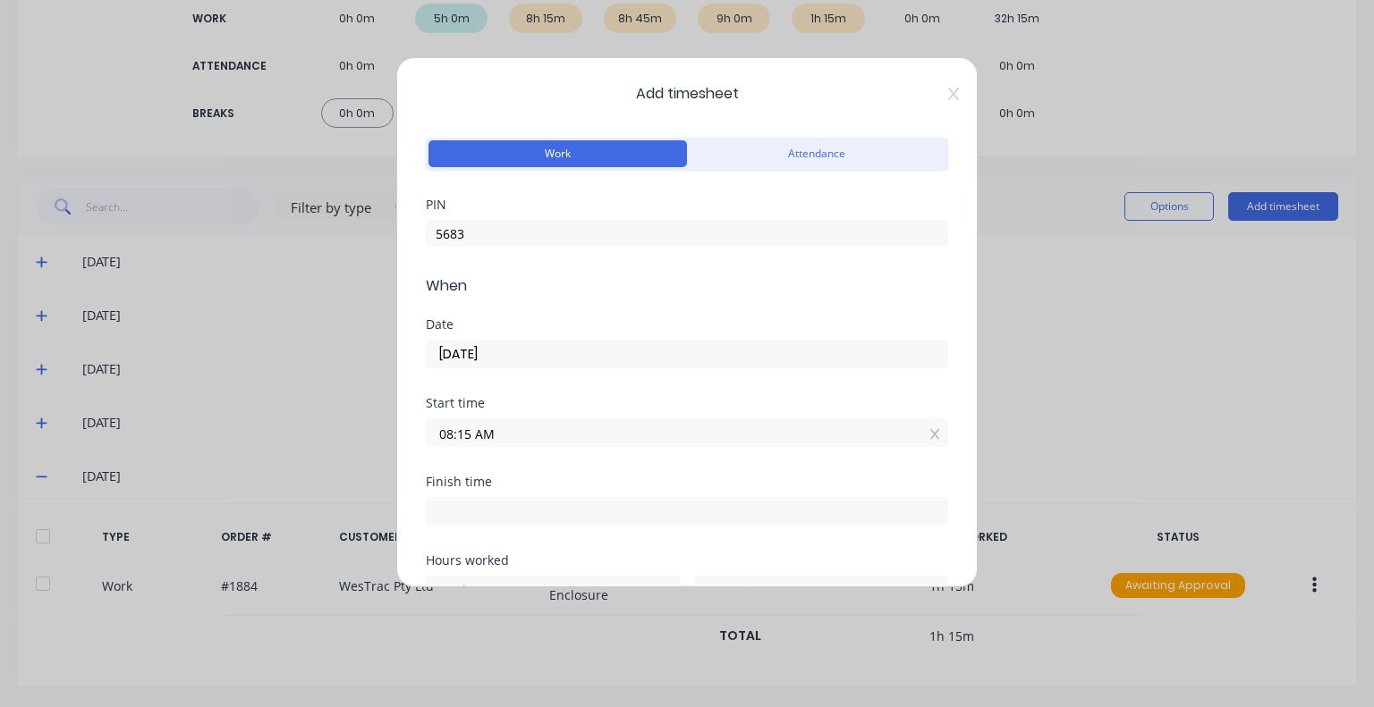
click at [512, 511] on input at bounding box center [687, 511] width 521 height 27
type input "09:30 AM"
type input "1"
type input "15"
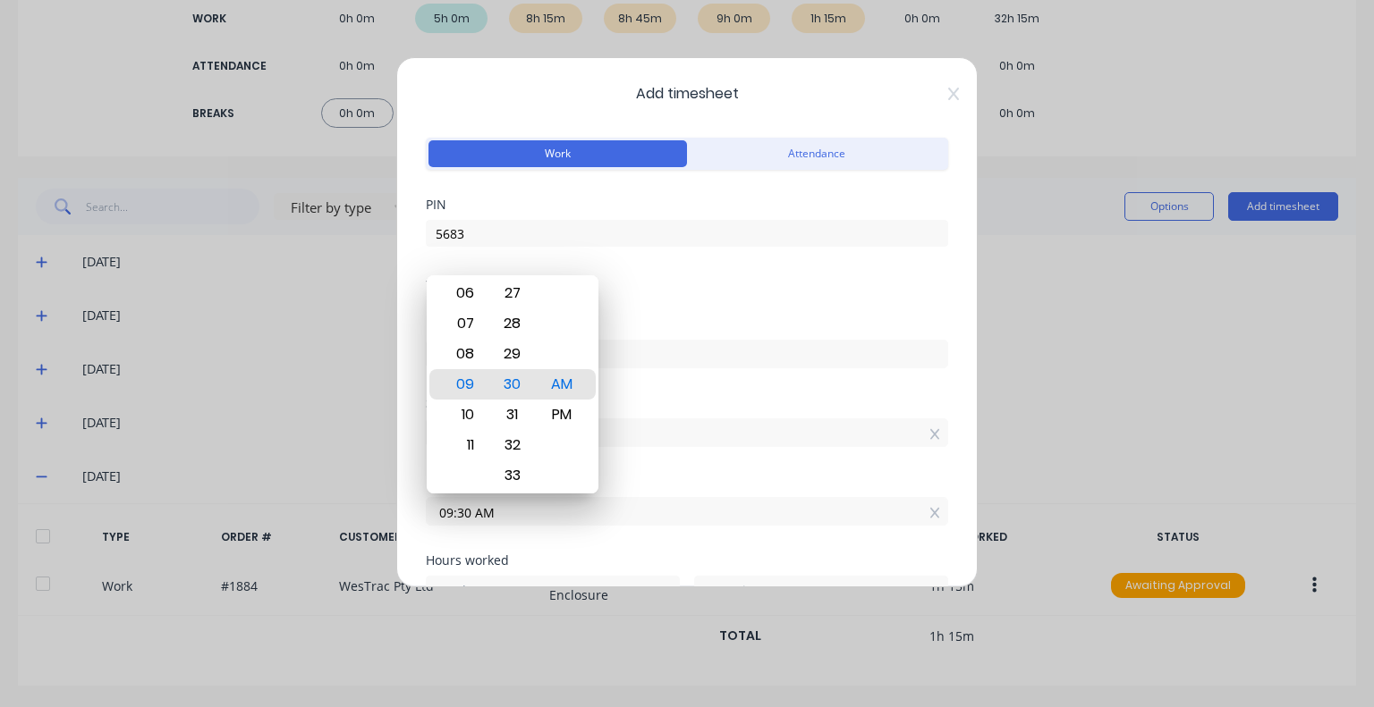
click at [639, 461] on div "Start time 08:15 AM" at bounding box center [687, 436] width 522 height 79
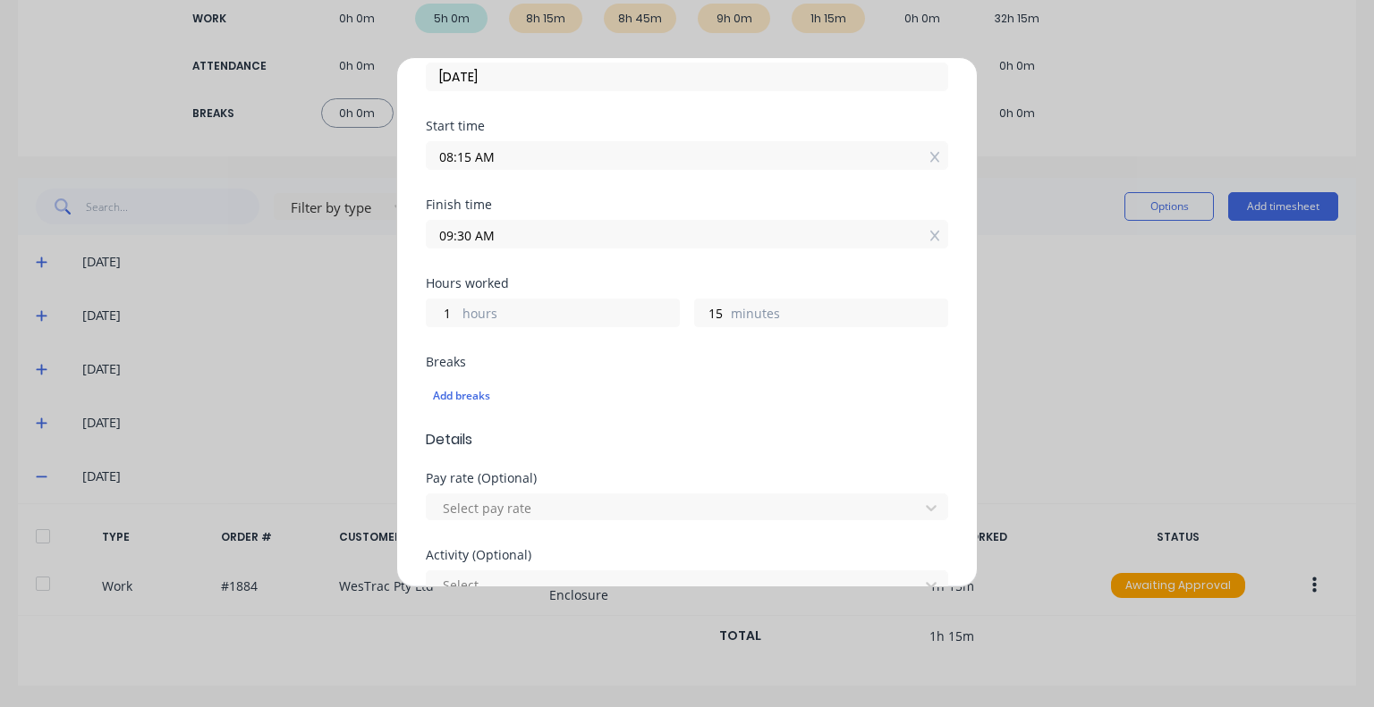
scroll to position [358, 0]
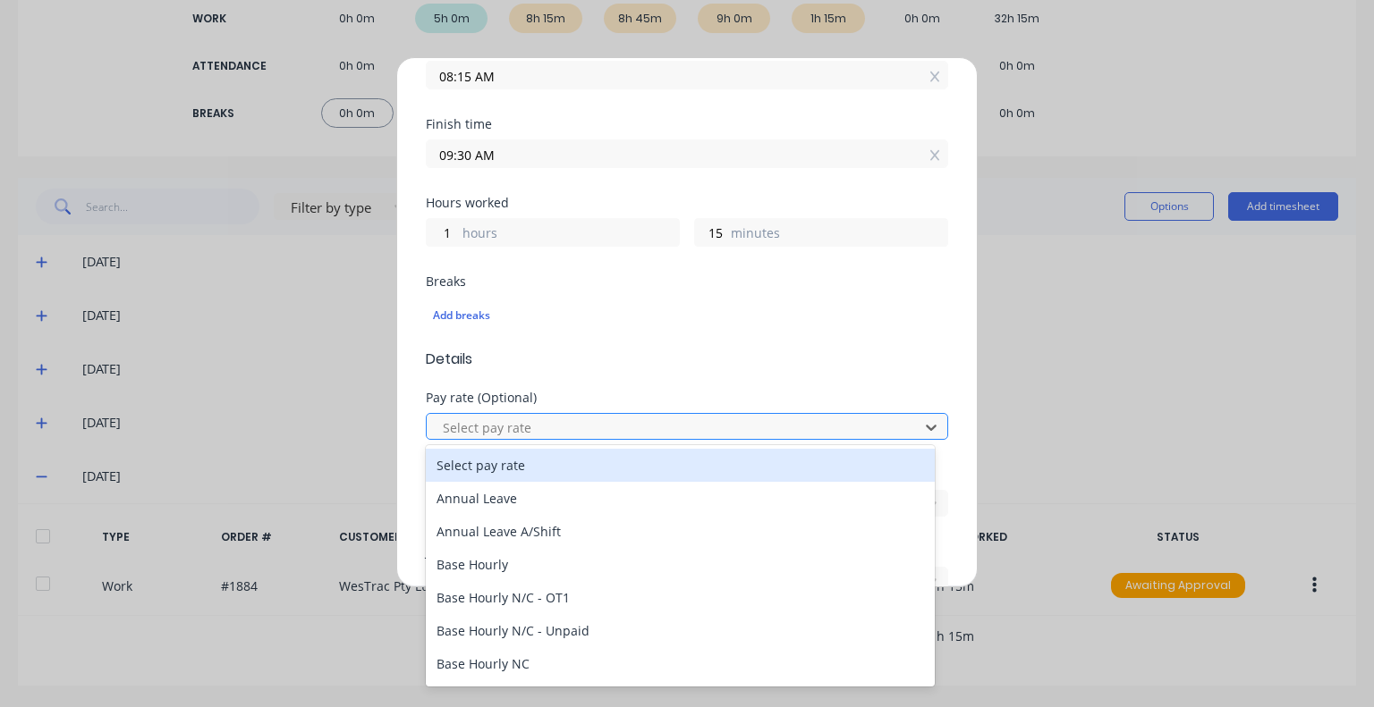
click at [587, 428] on div at bounding box center [675, 428] width 469 height 22
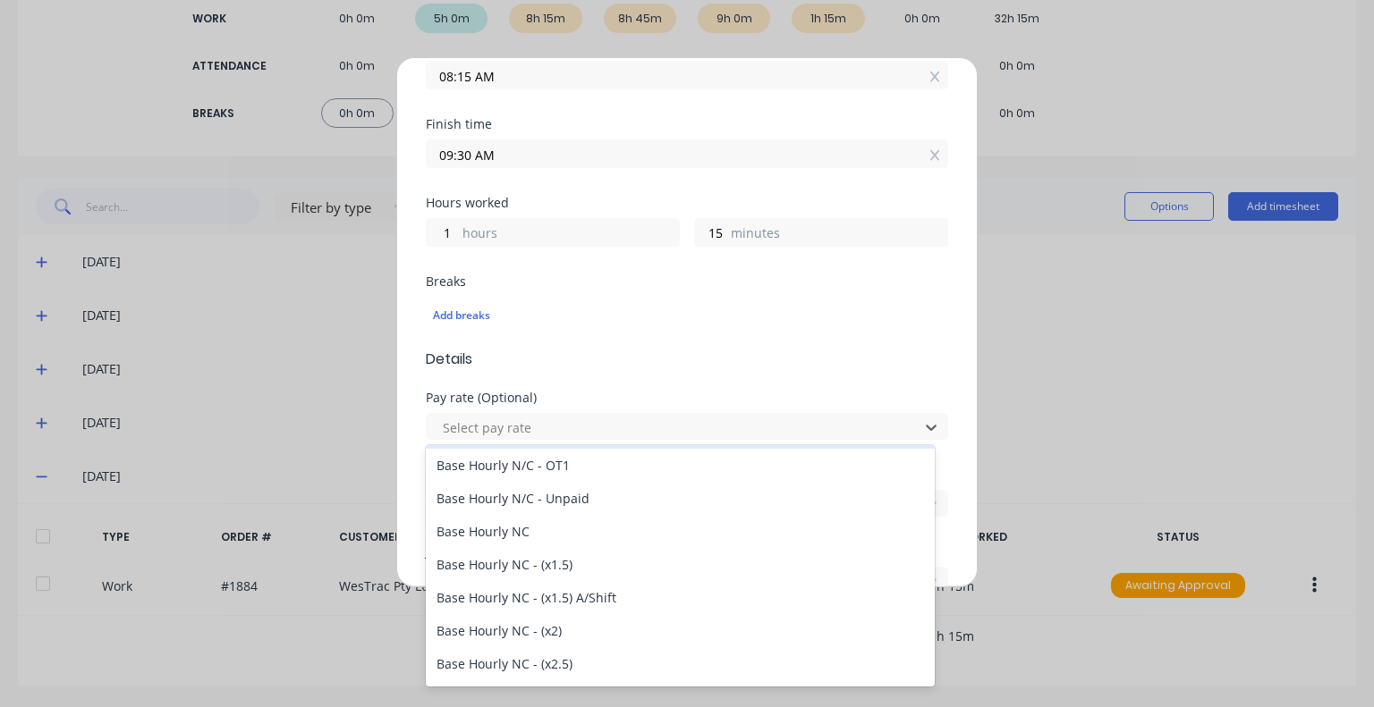
scroll to position [179, 0]
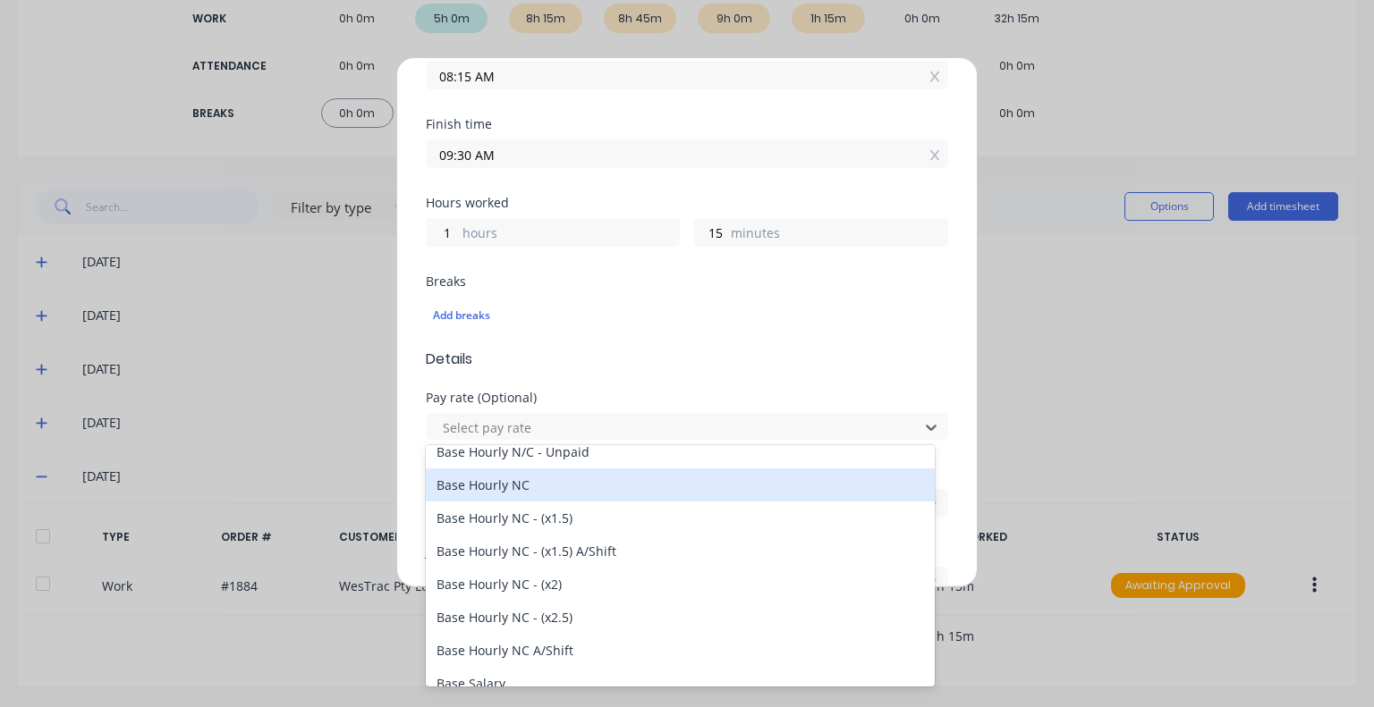
click at [516, 482] on div "Base Hourly NC" at bounding box center [680, 485] width 509 height 33
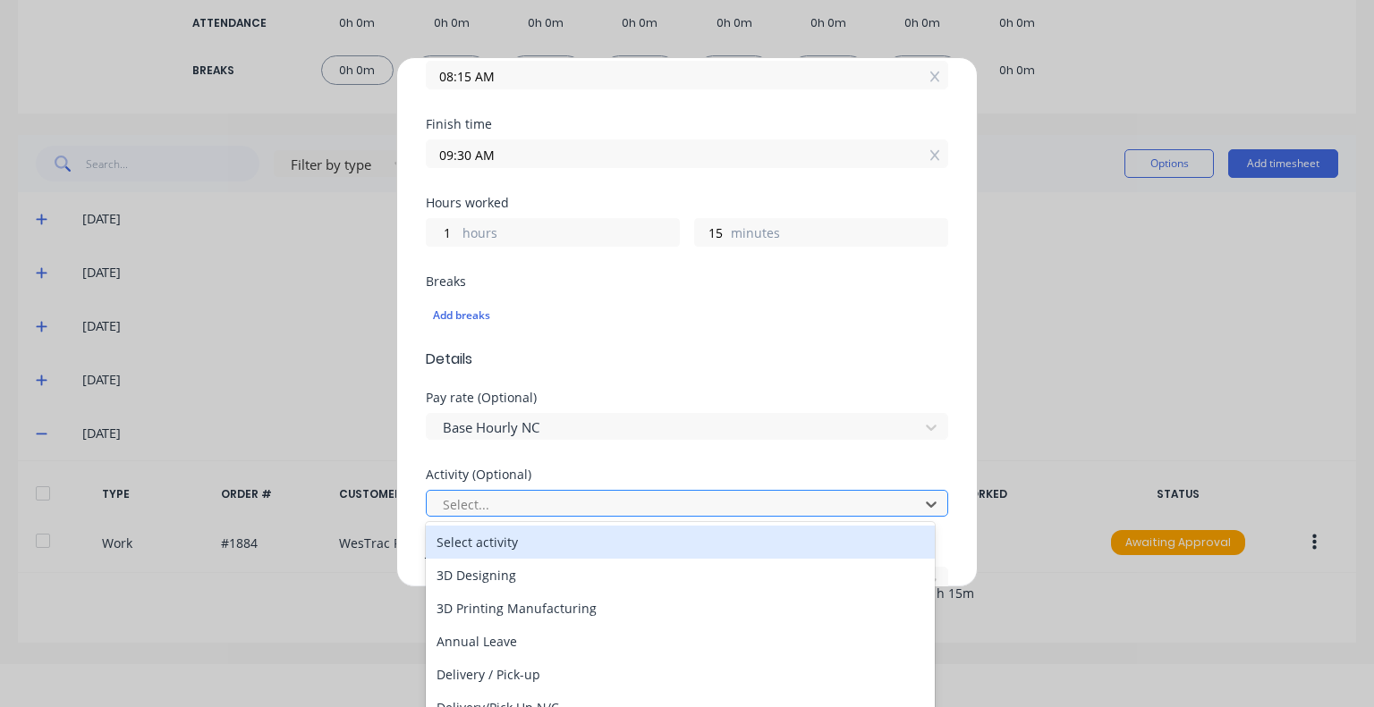
click at [537, 503] on div at bounding box center [675, 505] width 469 height 22
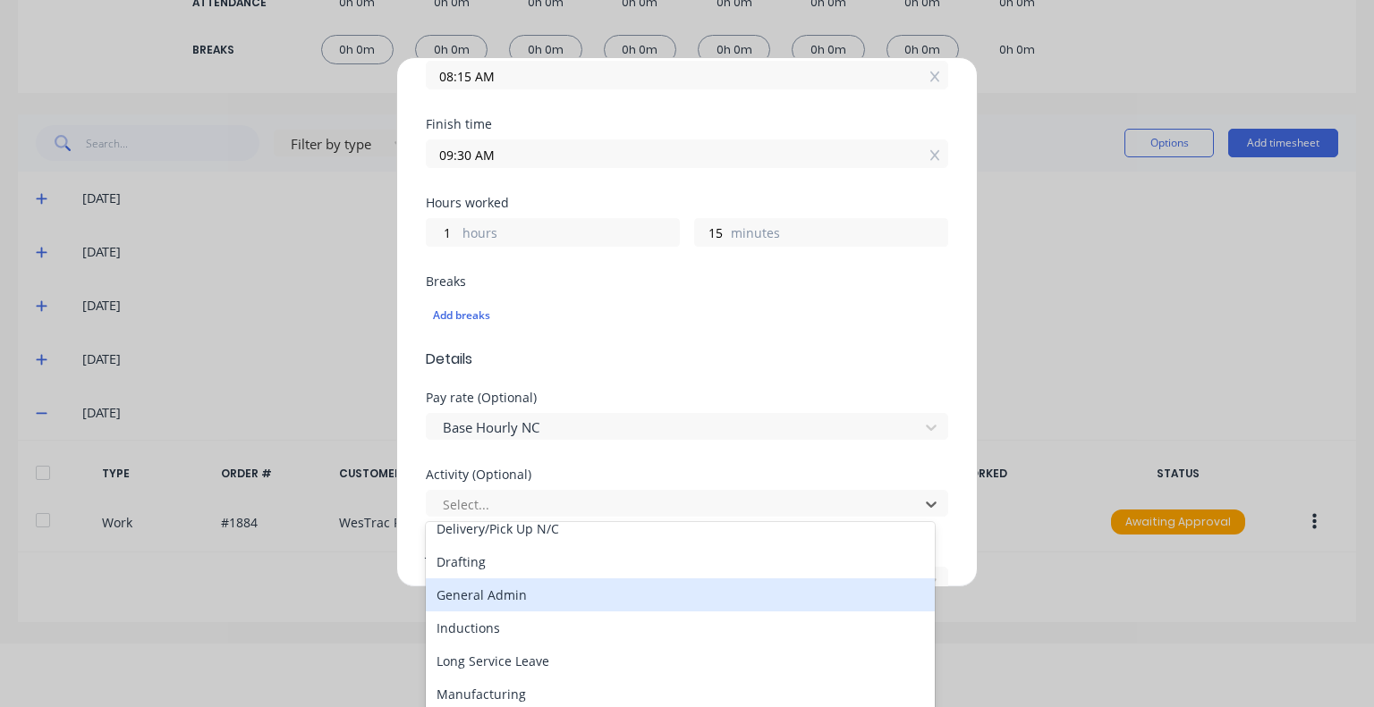
click at [526, 597] on div "General Admin" at bounding box center [680, 595] width 509 height 33
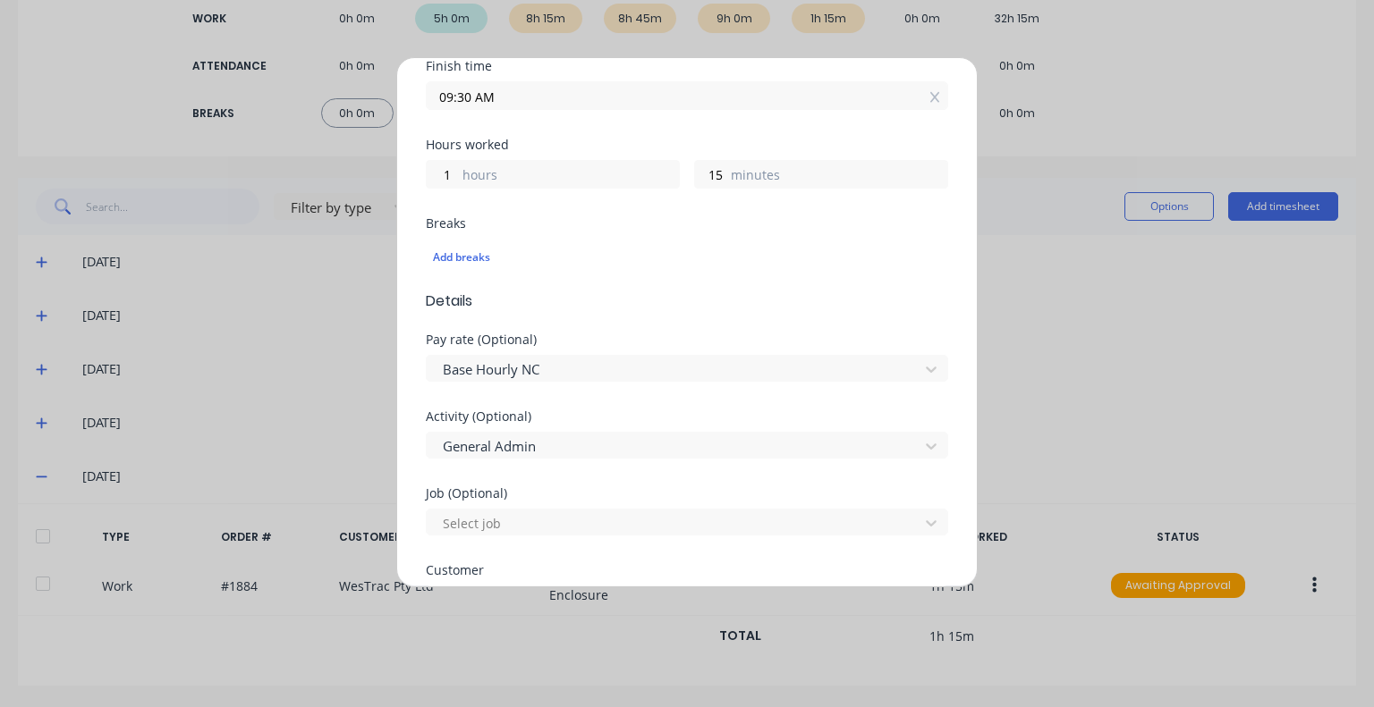
scroll to position [447, 0]
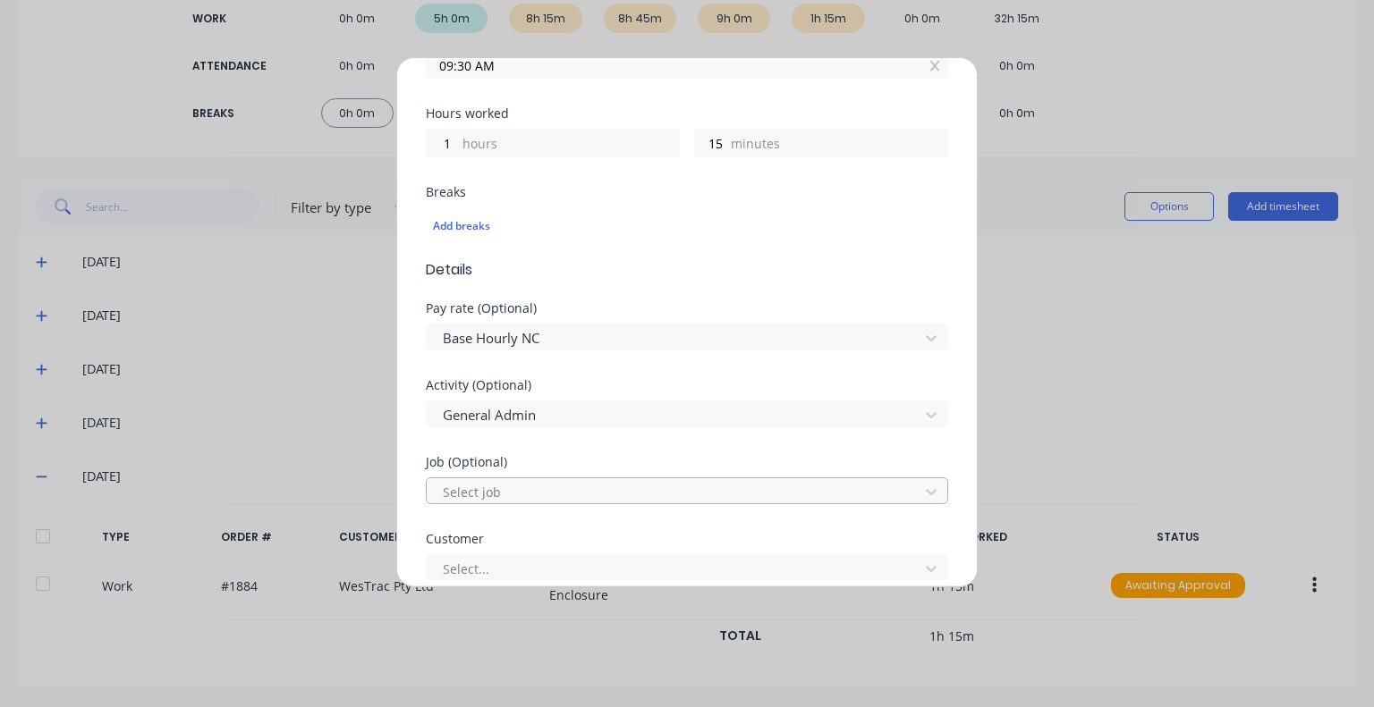
click at [540, 499] on div at bounding box center [675, 492] width 469 height 22
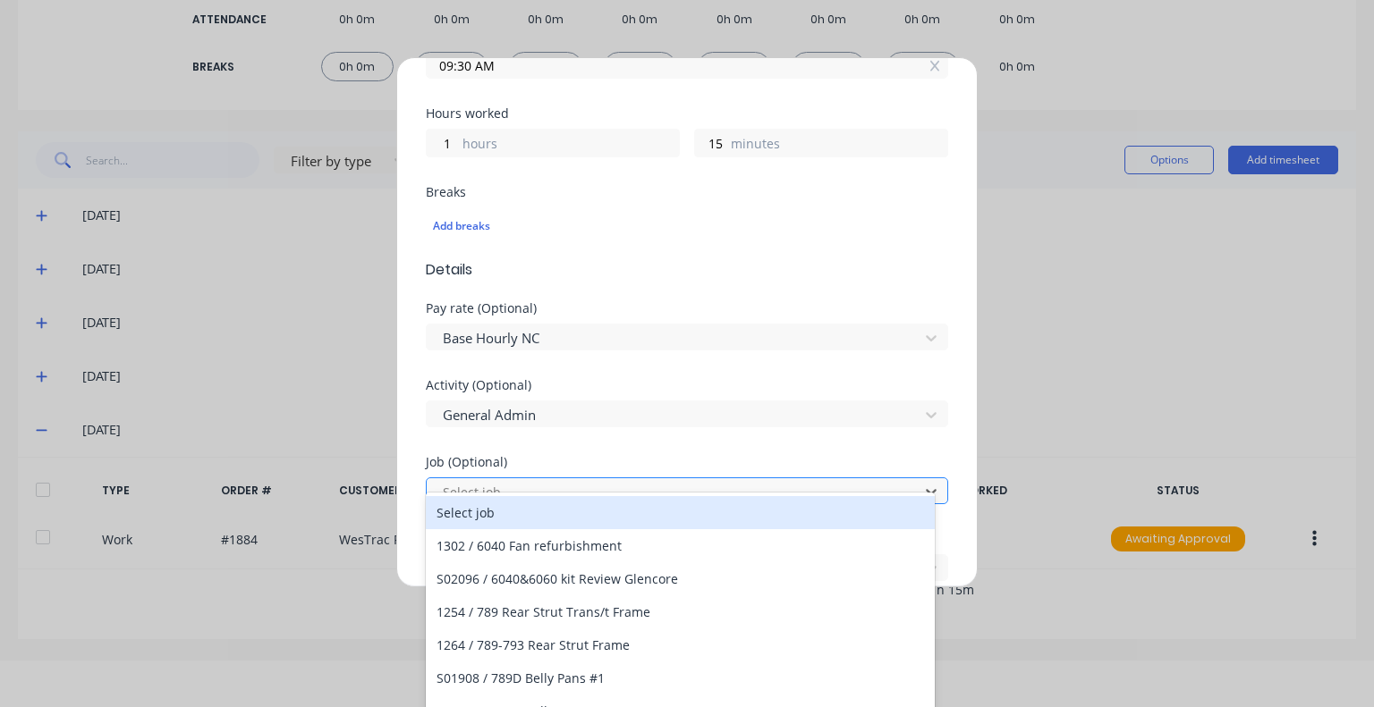
scroll to position [51, 0]
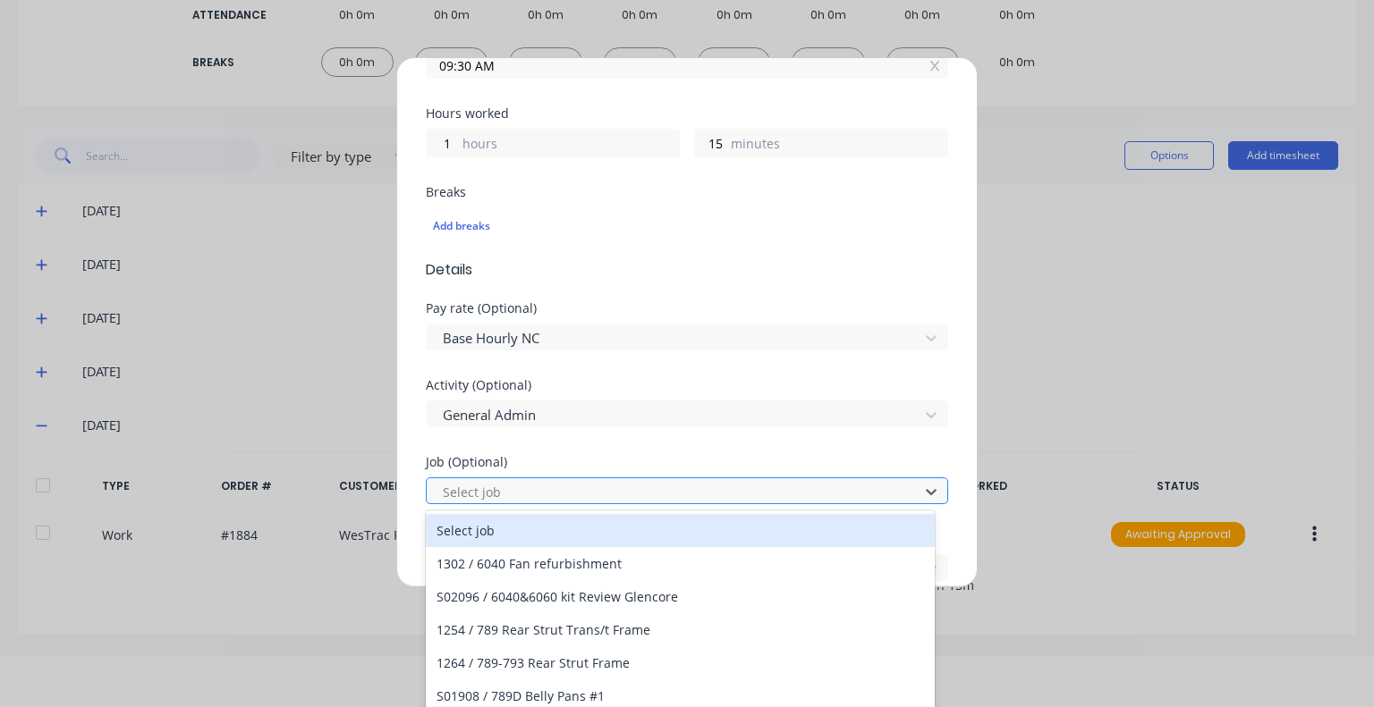
type input "1"
type input "1229"
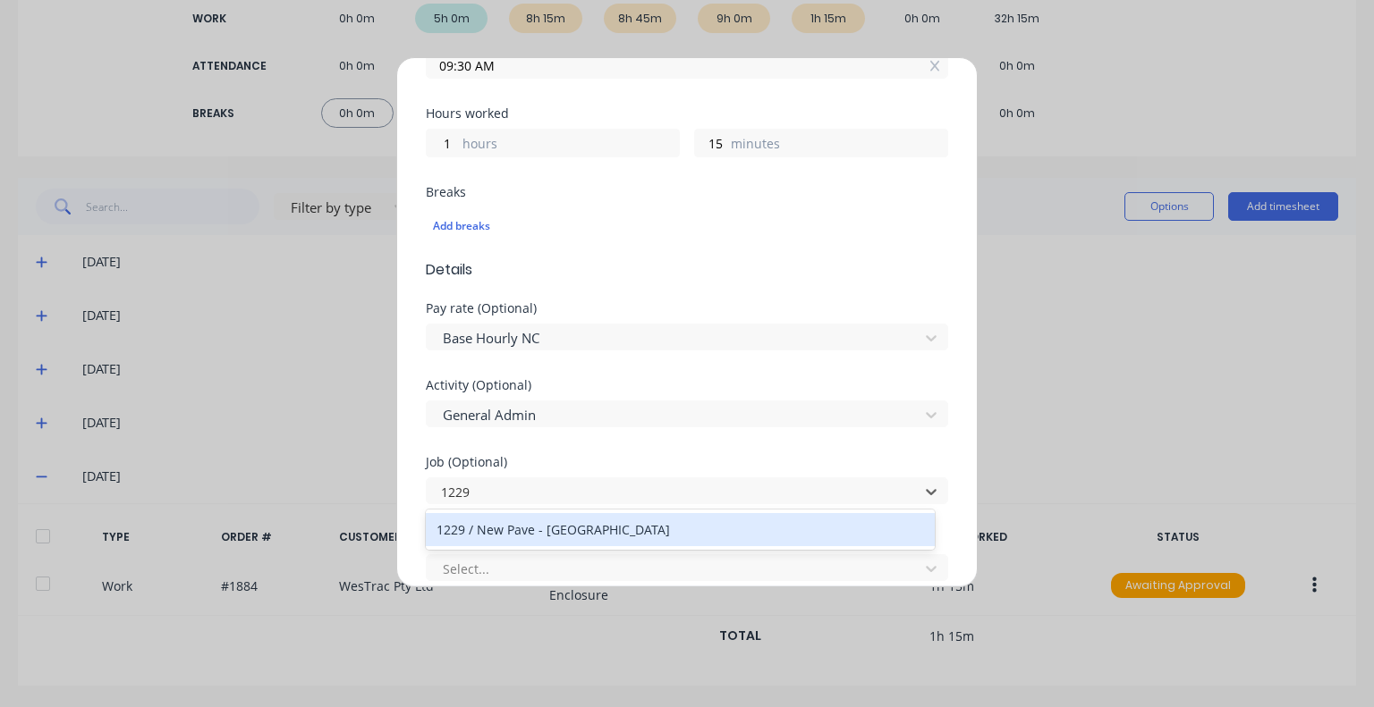
click at [551, 538] on div "1229 / New Pave - Hushclad" at bounding box center [680, 529] width 509 height 33
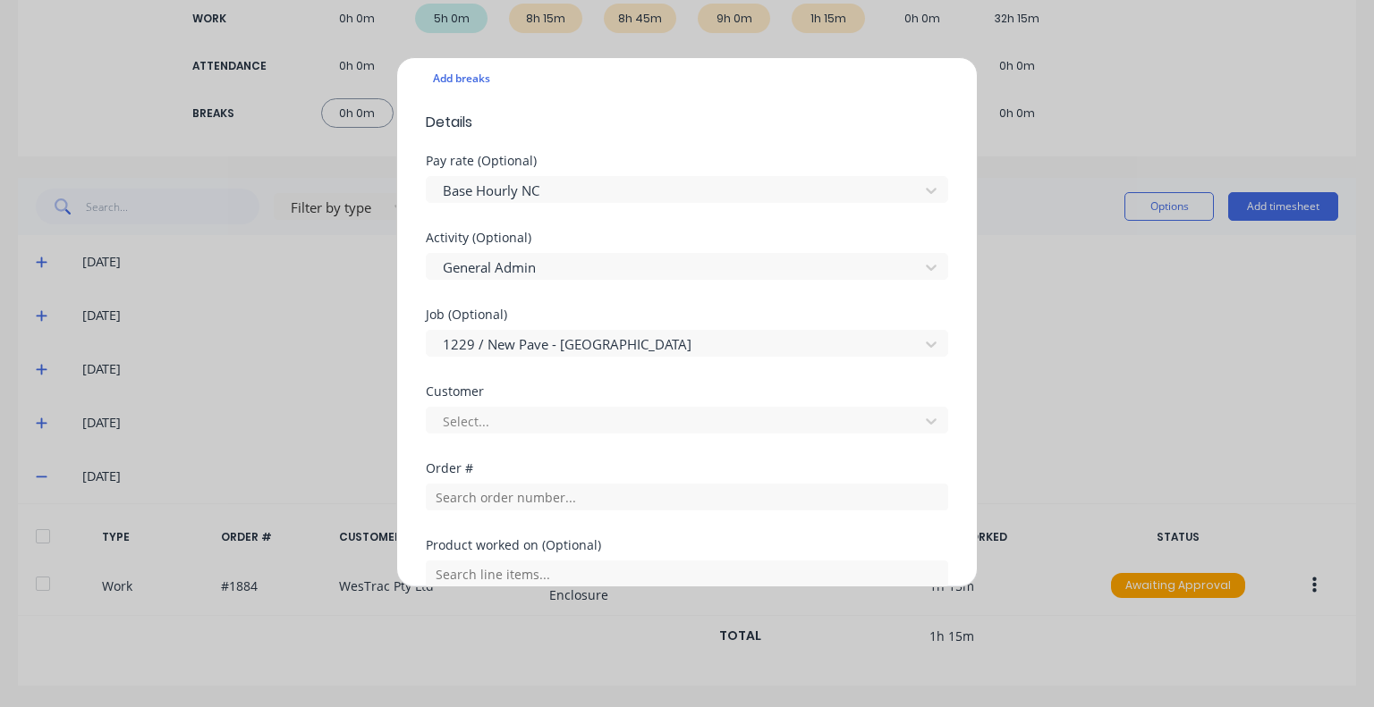
scroll to position [626, 0]
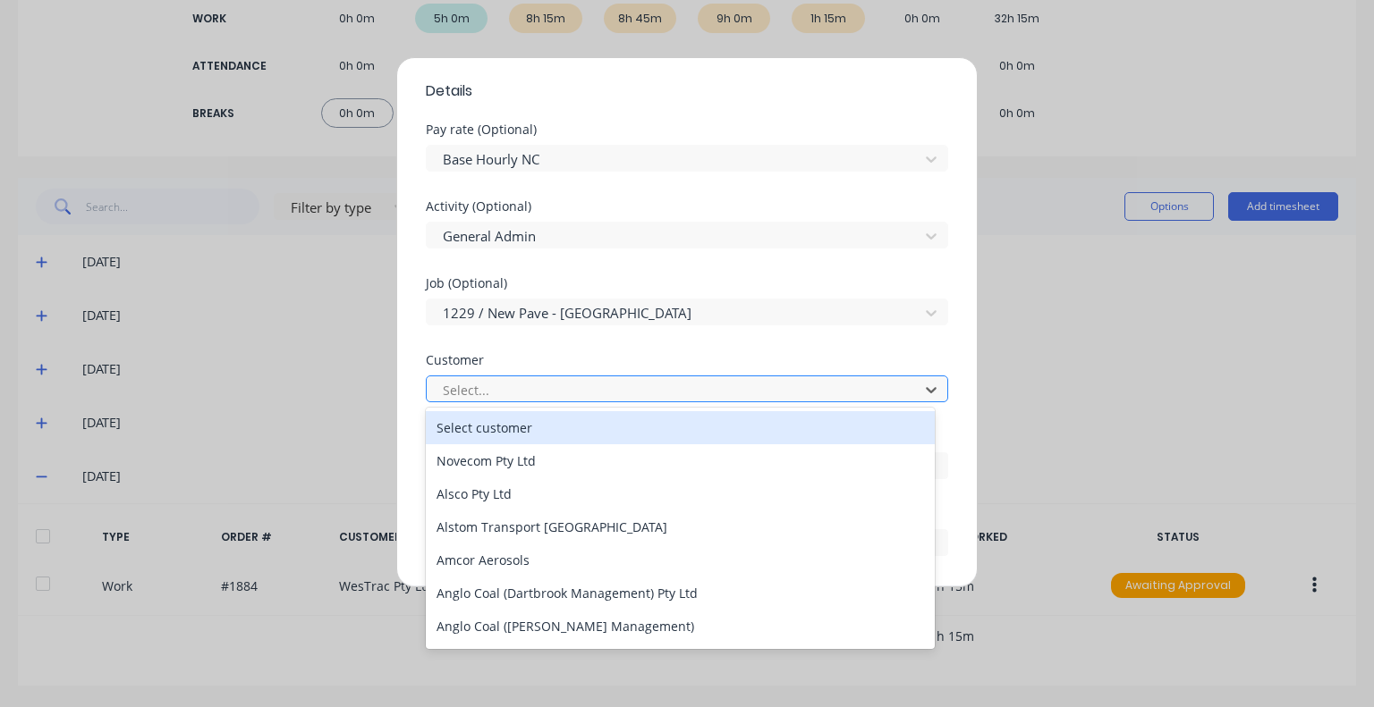
click at [590, 392] on div at bounding box center [675, 390] width 469 height 22
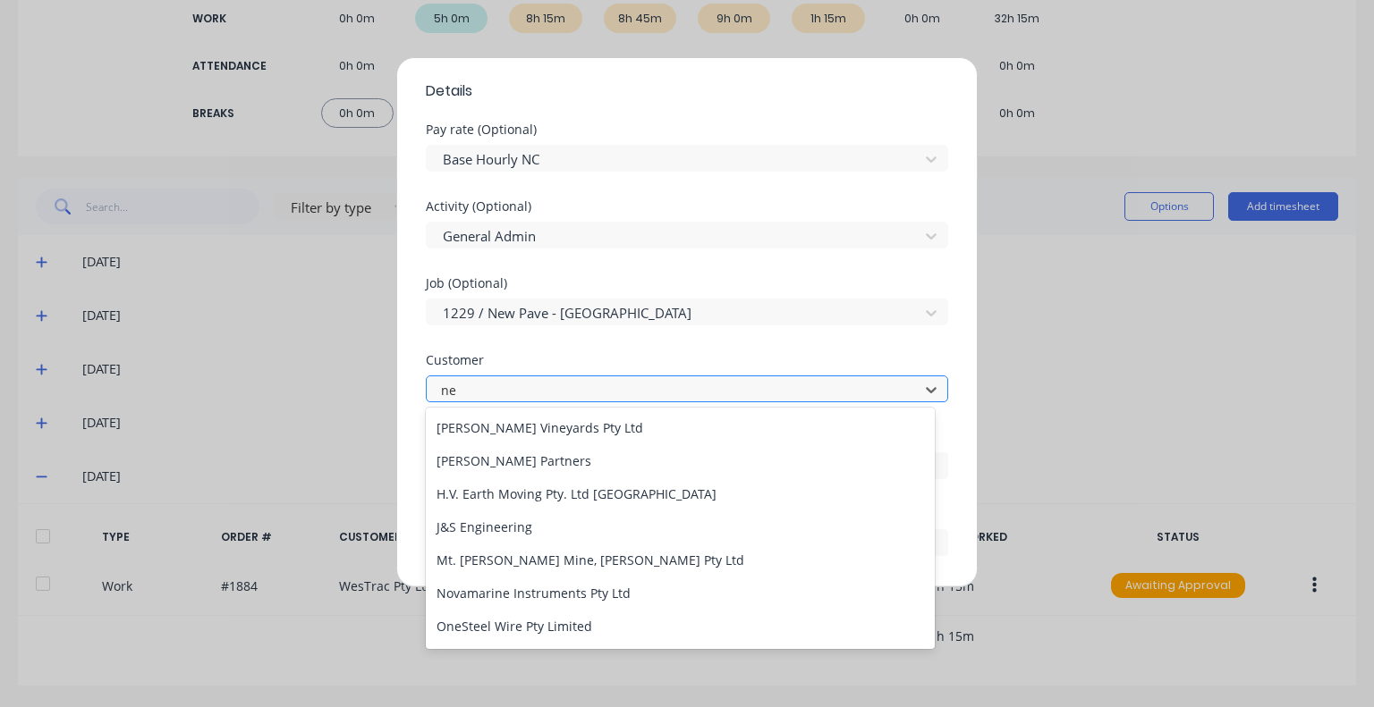
type input "n"
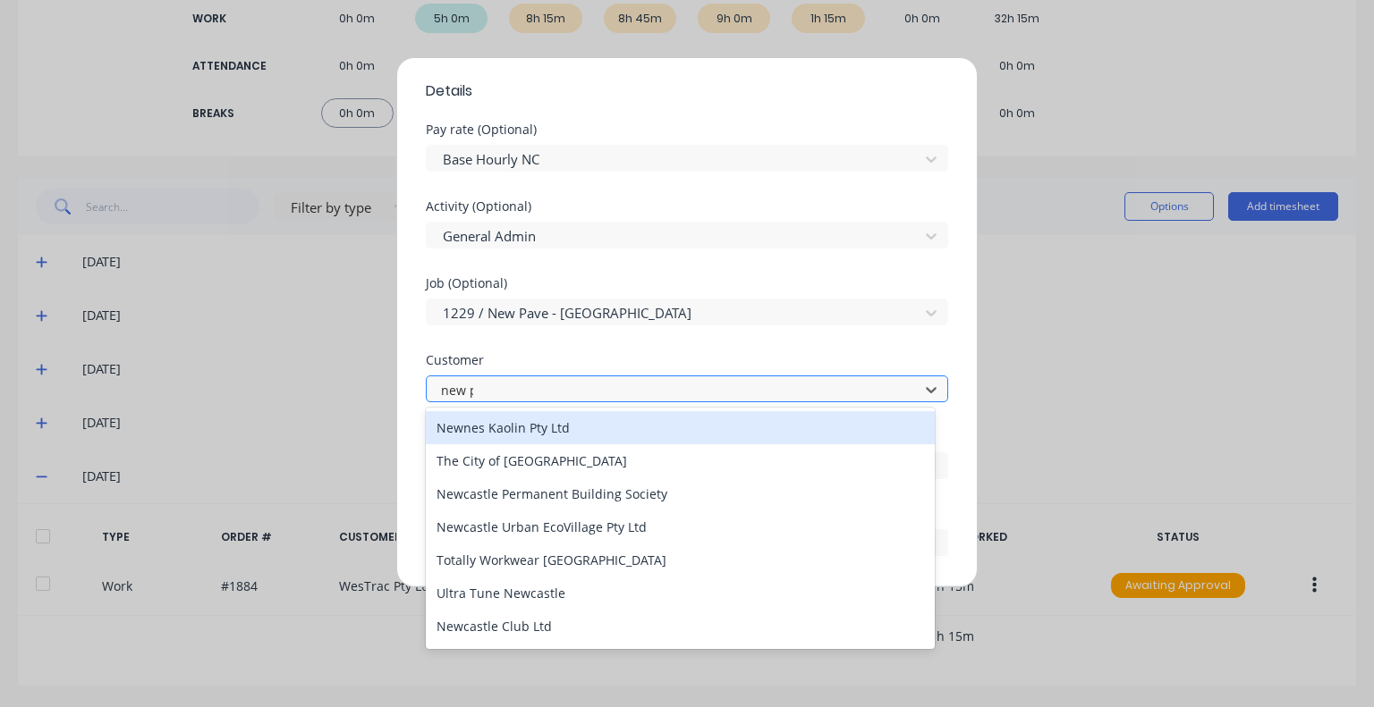
type input "new pa"
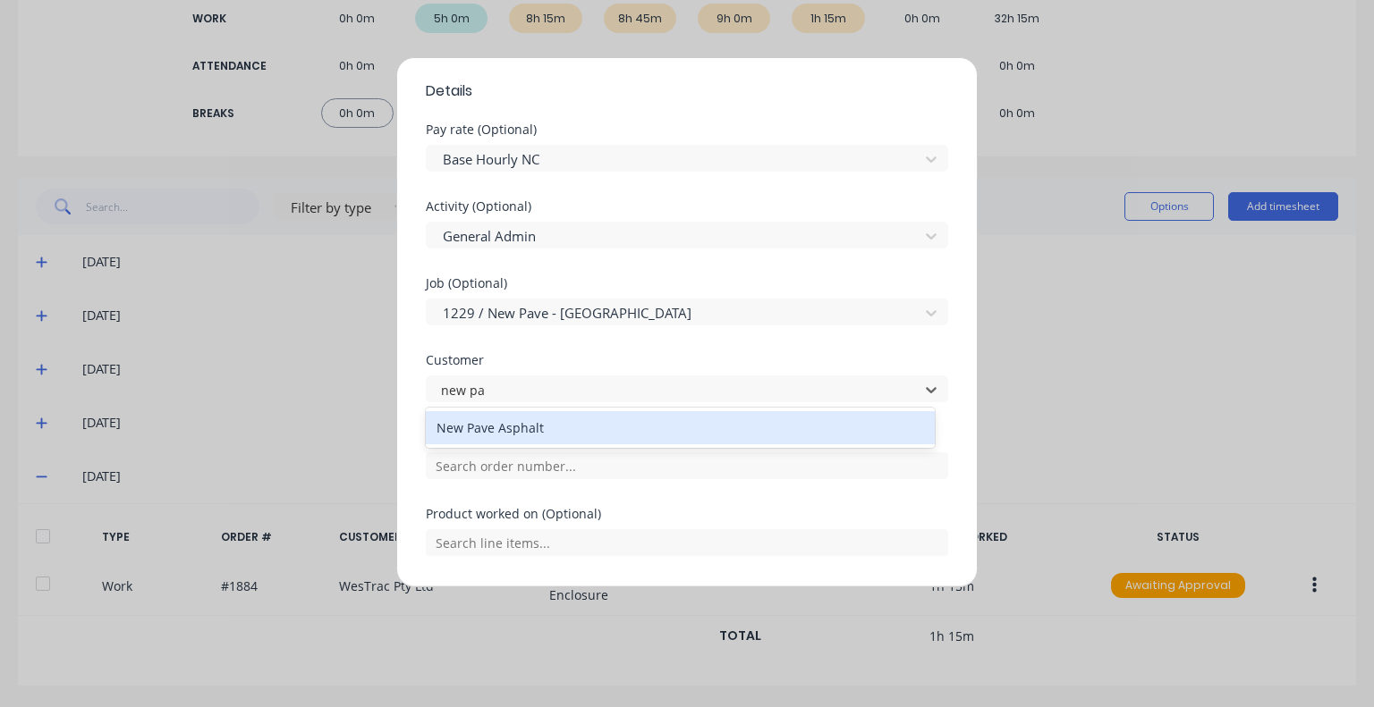
click at [595, 429] on div "New Pave Asphalt" at bounding box center [680, 427] width 509 height 33
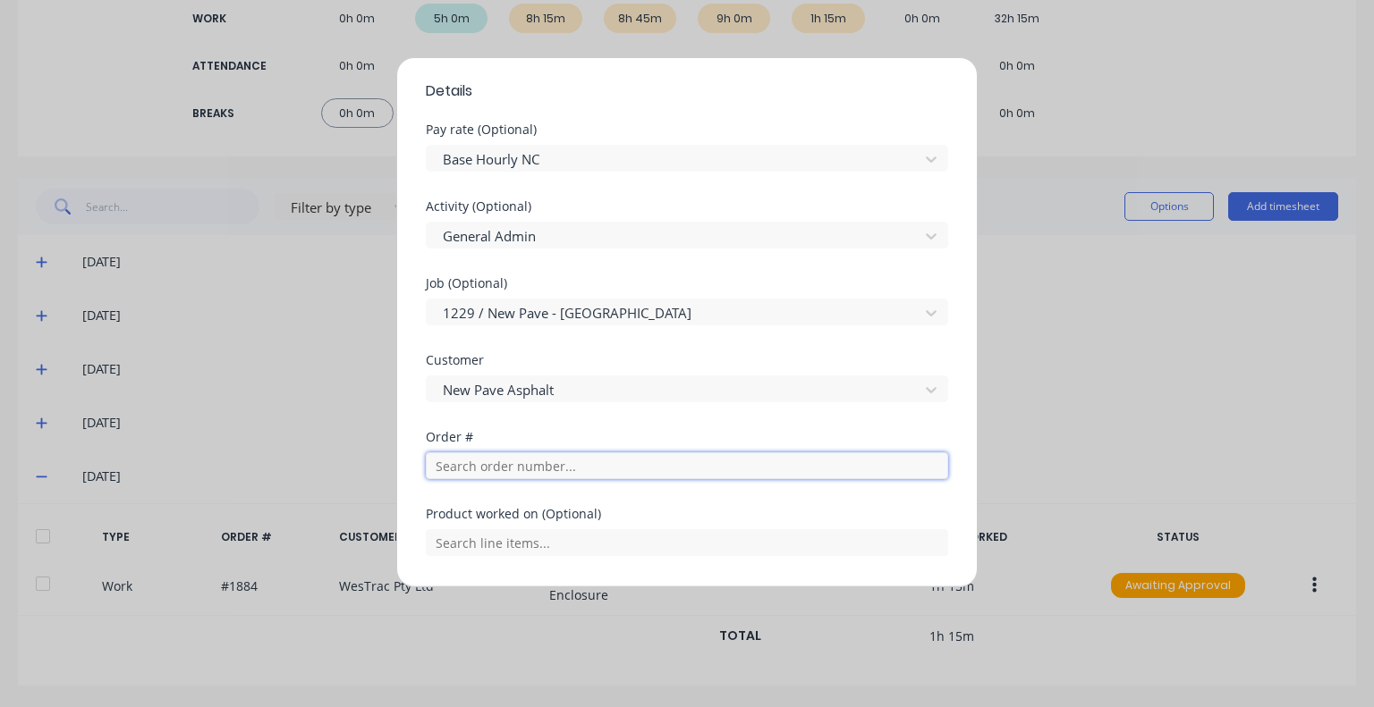
click at [614, 456] on input "text" at bounding box center [687, 466] width 522 height 27
click at [508, 471] on input "text" at bounding box center [687, 466] width 522 height 27
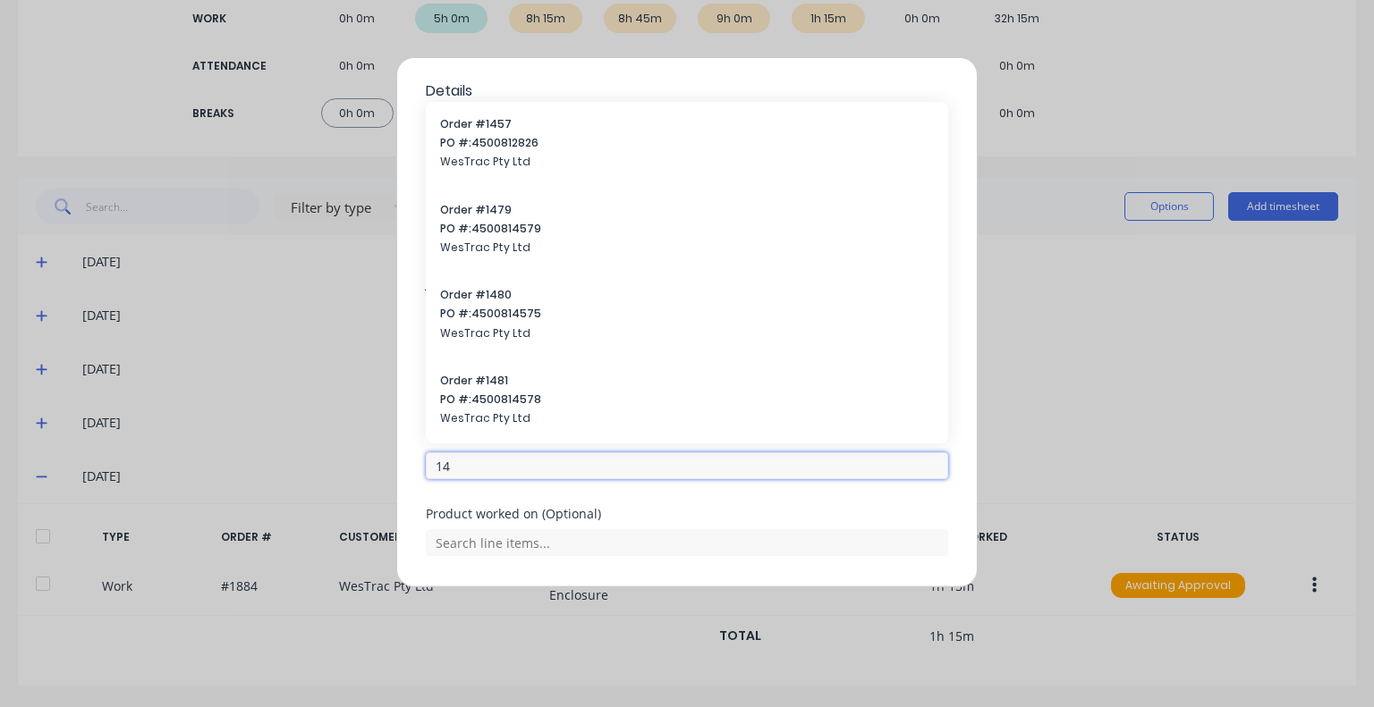
type input "1"
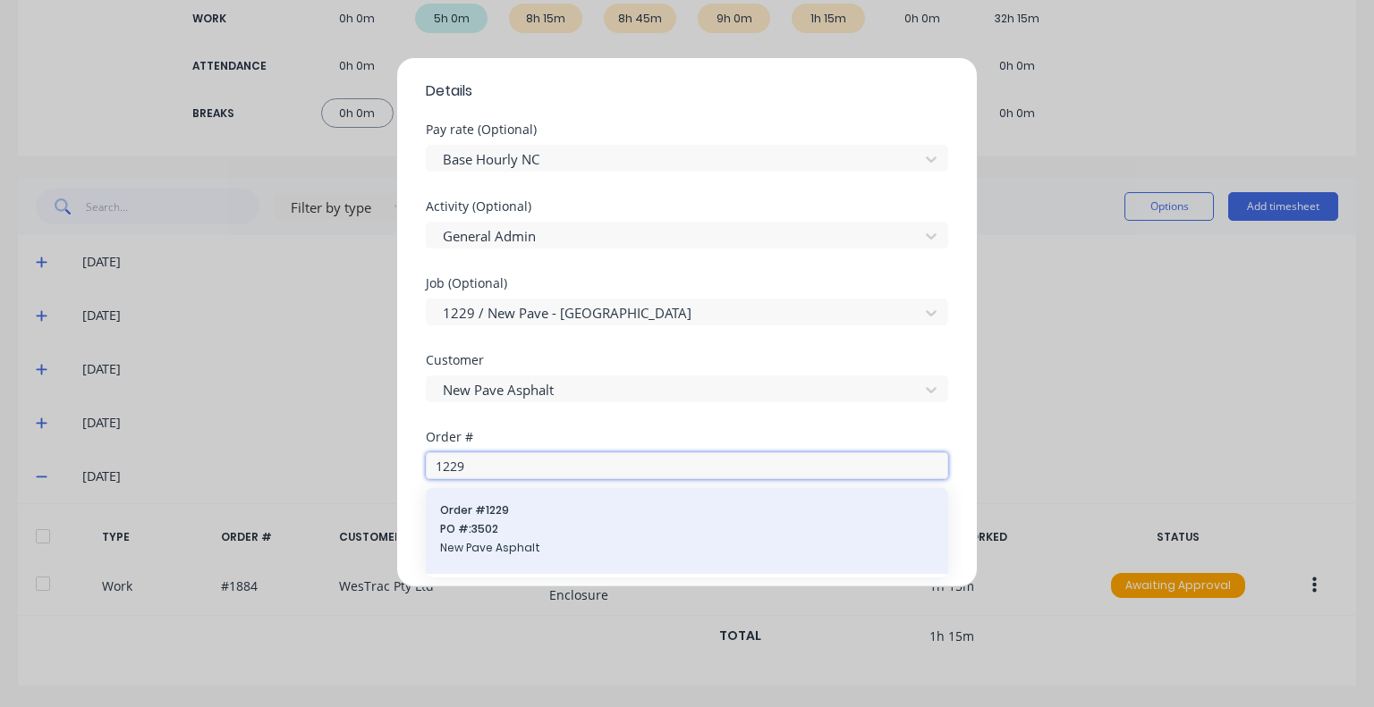
type input "1229"
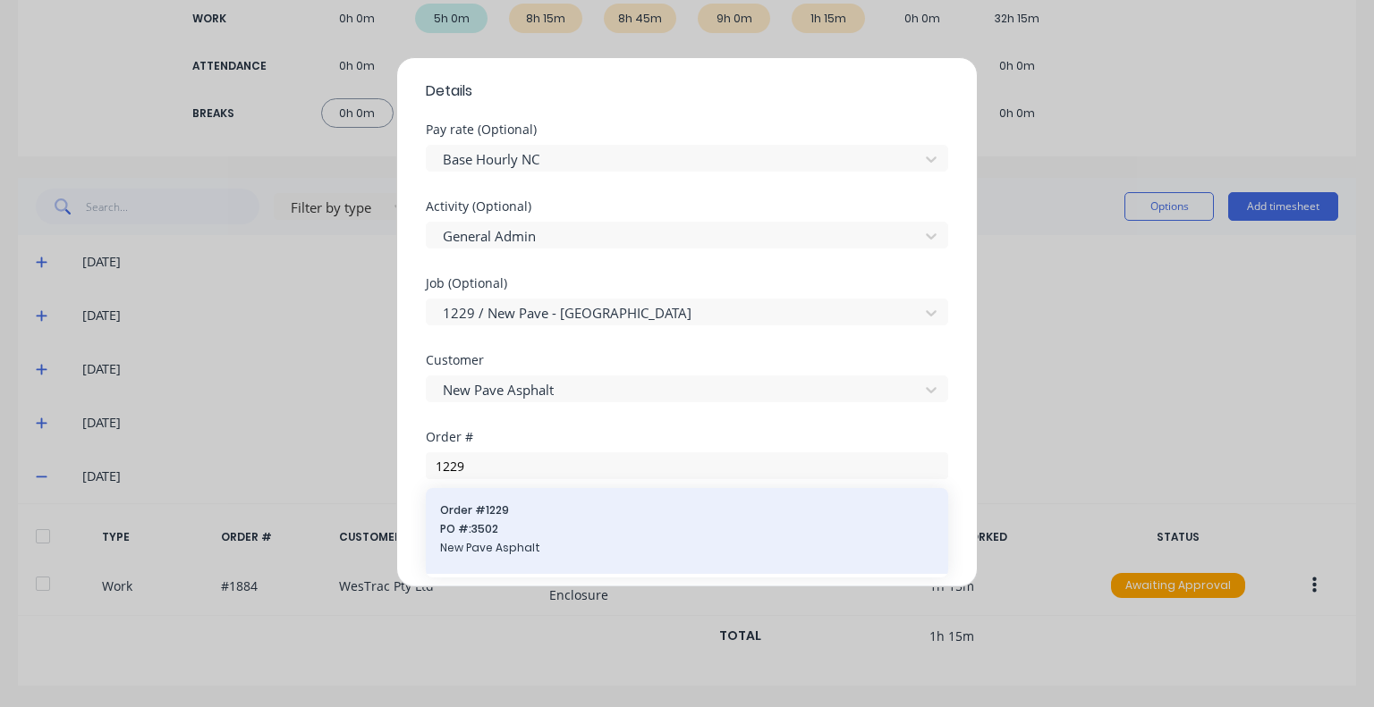
click at [522, 525] on span "PO #: 3502" at bounding box center [687, 529] width 494 height 16
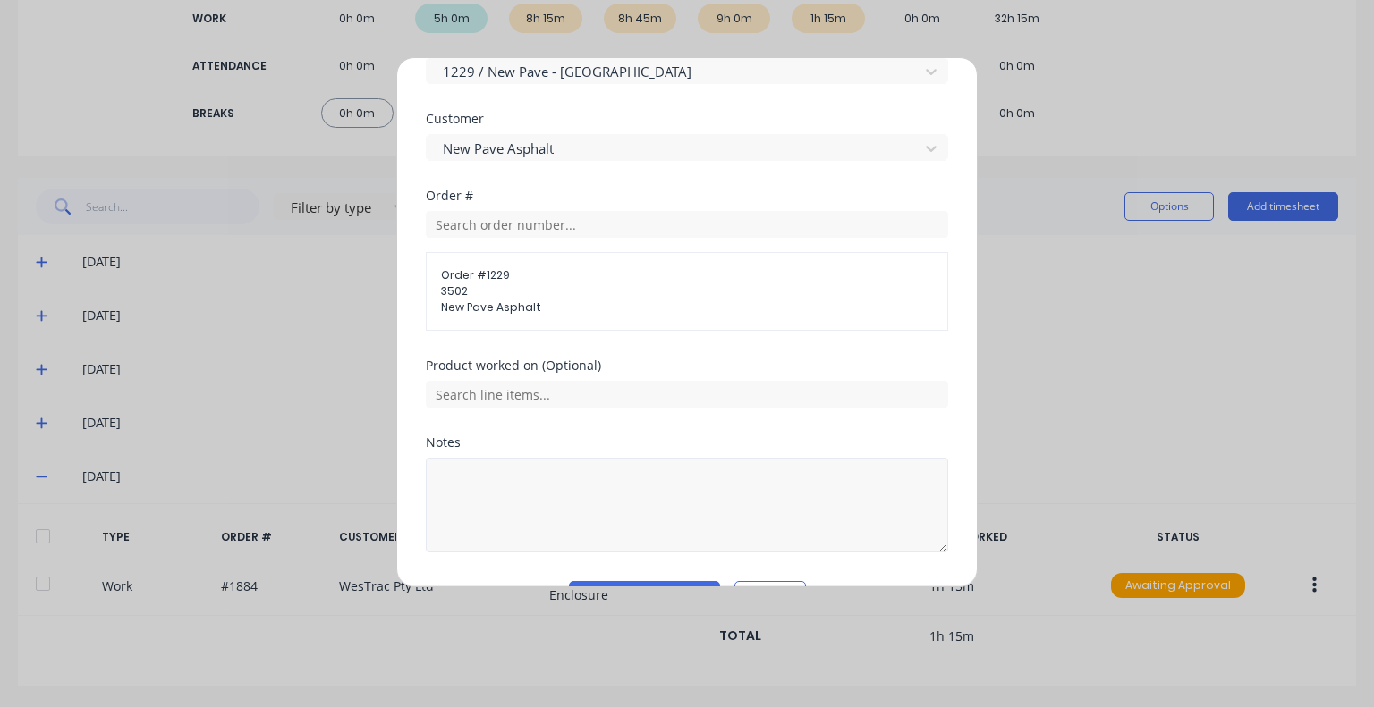
scroll to position [894, 0]
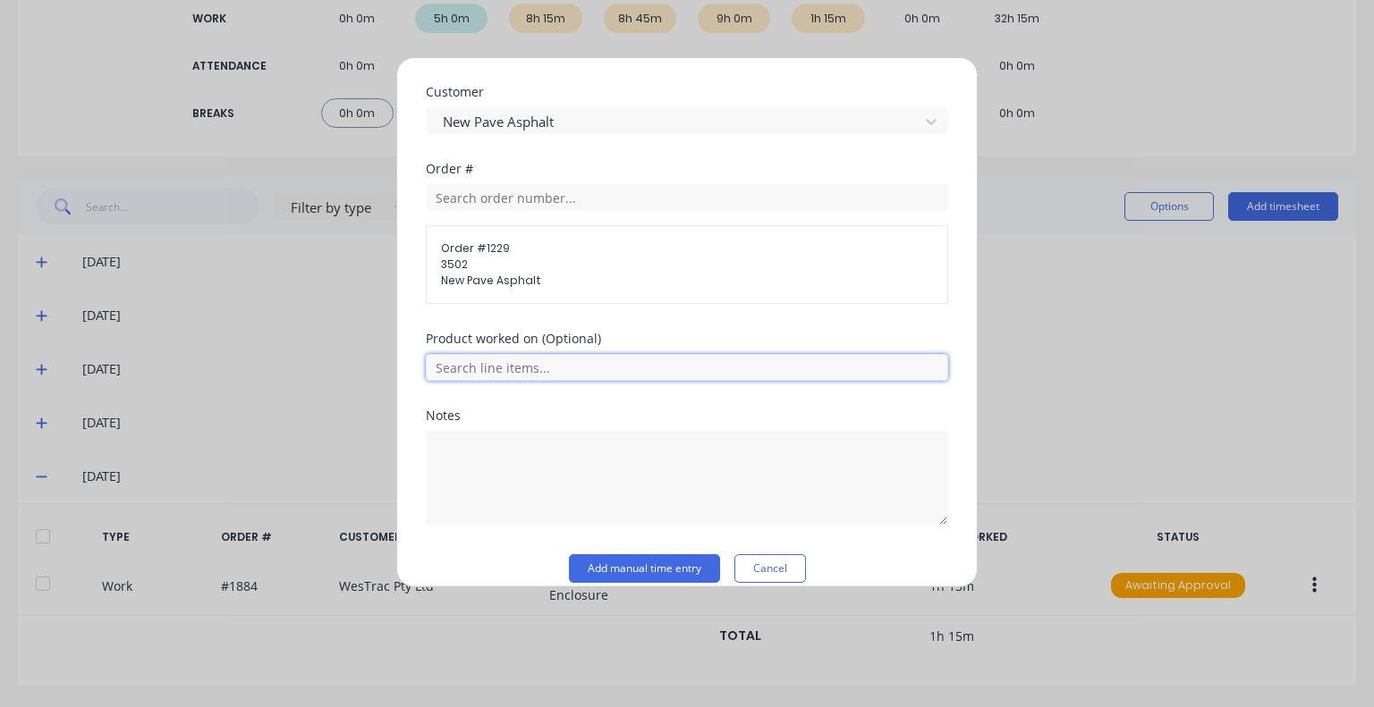
click at [612, 366] on input "text" at bounding box center [687, 367] width 522 height 27
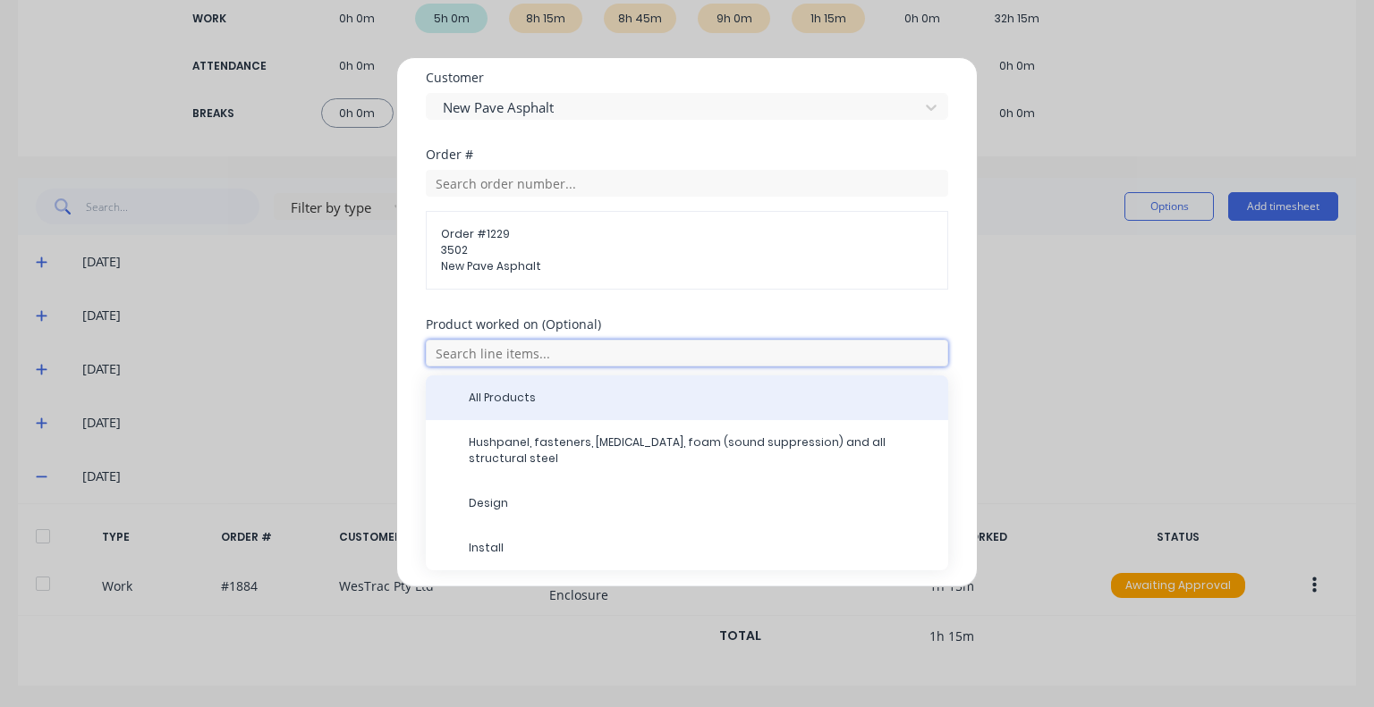
scroll to position [912, 0]
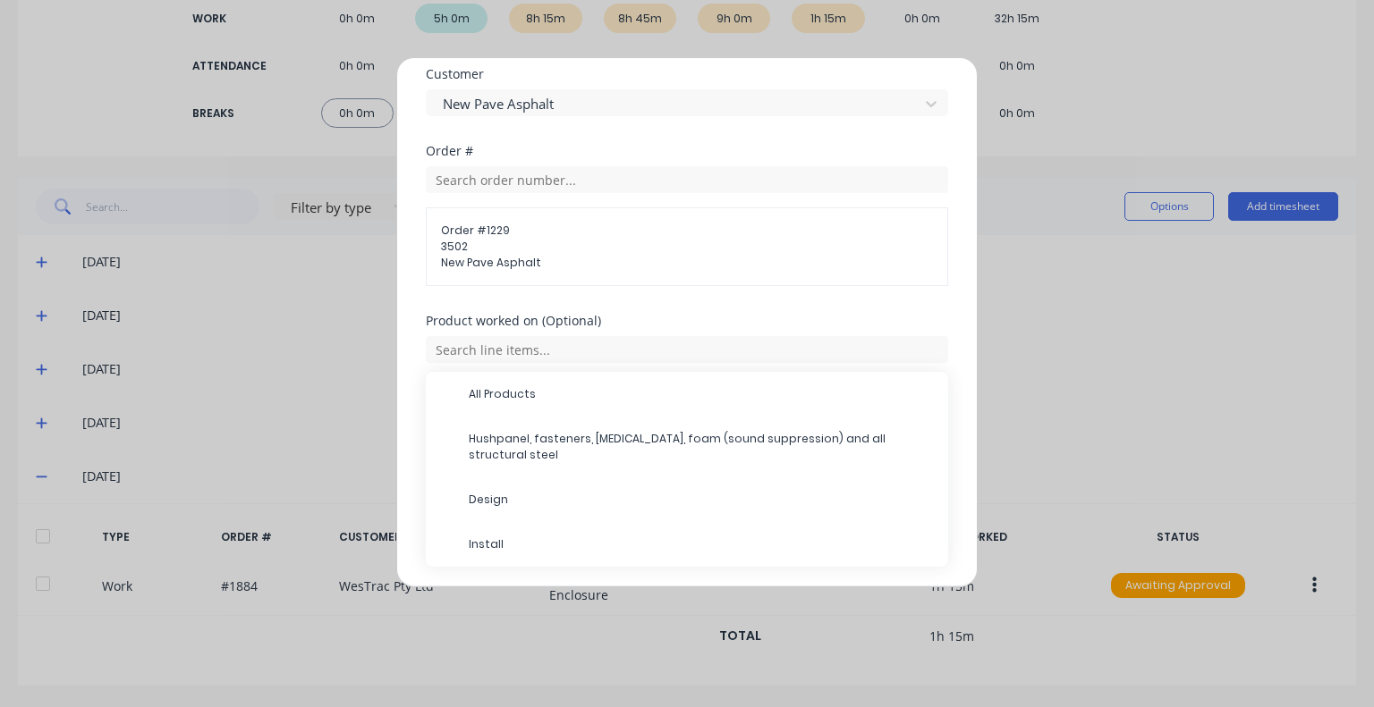
click at [644, 315] on div "Product worked on (Optional)" at bounding box center [687, 321] width 522 height 13
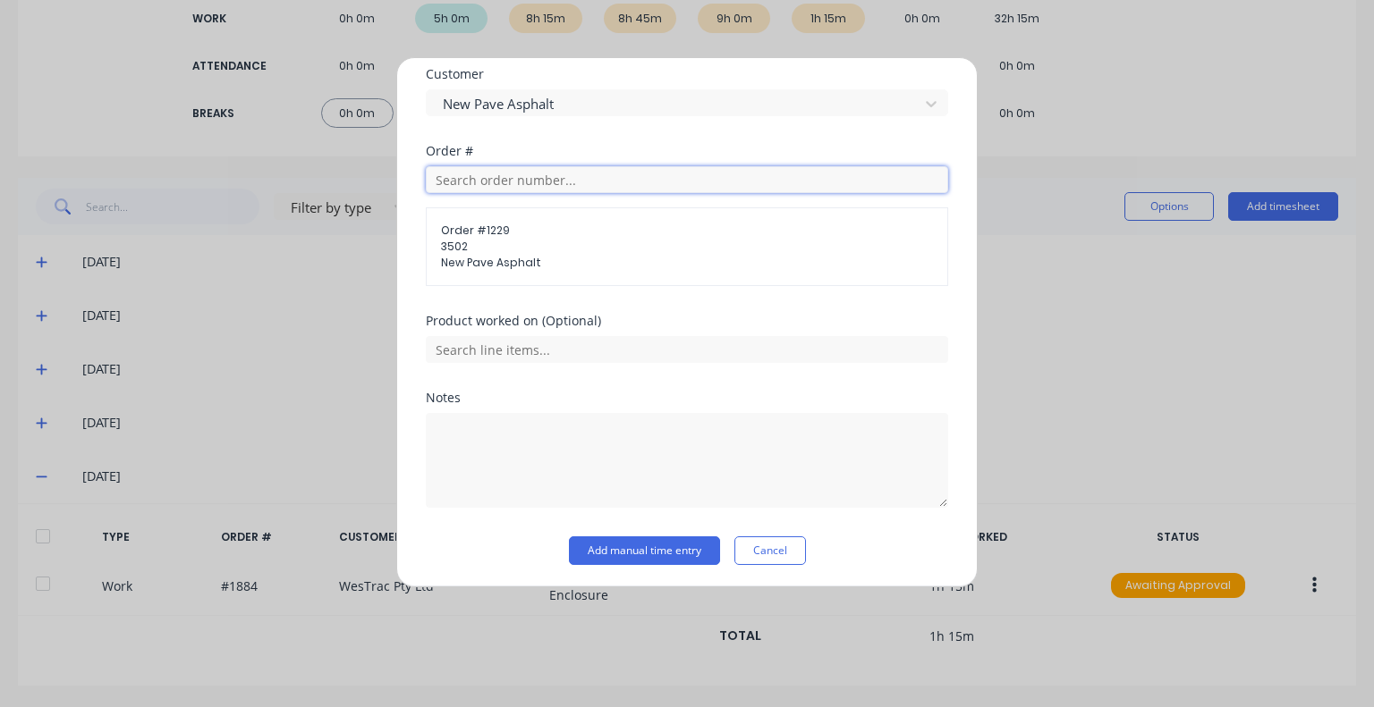
click at [548, 172] on input "text" at bounding box center [687, 179] width 522 height 27
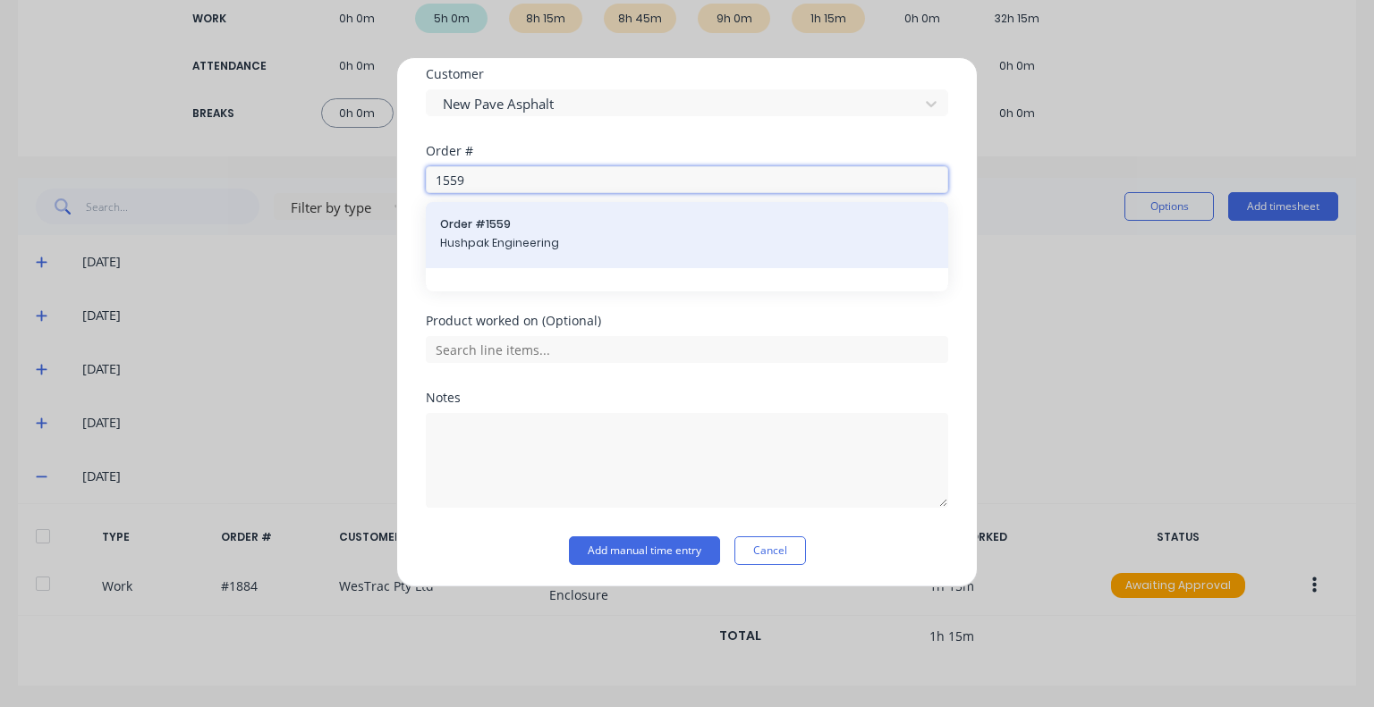
type input "1559"
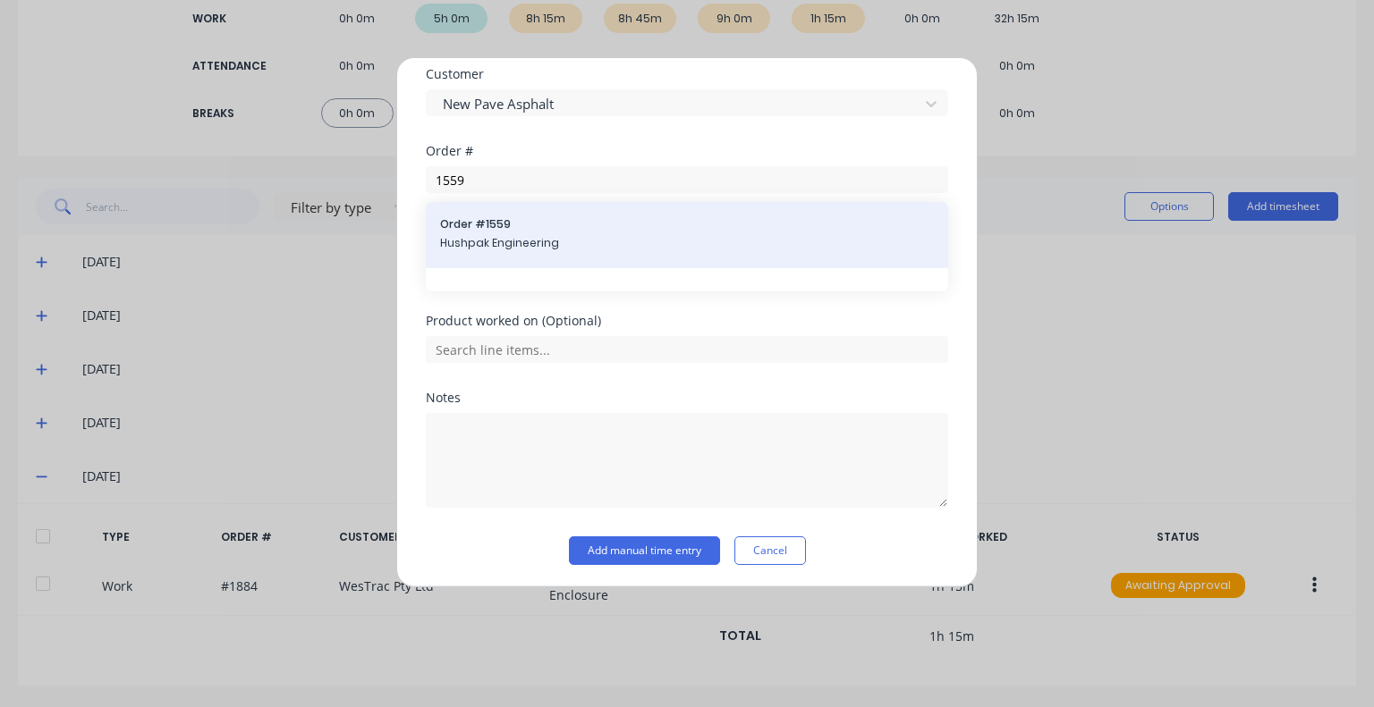
click at [522, 244] on span "Hushpak Engineering" at bounding box center [687, 243] width 494 height 16
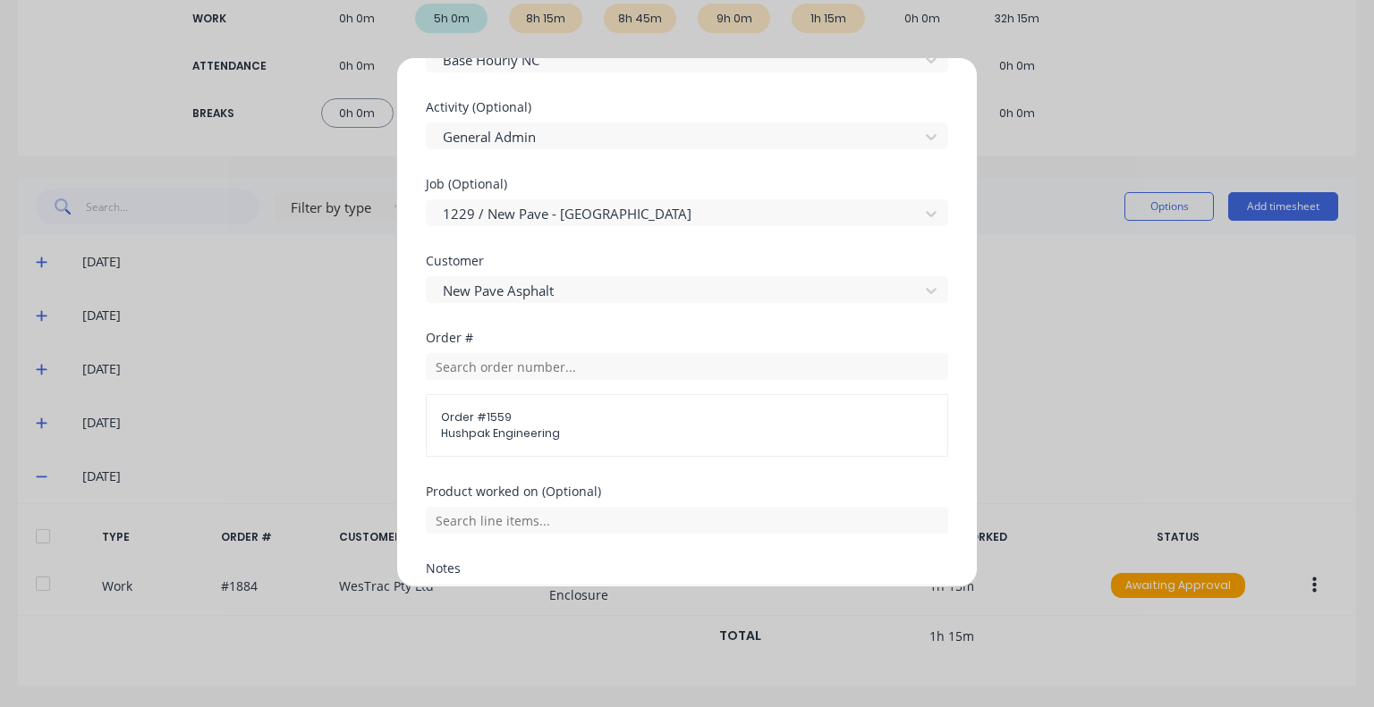
scroll to position [717, 0]
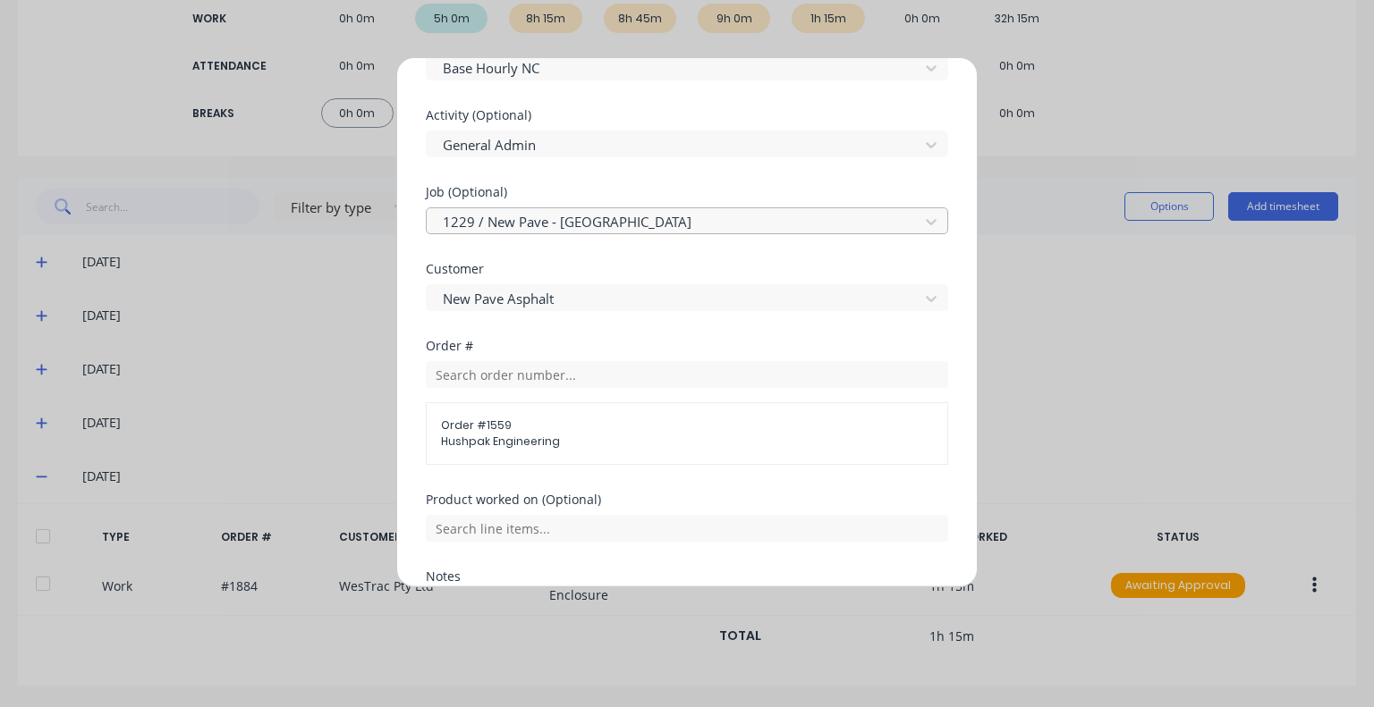
click at [648, 211] on div at bounding box center [675, 222] width 469 height 22
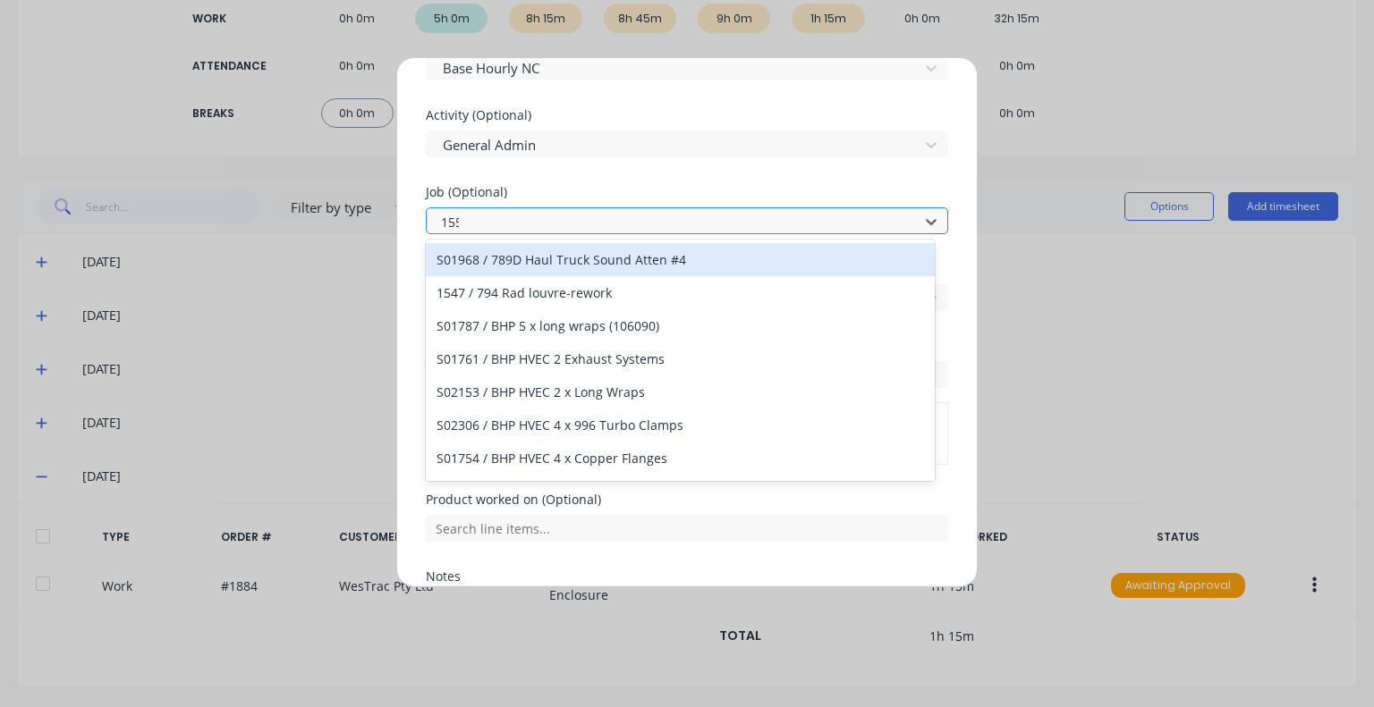
type input "1559"
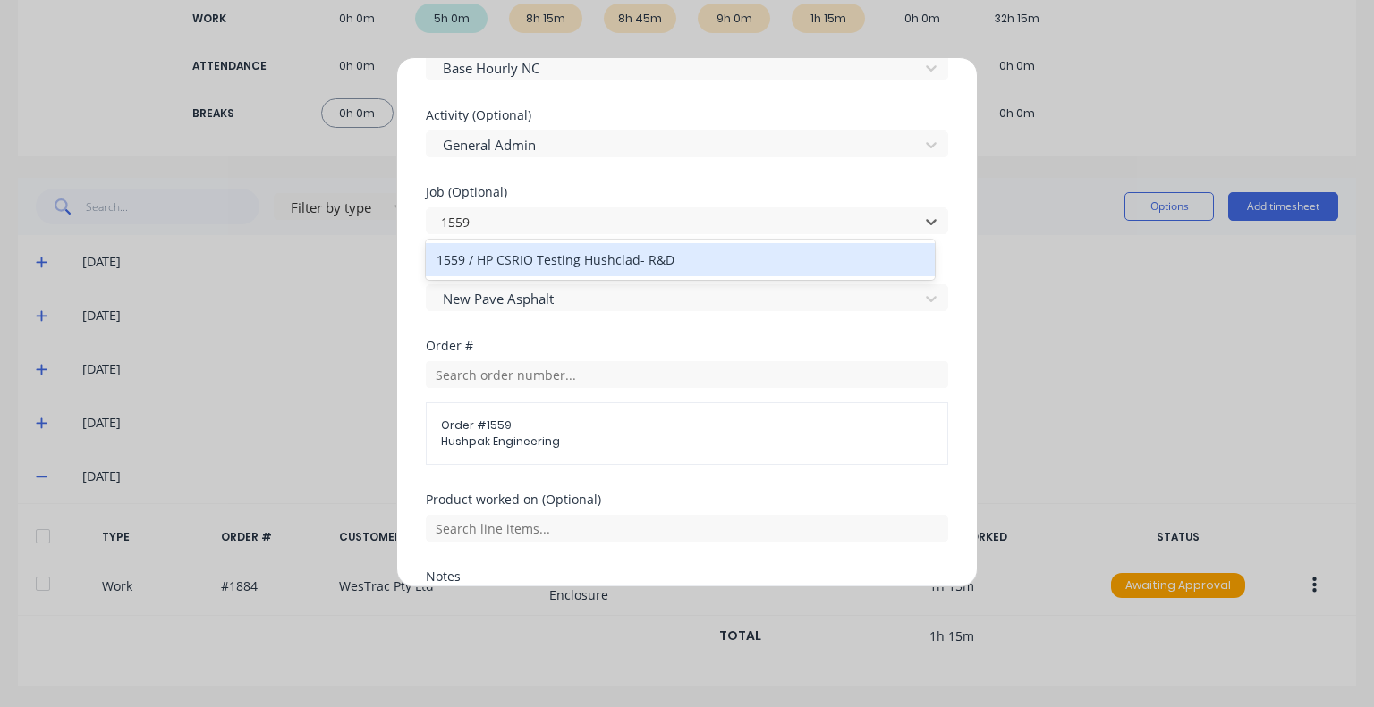
click at [619, 265] on div "1559 / HP CSRIO Testing Hushclad- R&D" at bounding box center [680, 259] width 509 height 33
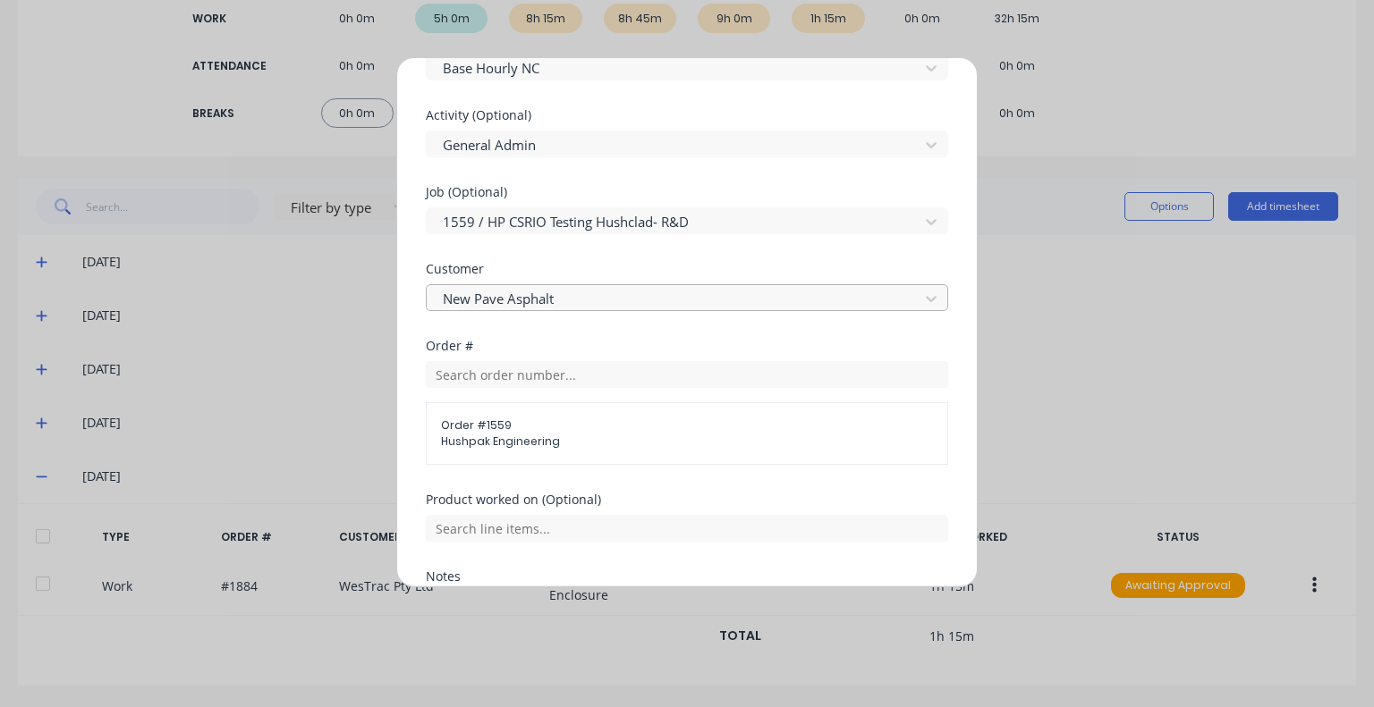
click at [605, 299] on div at bounding box center [675, 299] width 469 height 22
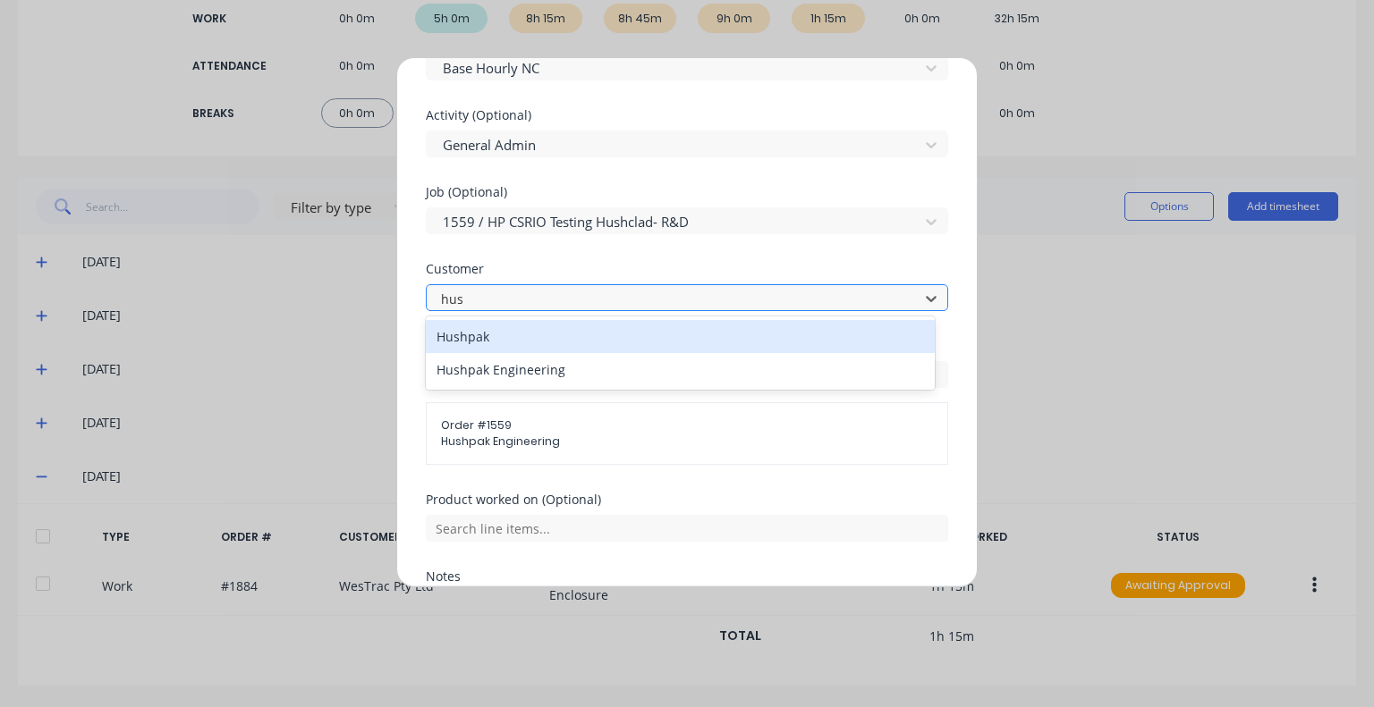
type input "hush"
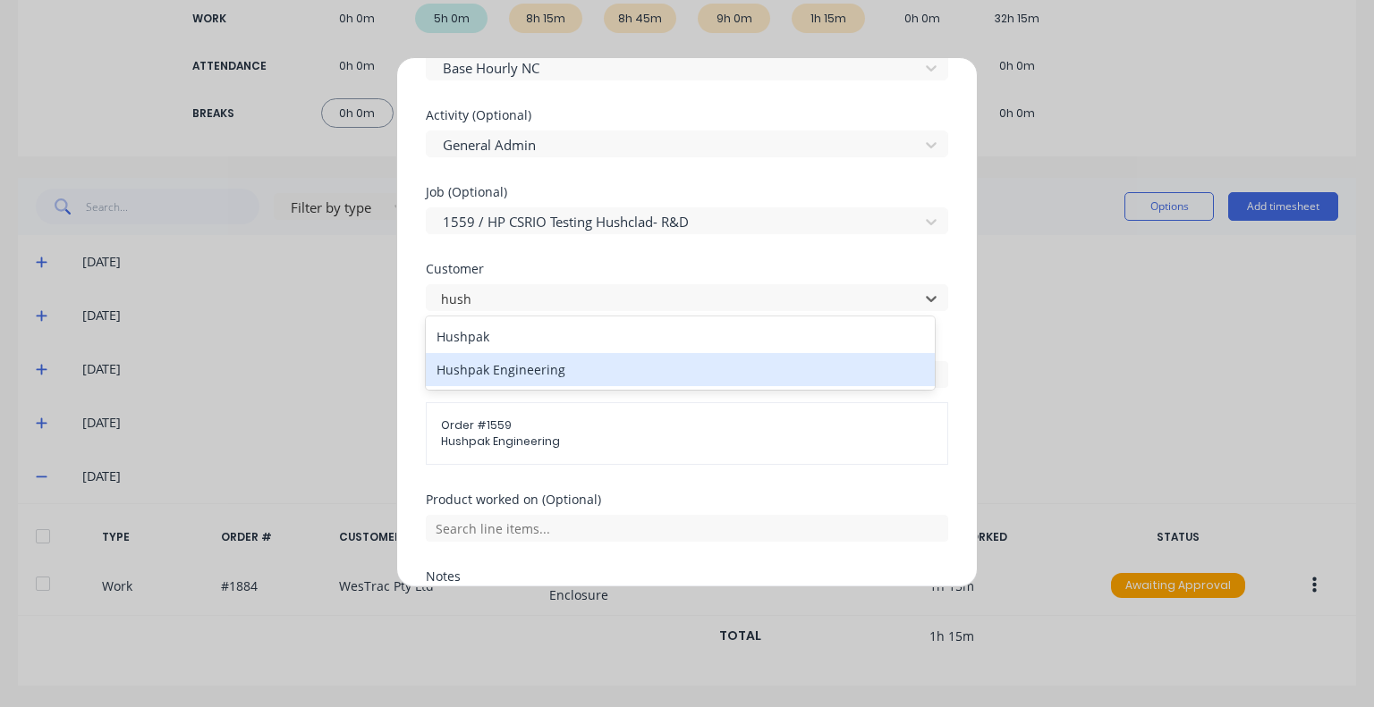
click at [566, 362] on div "Hushpak Engineering" at bounding box center [680, 369] width 509 height 33
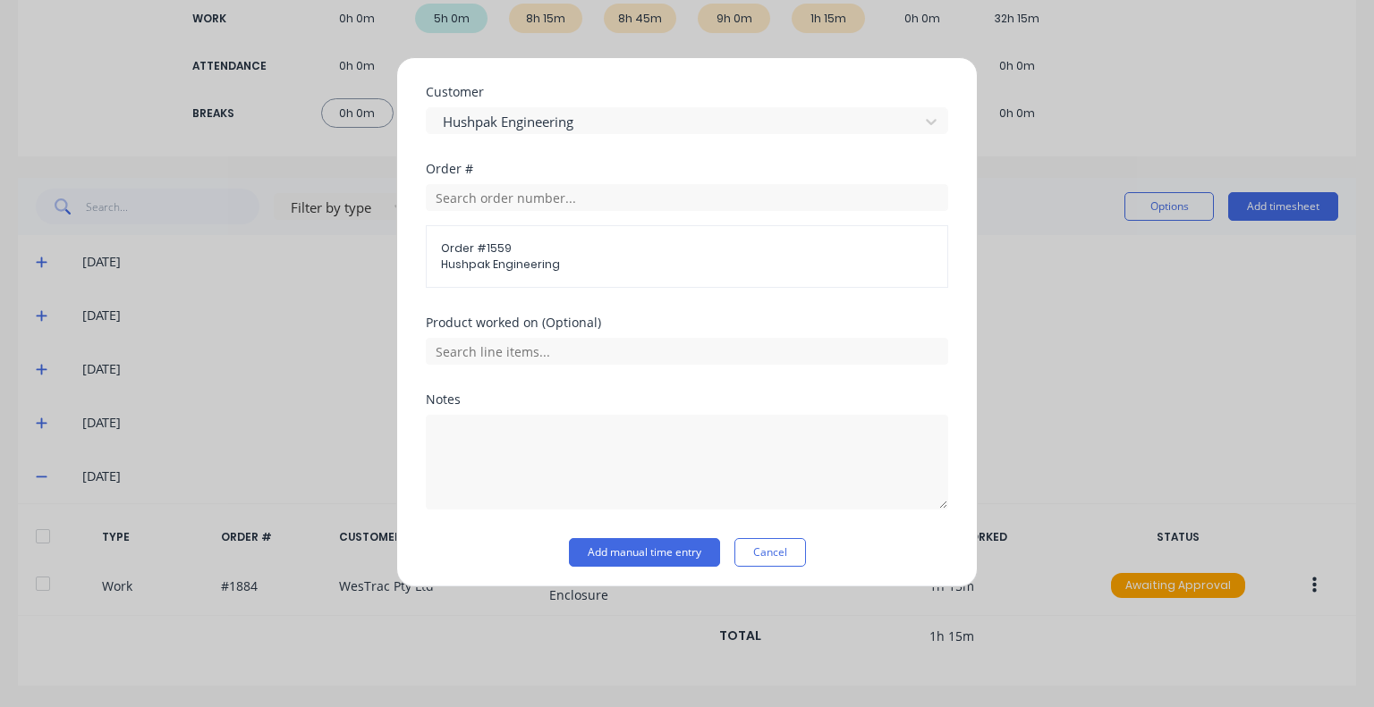
scroll to position [896, 0]
click at [593, 356] on input "text" at bounding box center [687, 349] width 522 height 27
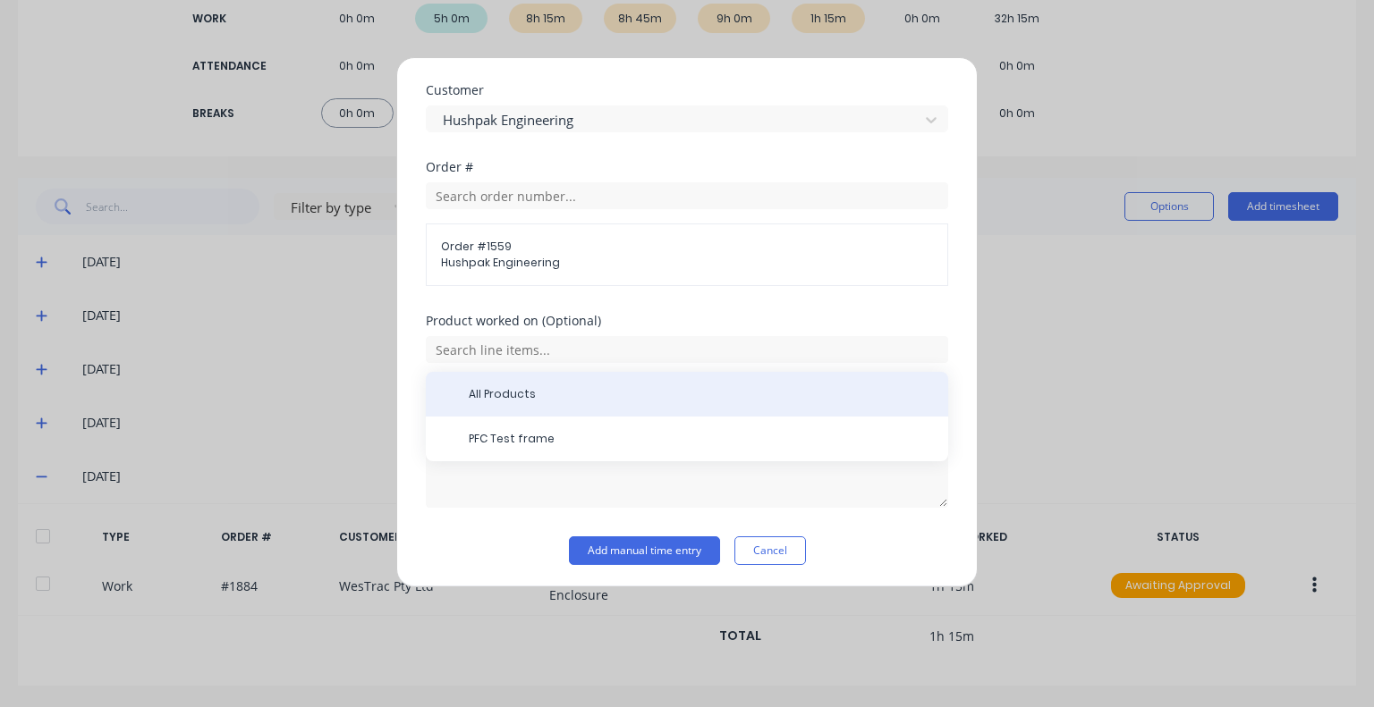
click at [546, 398] on span "All Products" at bounding box center [701, 394] width 465 height 16
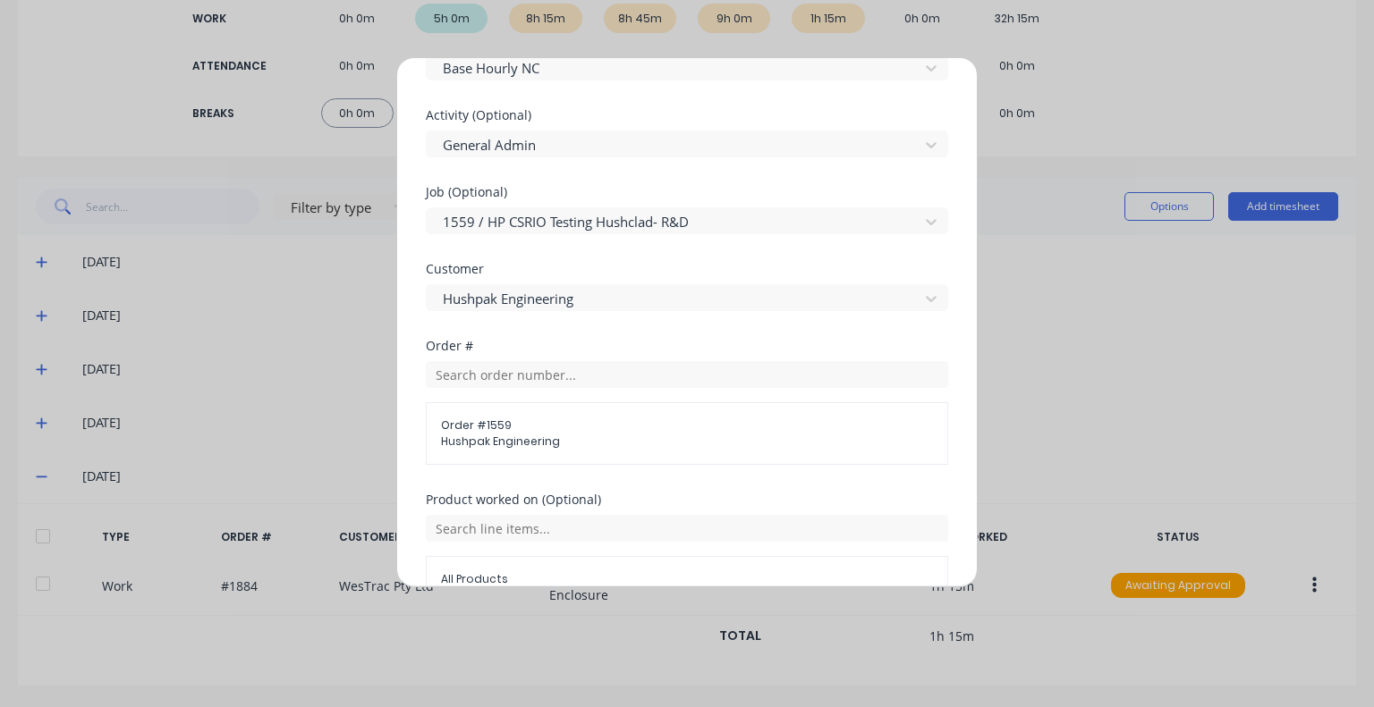
scroll to position [957, 0]
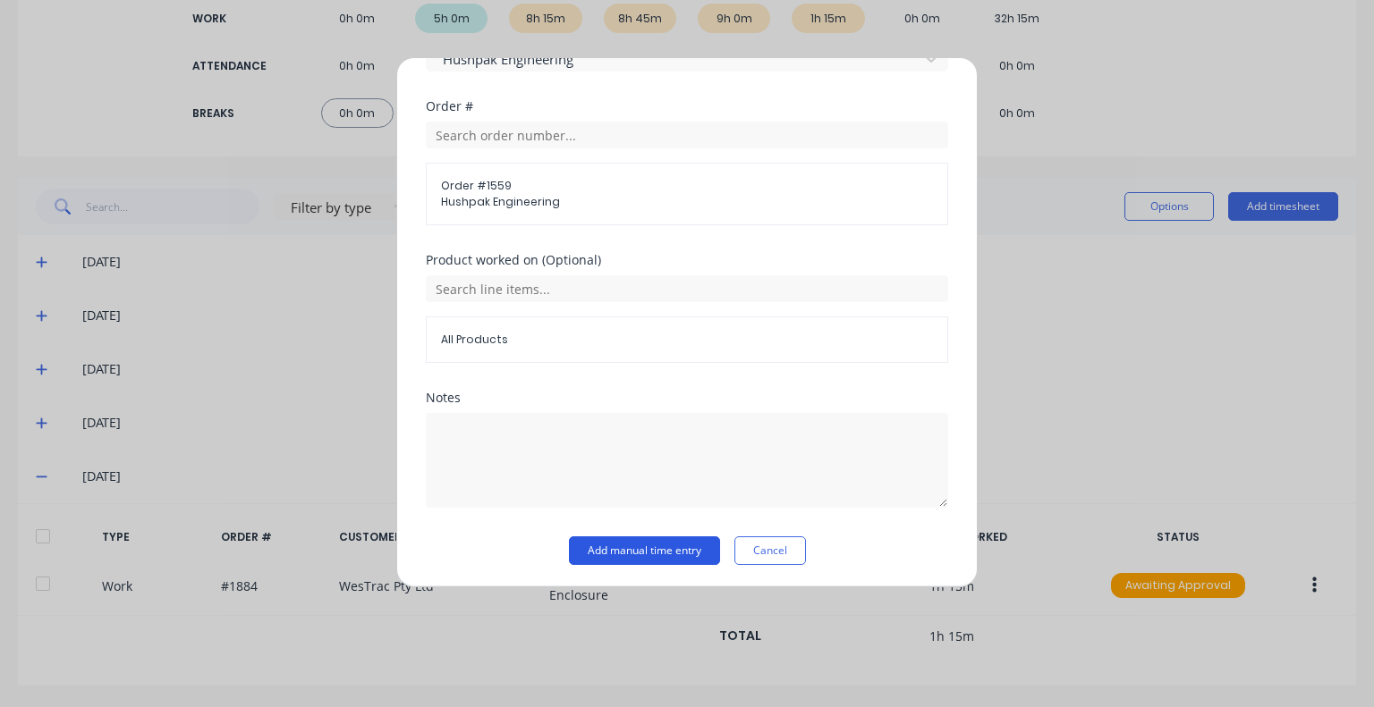
click at [609, 545] on button "Add manual time entry" at bounding box center [644, 551] width 151 height 29
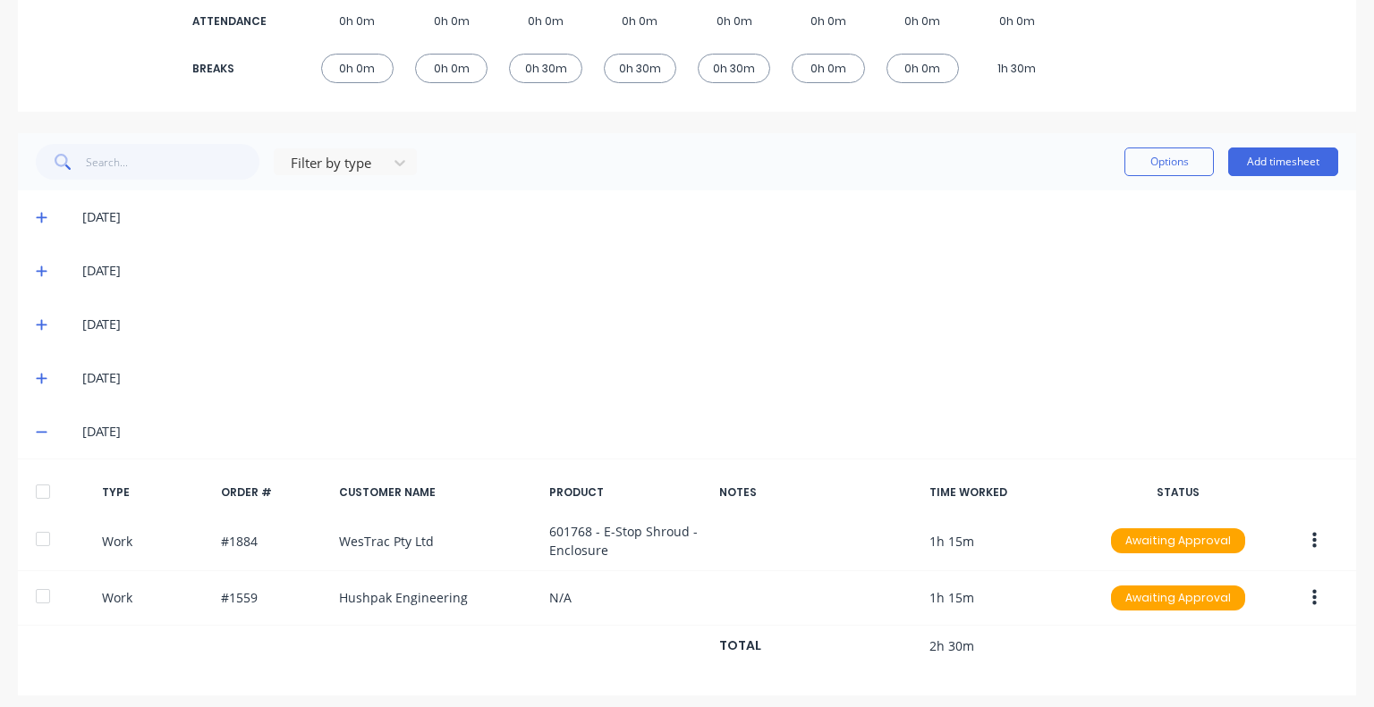
scroll to position [343, 0]
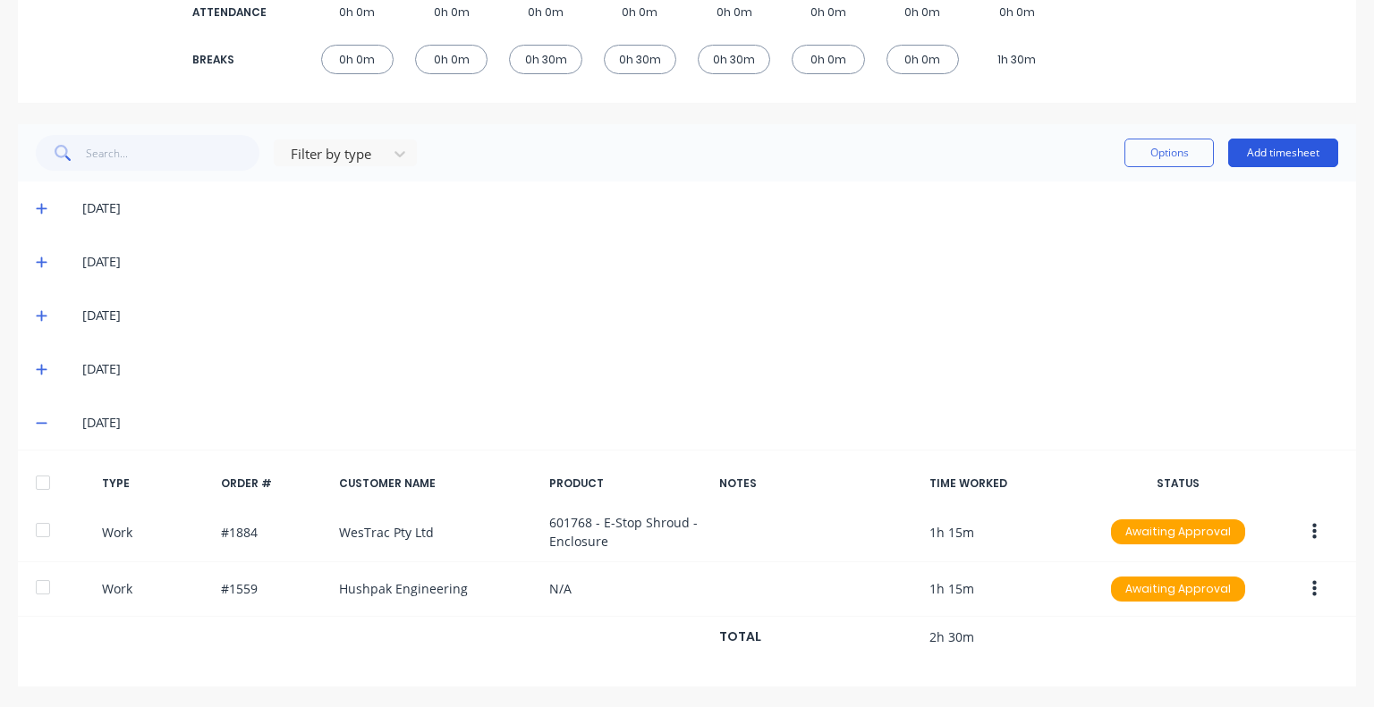
click at [1274, 164] on button "Add timesheet" at bounding box center [1283, 153] width 110 height 29
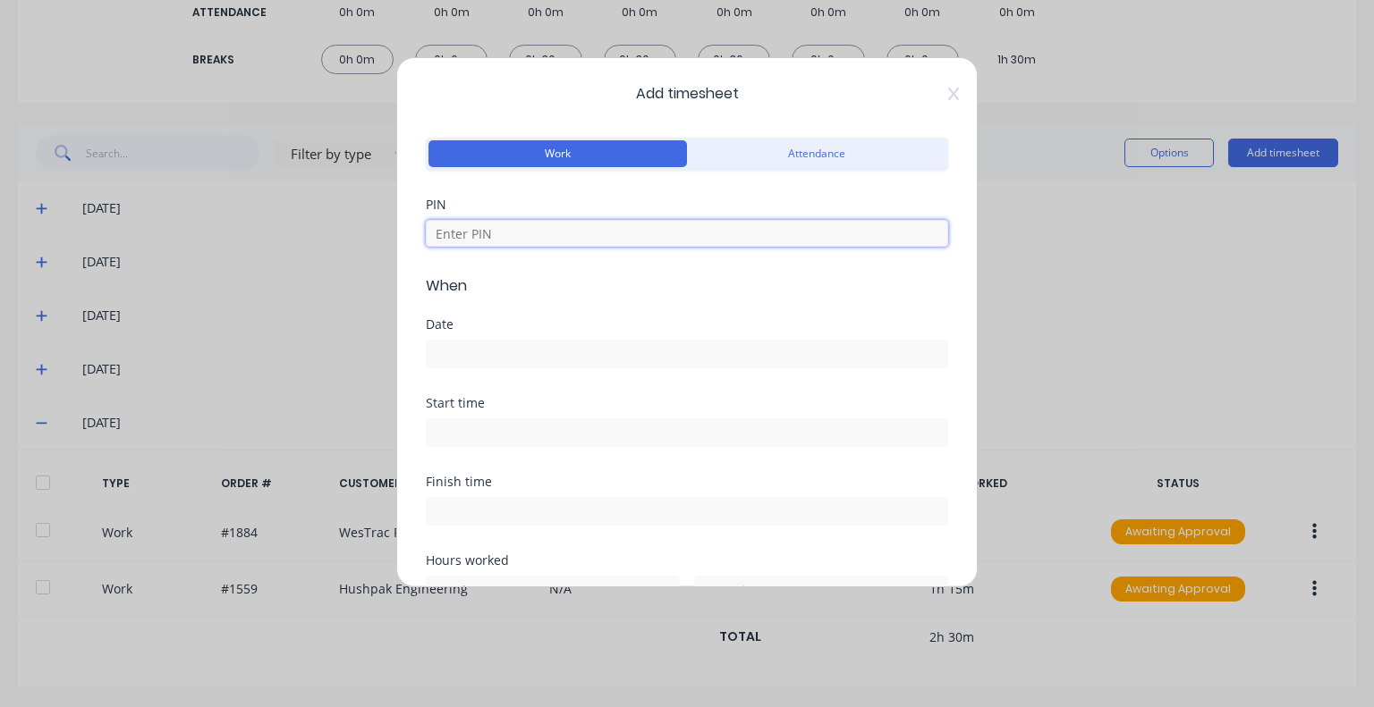
click at [563, 232] on input at bounding box center [687, 233] width 522 height 27
type input "5683"
click at [537, 364] on input at bounding box center [687, 354] width 521 height 27
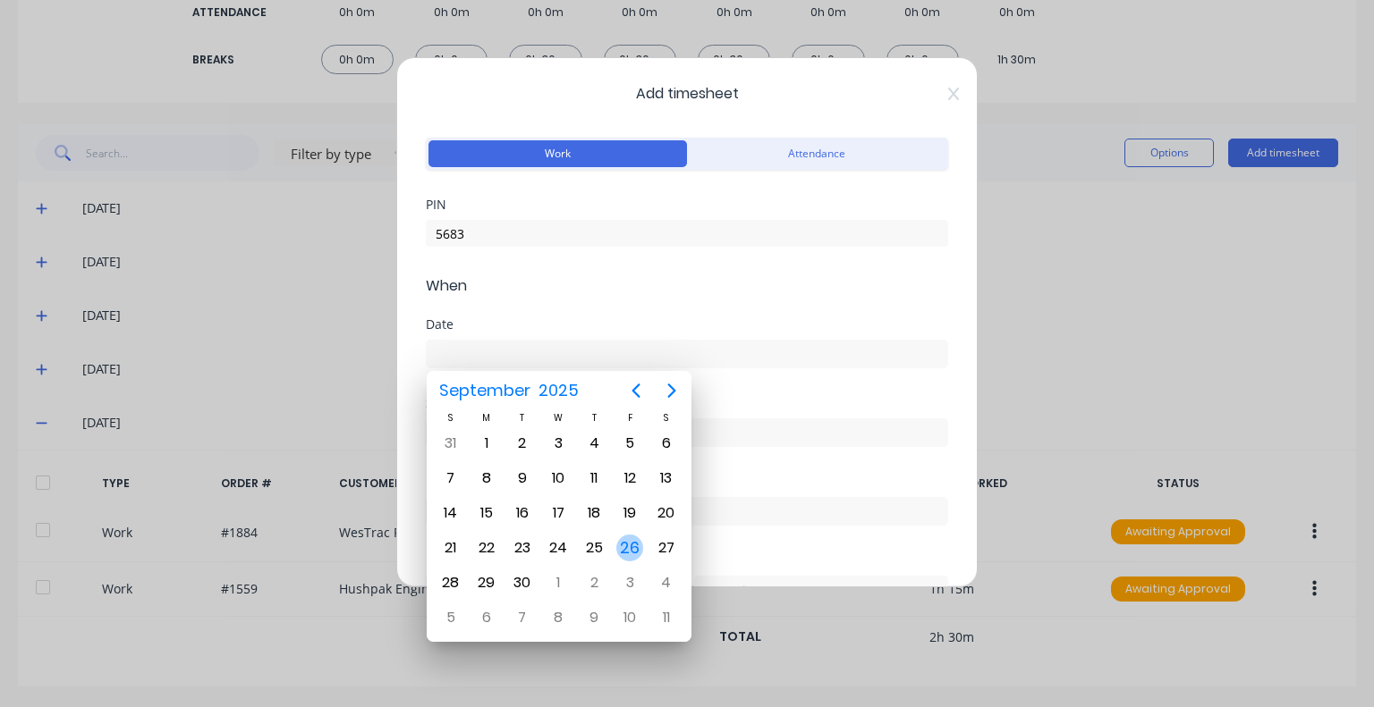
click at [635, 543] on div "26" at bounding box center [629, 548] width 27 height 27
type input "26/09/2025"
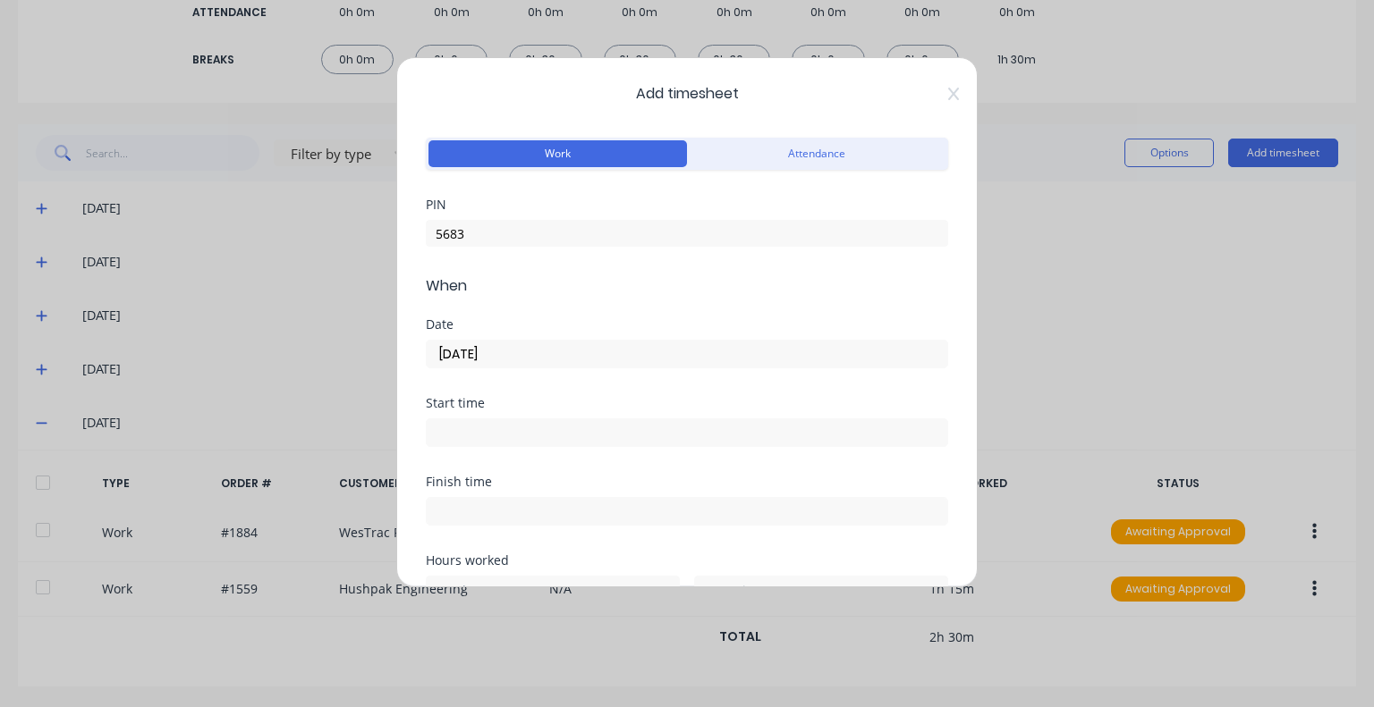
click at [545, 424] on input at bounding box center [687, 432] width 521 height 27
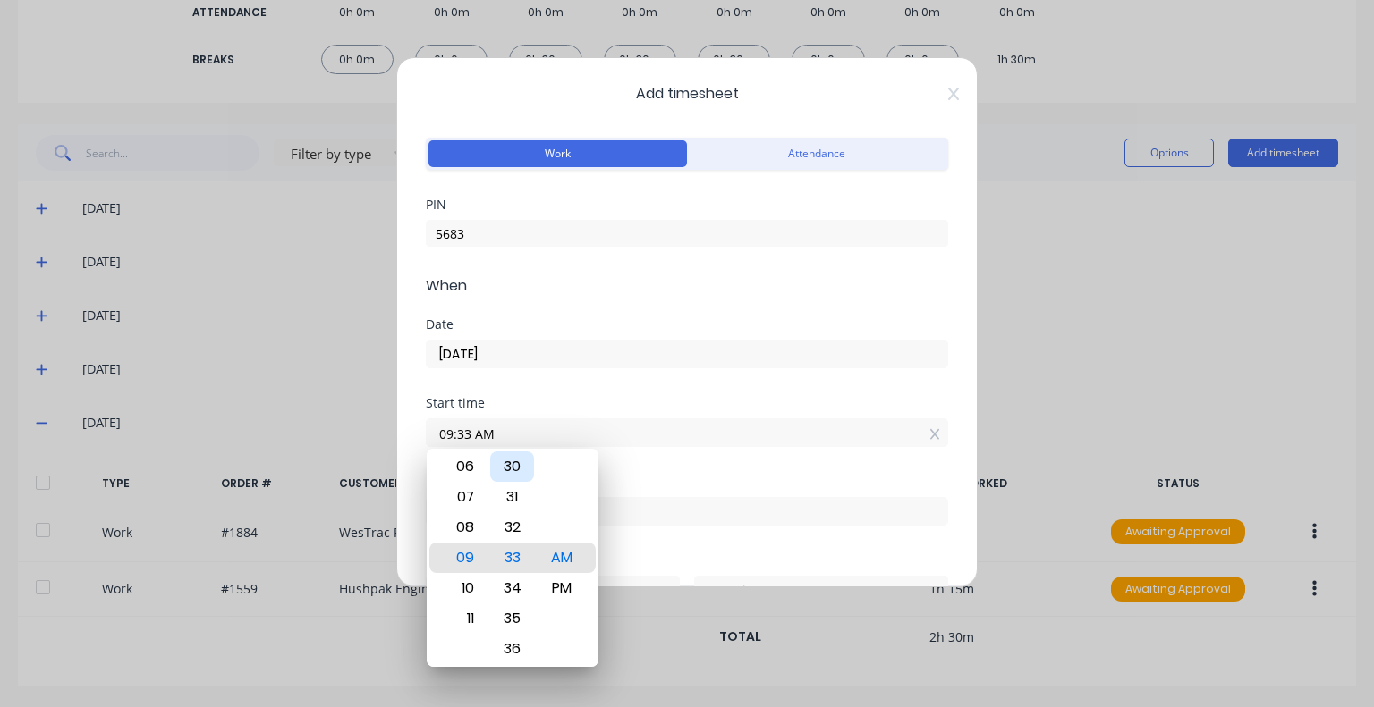
click at [515, 459] on div "30" at bounding box center [512, 467] width 44 height 30
type input "09:30 AM"
click at [626, 419] on label "09:30 AM" at bounding box center [687, 433] width 522 height 29
click at [626, 419] on input "09:30 AM" at bounding box center [687, 432] width 521 height 27
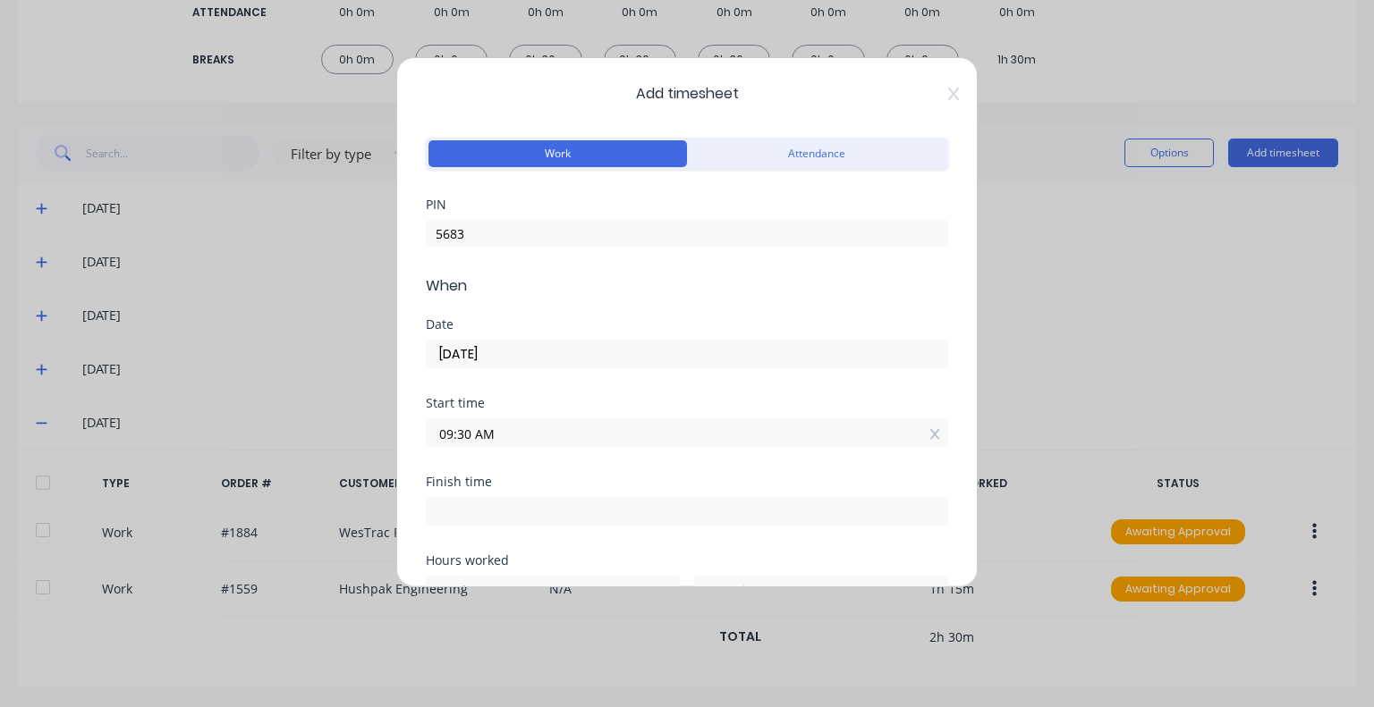
click at [569, 505] on input at bounding box center [687, 511] width 521 height 27
type input "09:37 AM"
type input "0"
type input "7"
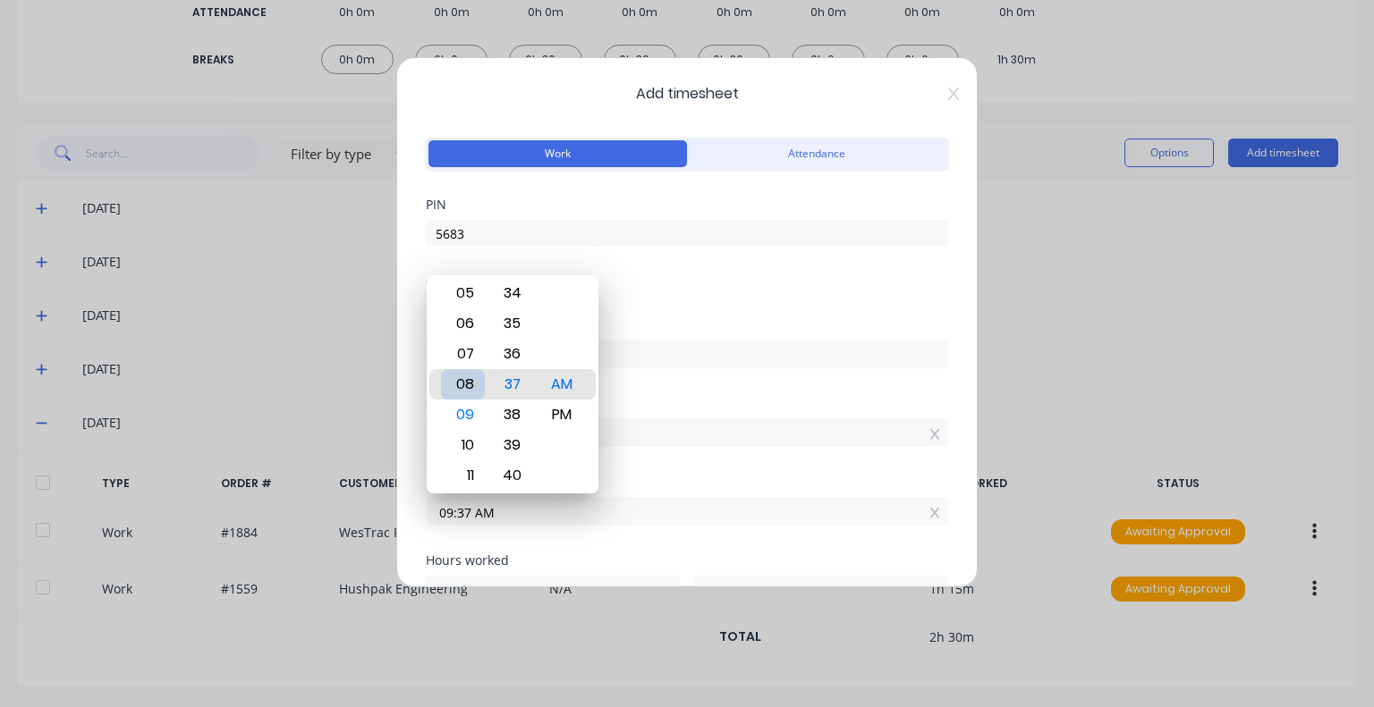
type input "08:37 AM"
type input "23"
type input "07:37 AM"
type input "22"
type input "06:37 AM"
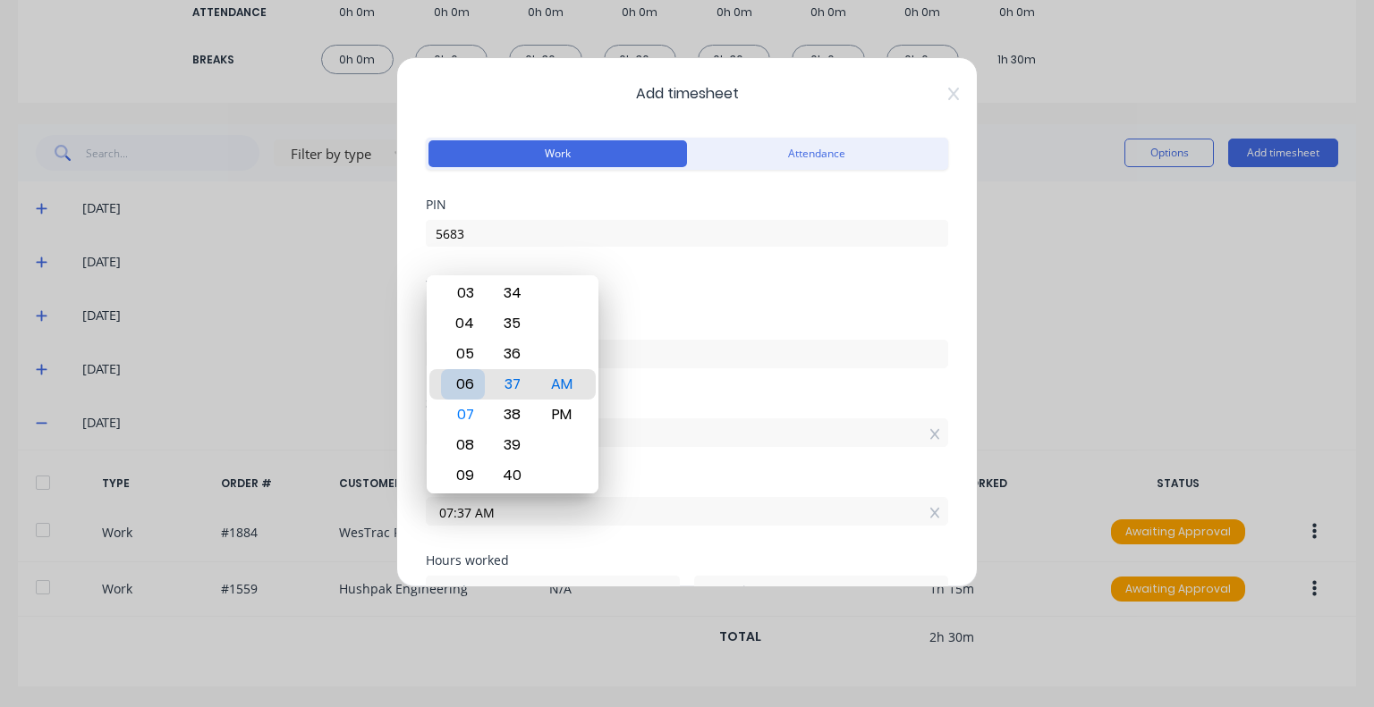
type input "21"
type input "05:37 AM"
type input "20"
type input "04:37 AM"
type input "19"
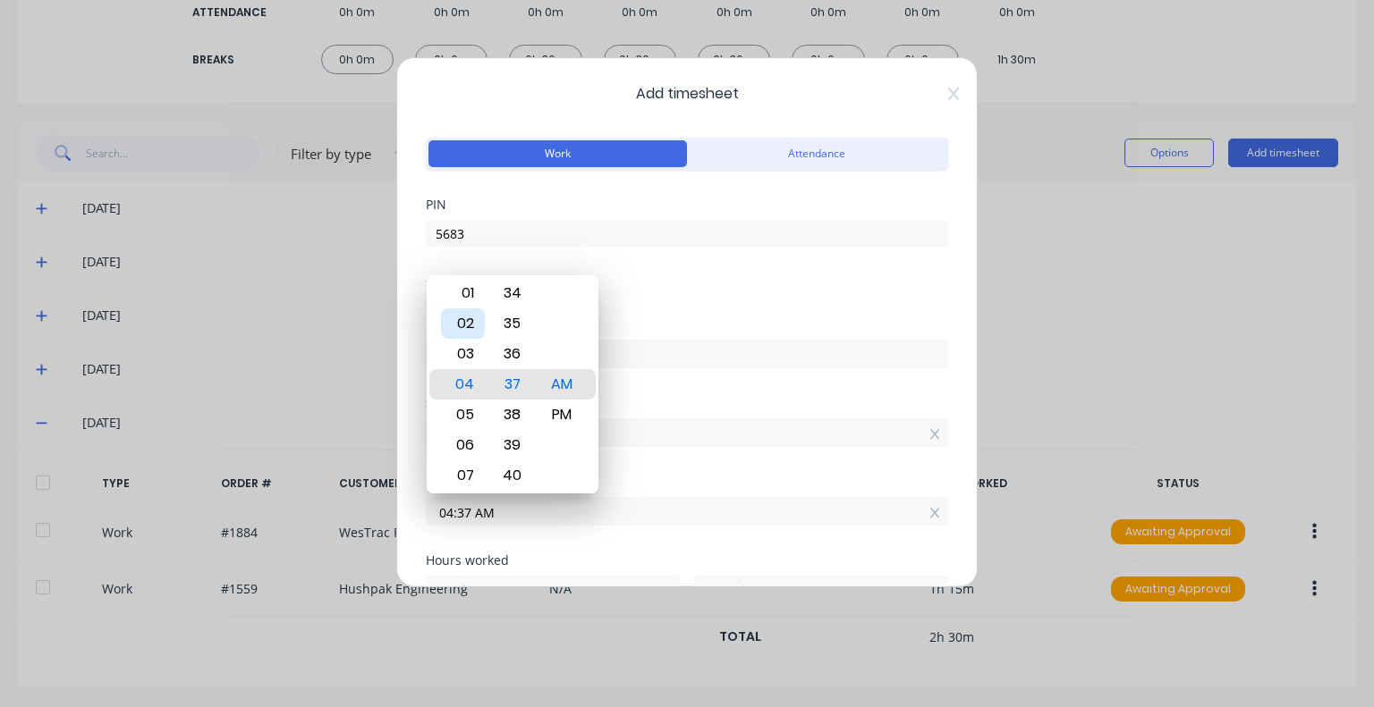
click at [467, 320] on div "02" at bounding box center [463, 324] width 44 height 30
type input "02:37 AM"
type input "17"
type input "02:32 AM"
type input "2"
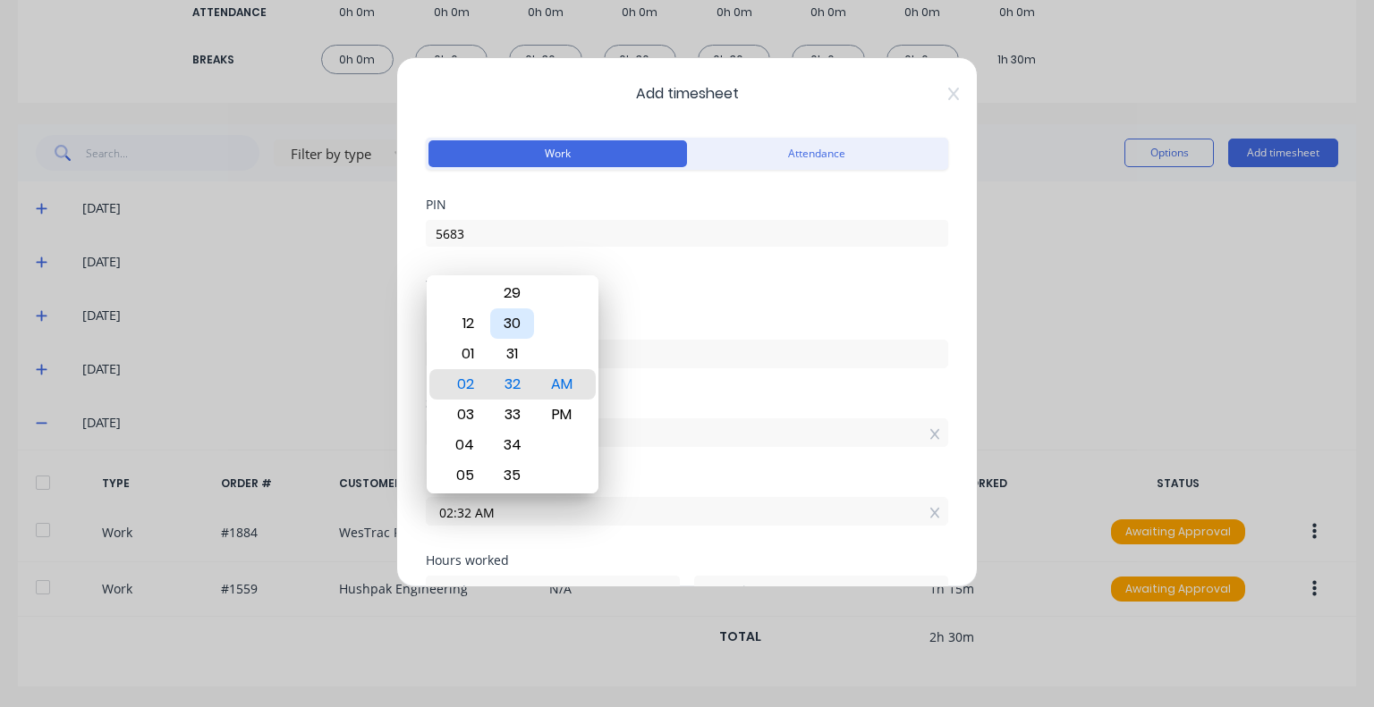
click at [504, 328] on div "30" at bounding box center [512, 324] width 44 height 30
type input "02:30 AM"
type input "0"
click at [558, 414] on div "PM" at bounding box center [561, 415] width 44 height 30
type input "02:30 PM"
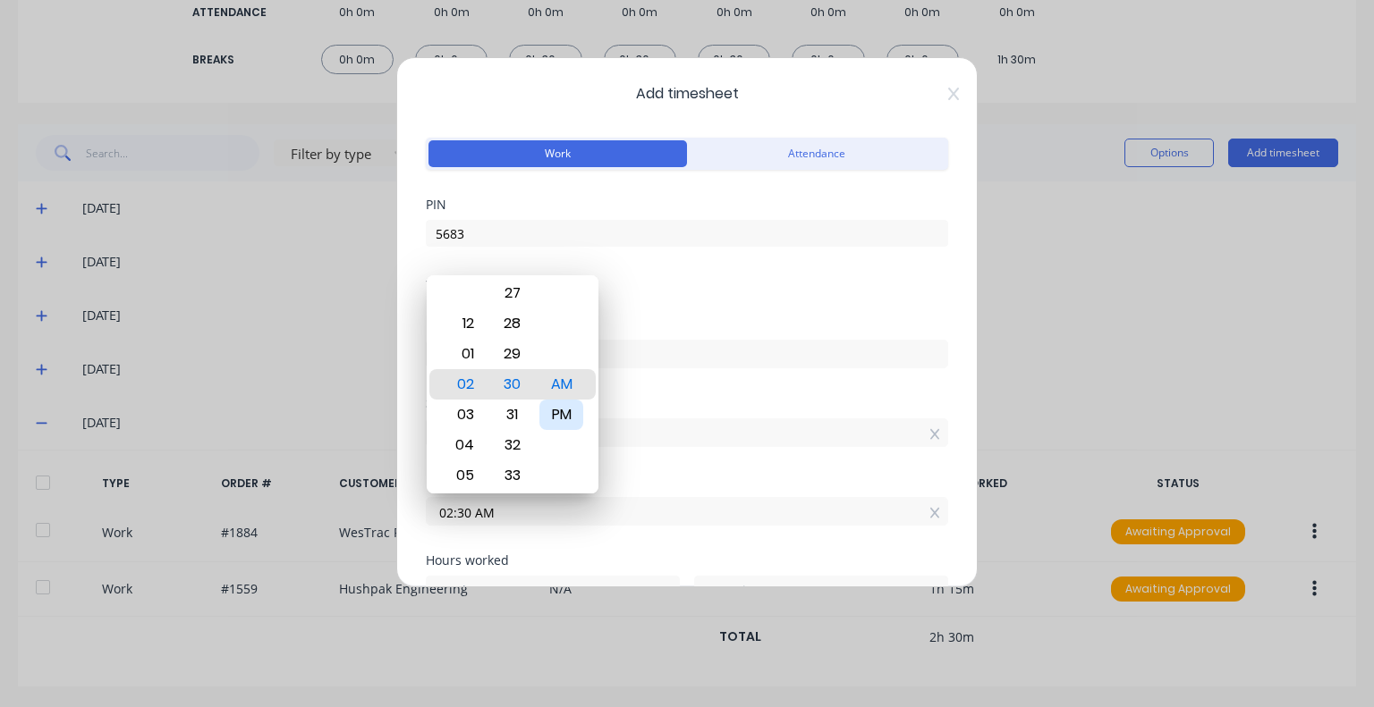
type input "5"
click at [630, 389] on div "Date 26/09/2025" at bounding box center [687, 357] width 522 height 79
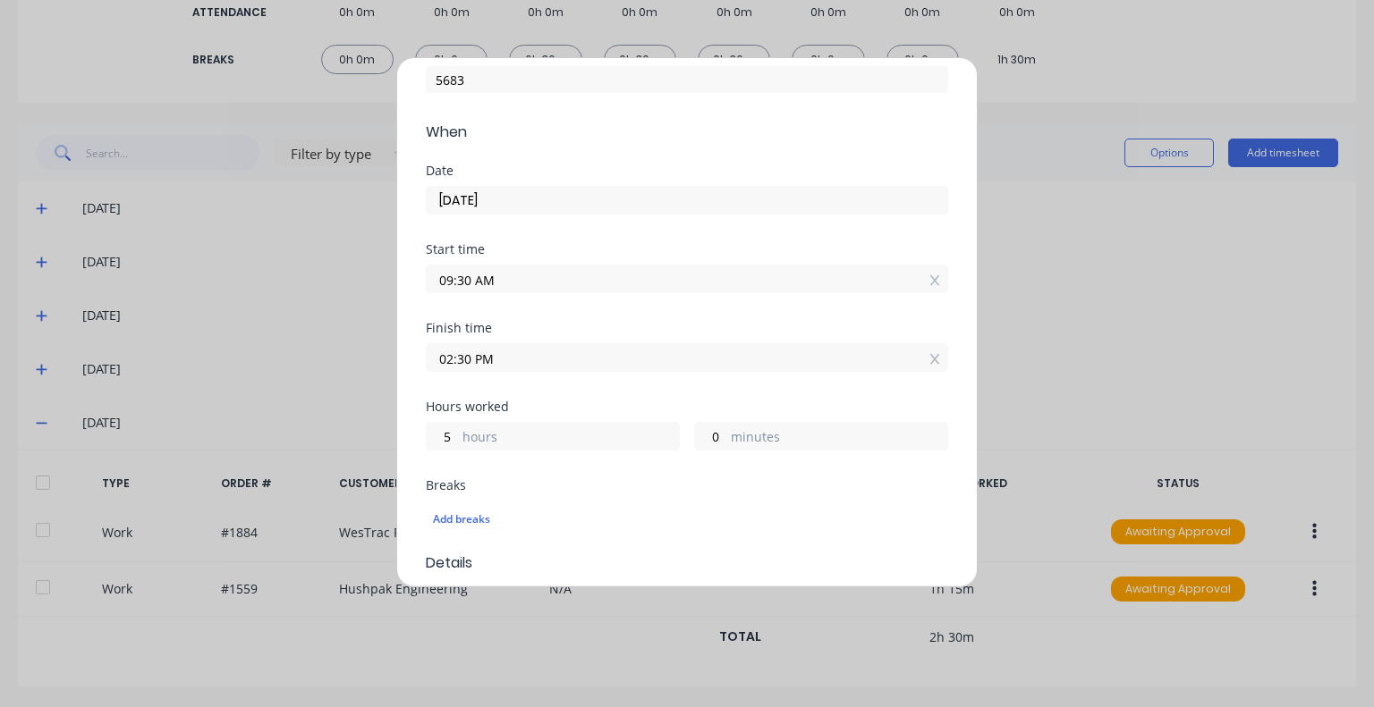
scroll to position [179, 0]
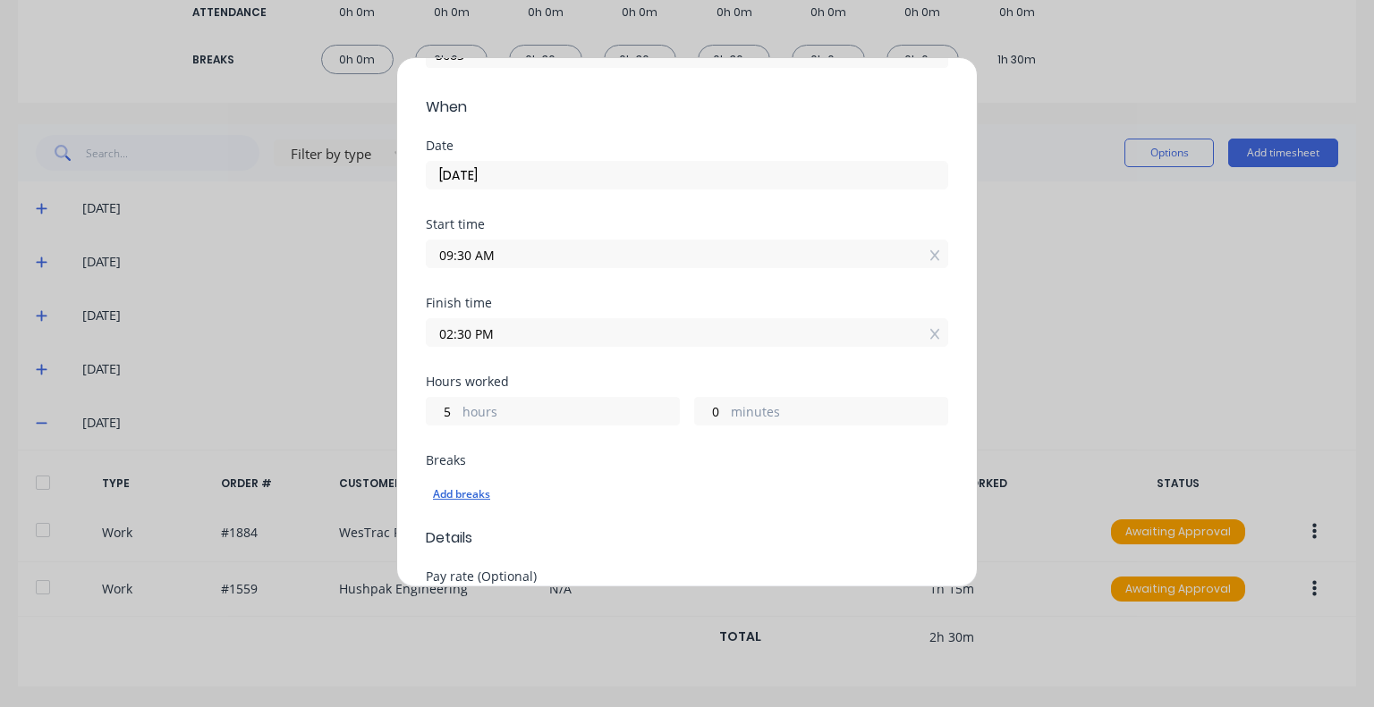
click at [478, 493] on div "Add breaks" at bounding box center [687, 494] width 508 height 23
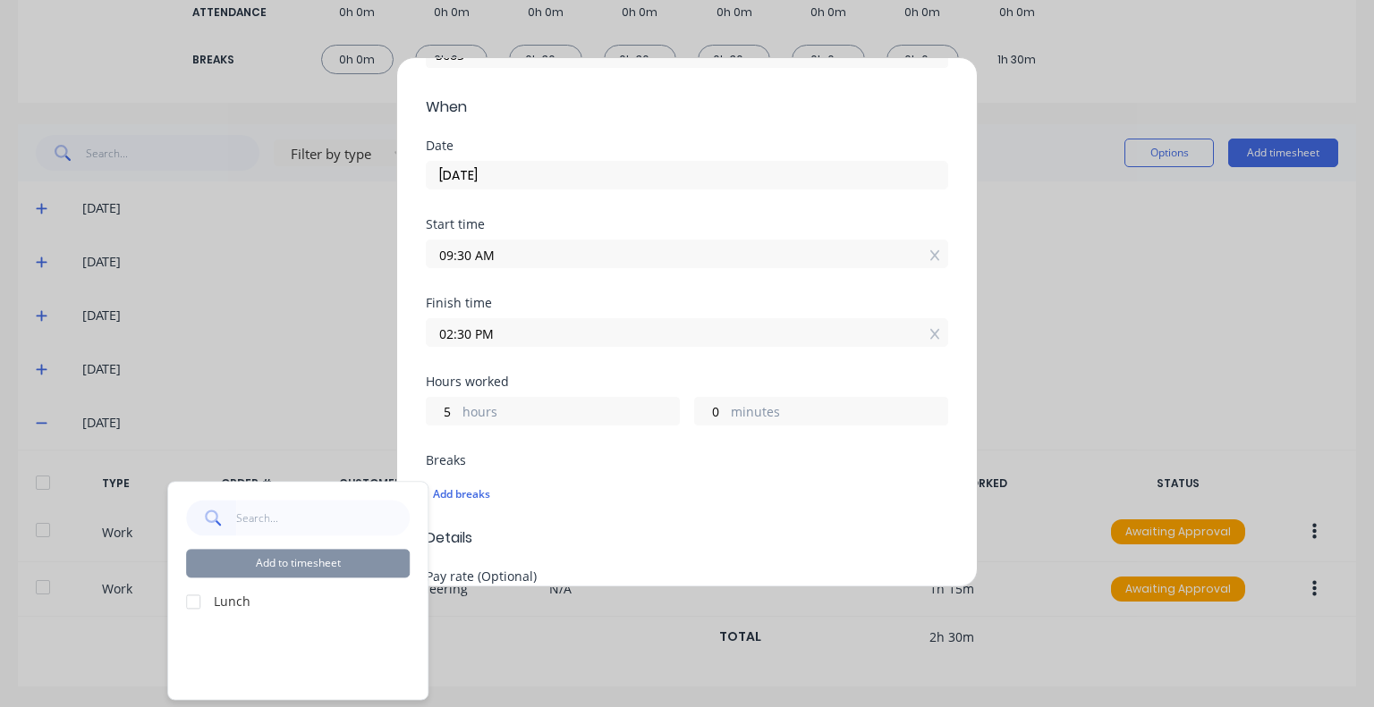
click at [187, 602] on div at bounding box center [193, 602] width 36 height 36
click at [254, 567] on button "Add to timesheet" at bounding box center [298, 563] width 224 height 29
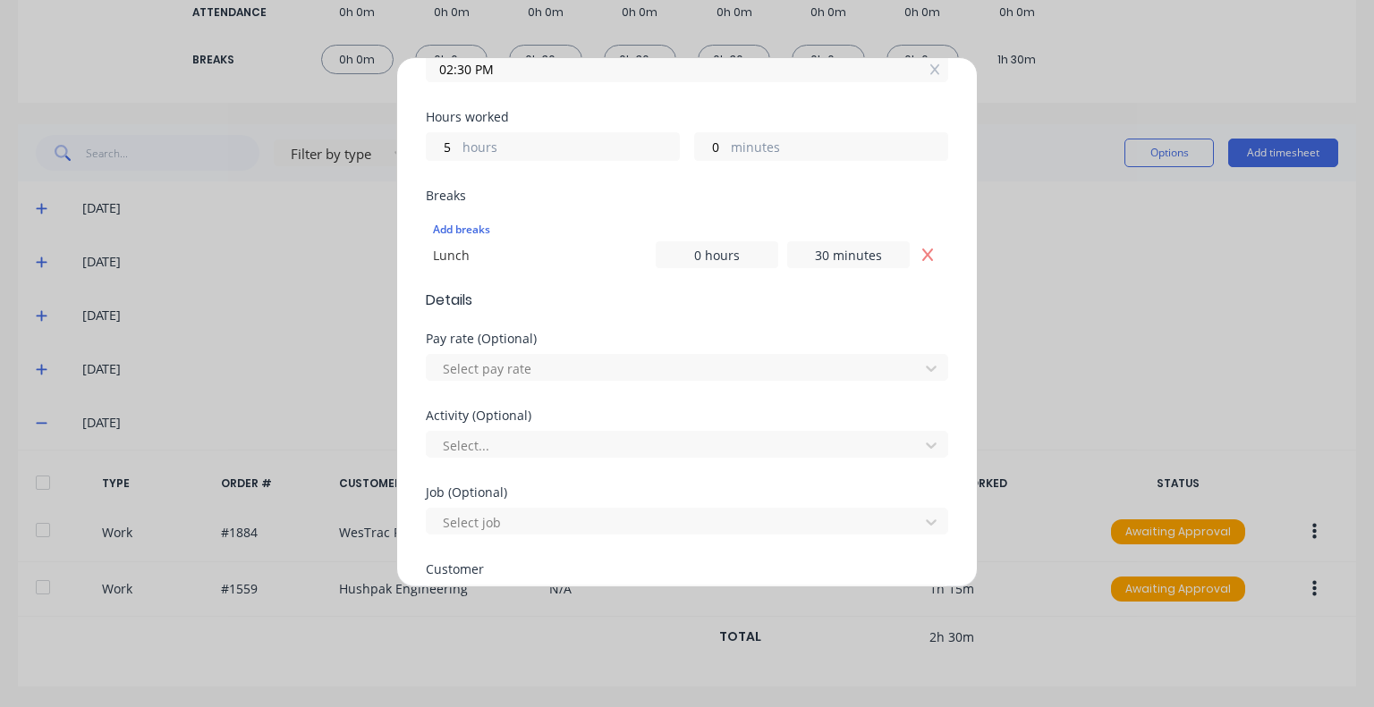
scroll to position [447, 0]
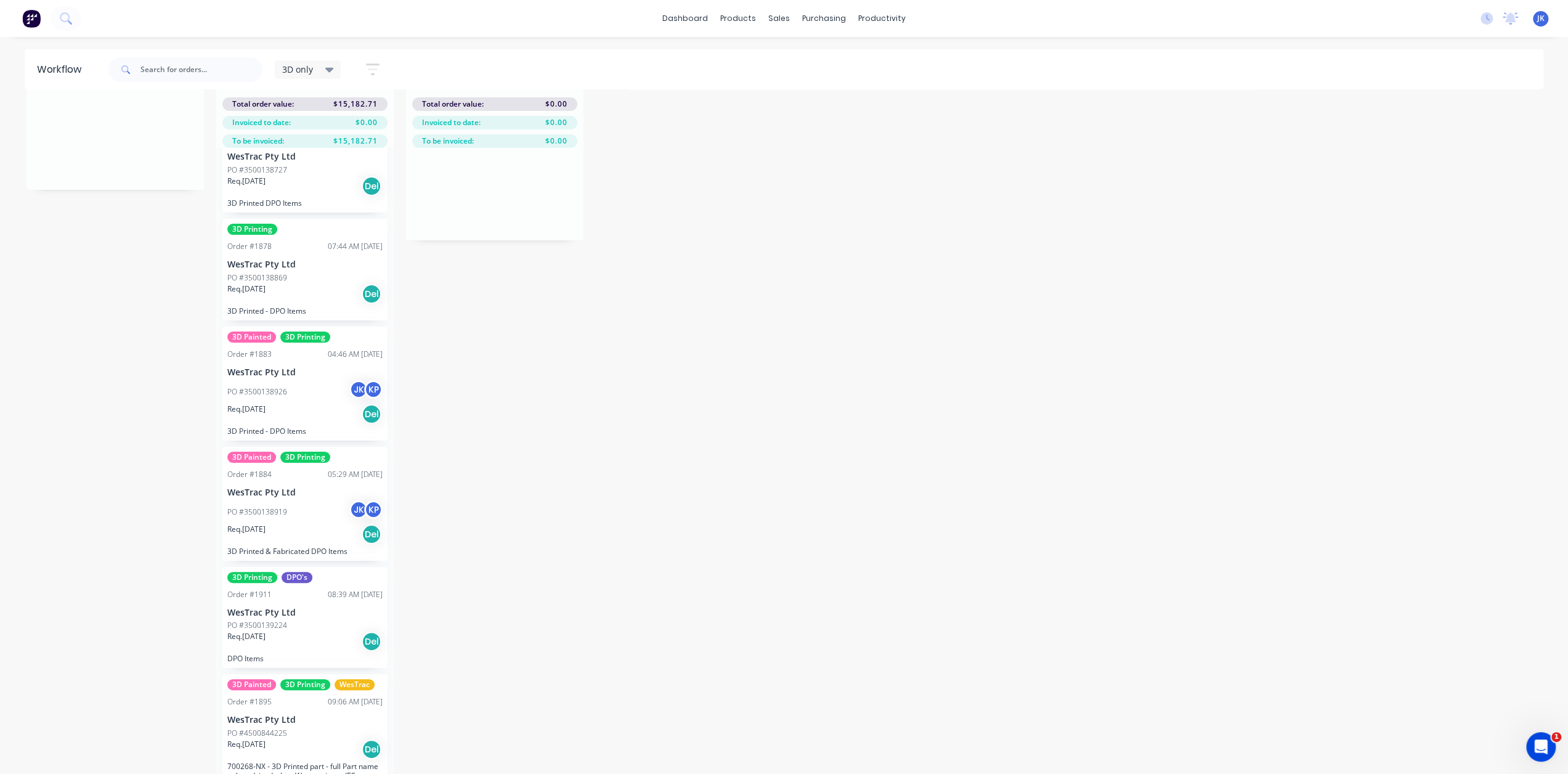
scroll to position [381, 0]
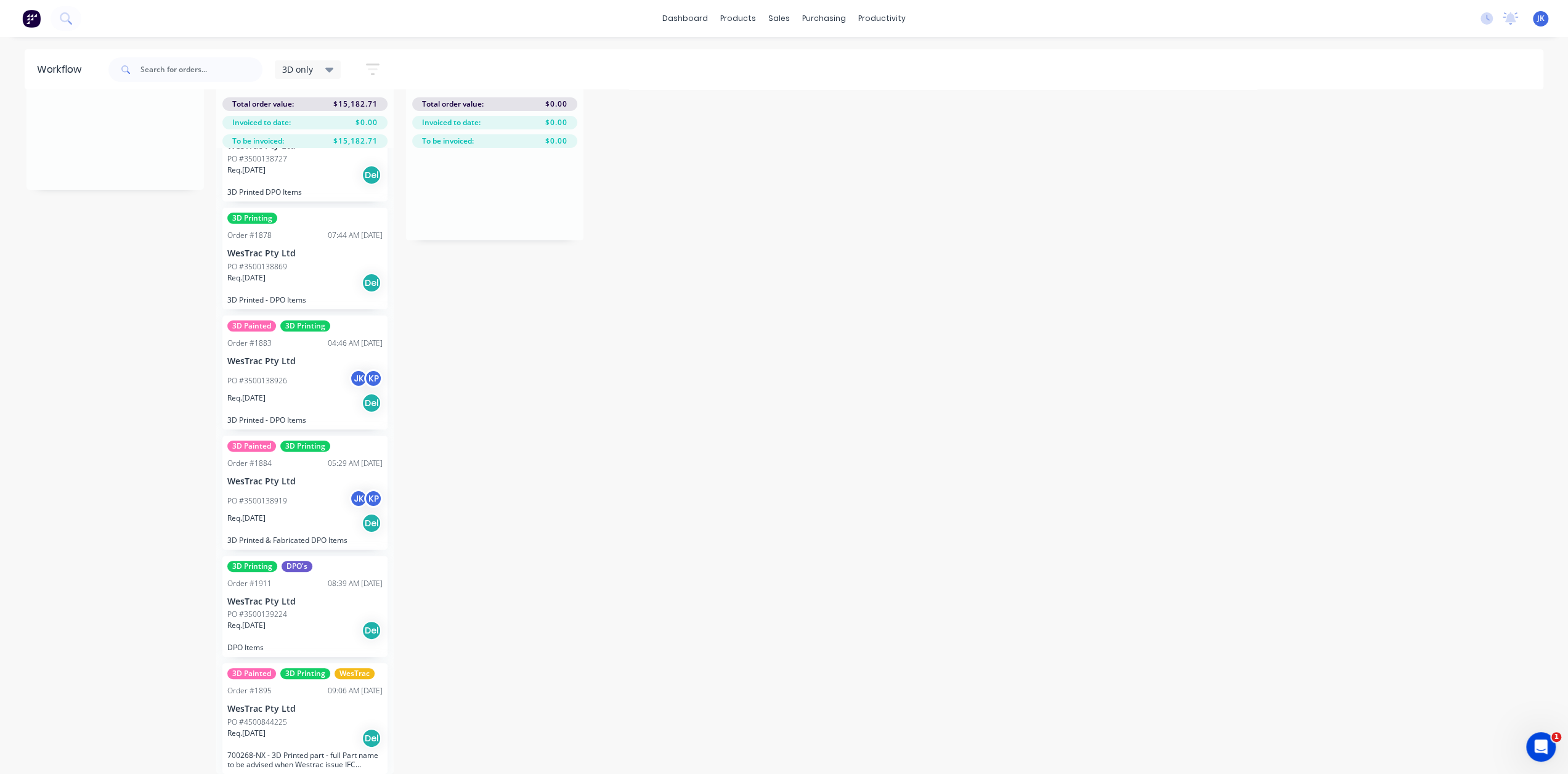
click at [318, 513] on div "Req. [DATE] Del" at bounding box center [305, 523] width 155 height 21
